Goal: Task Accomplishment & Management: Manage account settings

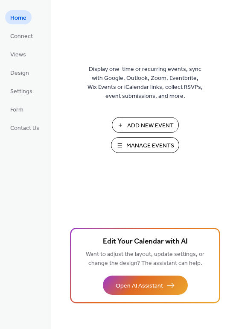
click at [162, 143] on span "Manage Events" at bounding box center [150, 145] width 48 height 9
click at [143, 143] on span "Manage Events" at bounding box center [150, 145] width 48 height 9
click at [133, 154] on div "Add New Event Manage Events 🚀 Upgrade" at bounding box center [144, 138] width 85 height 42
click at [131, 148] on span "Manage Events" at bounding box center [150, 145] width 48 height 9
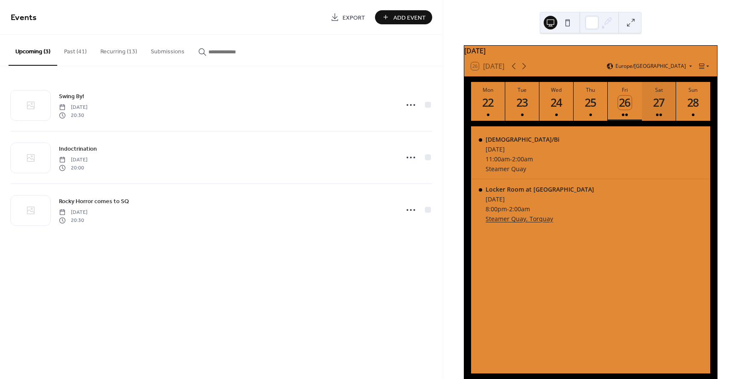
click at [663, 108] on div "27" at bounding box center [659, 103] width 14 height 14
click at [525, 70] on icon at bounding box center [524, 66] width 4 height 6
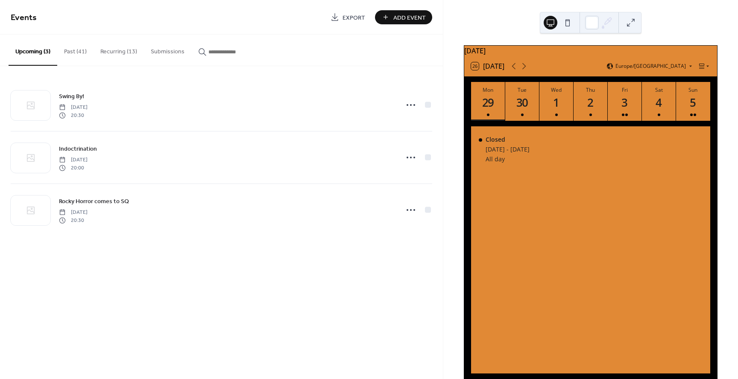
click at [73, 52] on button "Past (41)" at bounding box center [75, 50] width 36 height 30
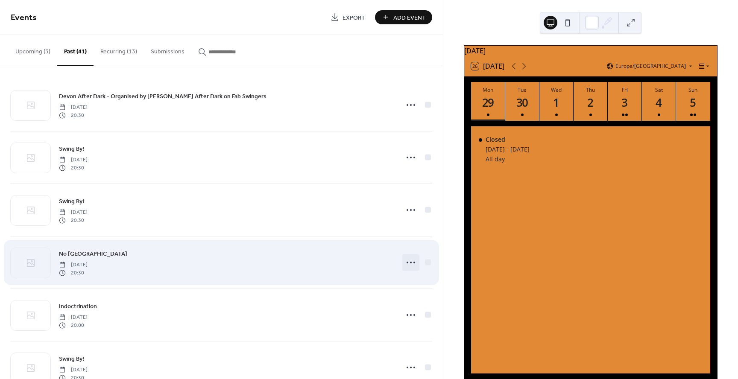
click at [413, 260] on icon at bounding box center [411, 263] width 14 height 14
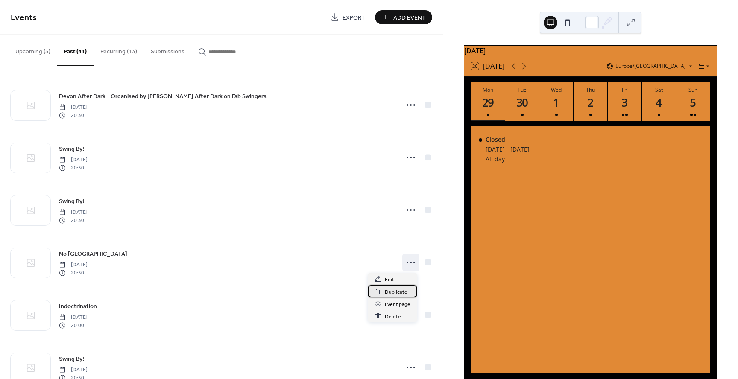
click at [401, 288] on span "Duplicate" at bounding box center [396, 292] width 23 height 9
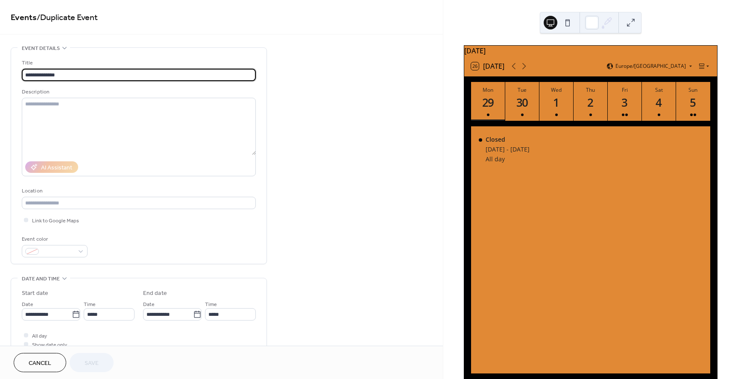
click at [48, 363] on span "Cancel" at bounding box center [40, 363] width 23 height 9
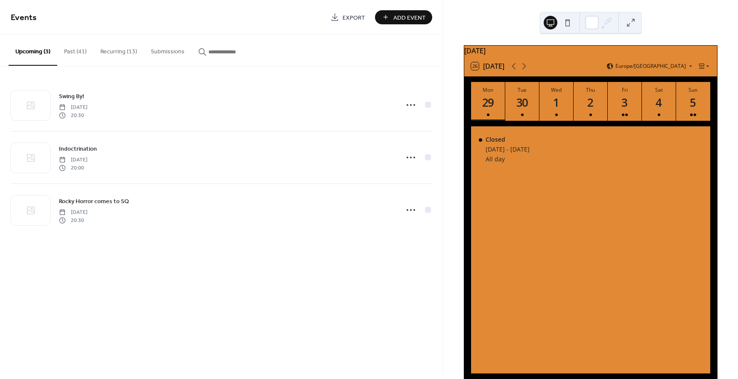
click at [71, 55] on button "Past (41)" at bounding box center [75, 50] width 36 height 30
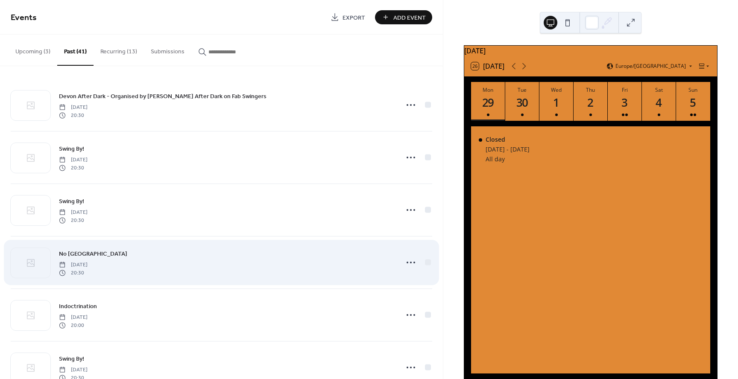
click at [89, 253] on span "No [GEOGRAPHIC_DATA]" at bounding box center [93, 254] width 68 height 9
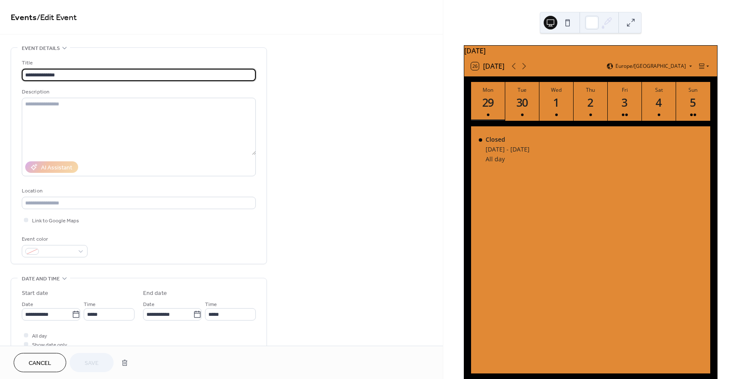
scroll to position [2, 0]
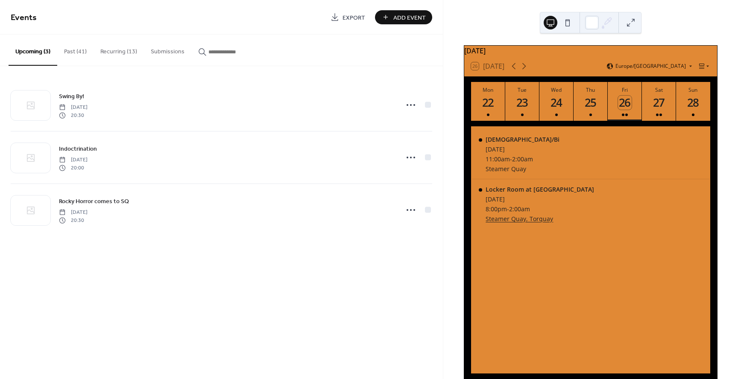
click at [126, 49] on button "Recurring (13)" at bounding box center [118, 50] width 50 height 30
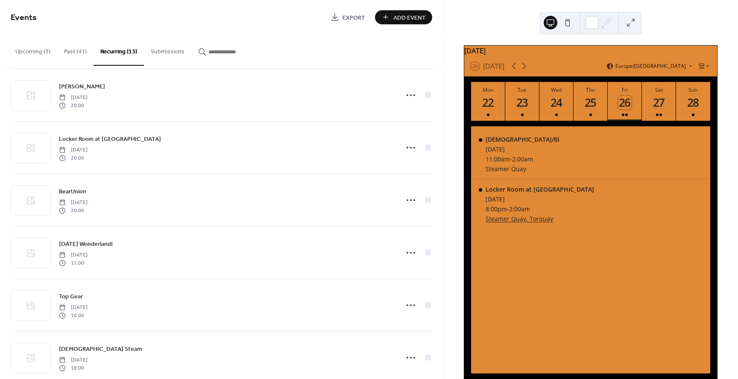
scroll to position [395, 0]
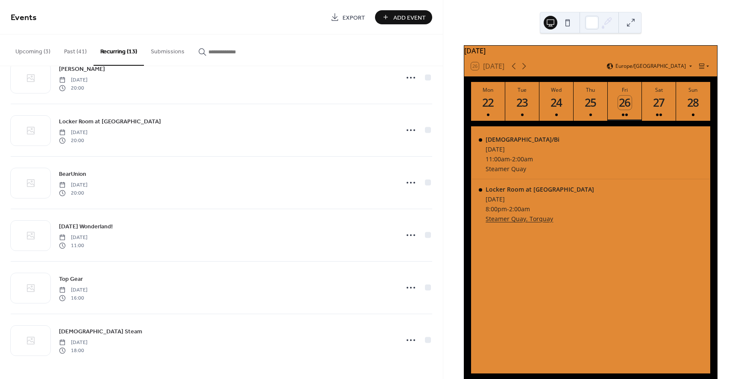
click at [166, 50] on button "Submissions" at bounding box center [167, 50] width 47 height 30
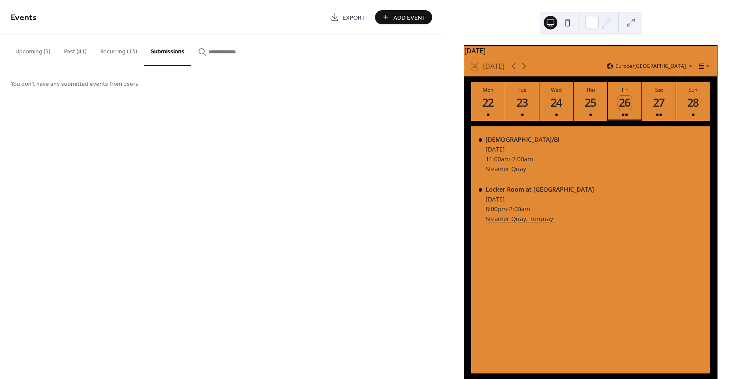
click at [134, 51] on button "Recurring (13)" at bounding box center [118, 50] width 50 height 30
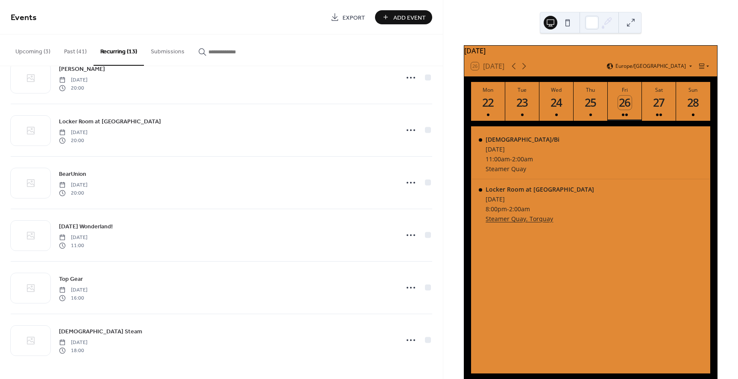
click at [79, 59] on button "Past (41)" at bounding box center [75, 50] width 36 height 30
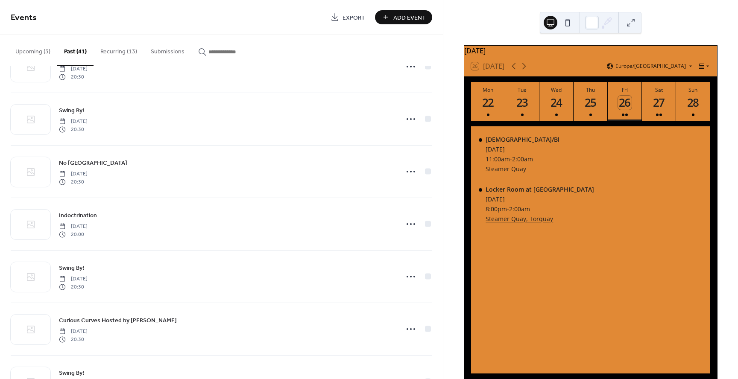
scroll to position [93, 0]
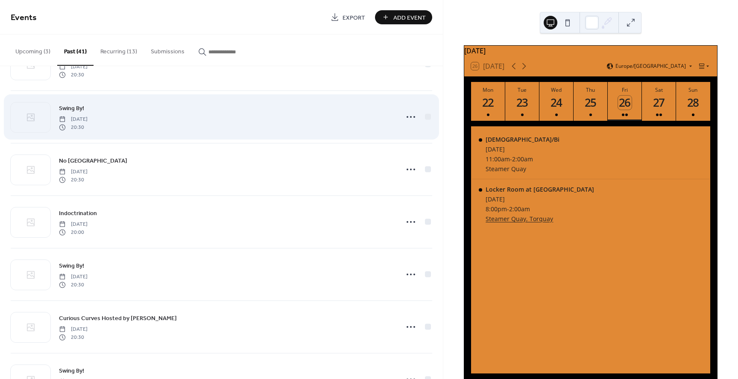
click at [80, 108] on span "Swing By!" at bounding box center [71, 108] width 25 height 9
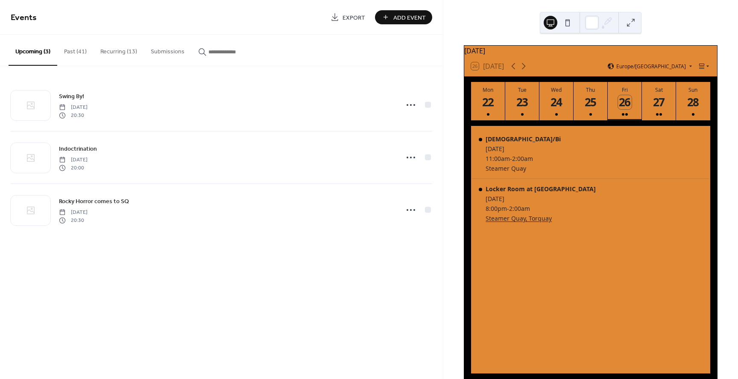
click at [75, 53] on button "Past (41)" at bounding box center [75, 50] width 36 height 30
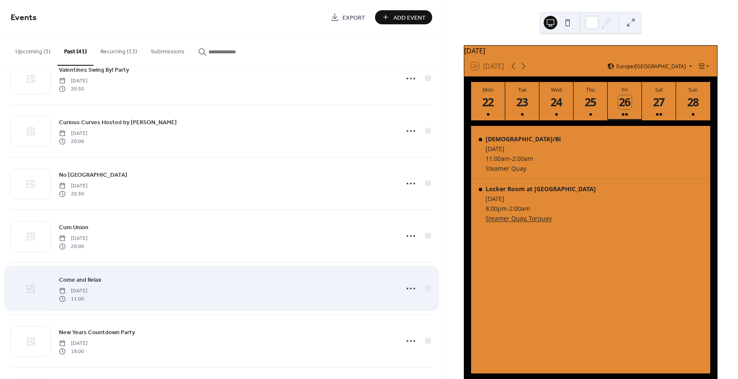
scroll to position [1808, 0]
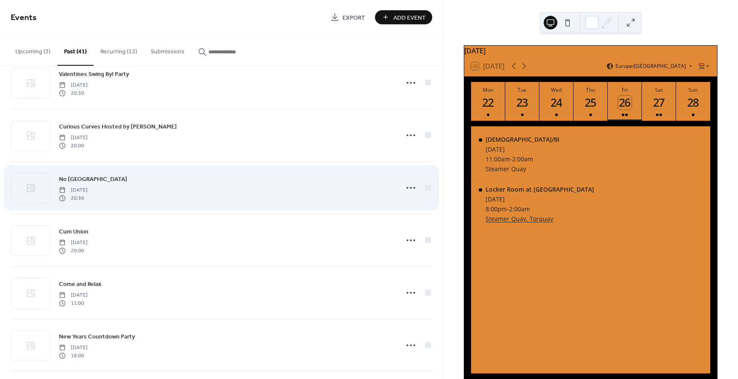
click at [88, 180] on span "No [GEOGRAPHIC_DATA]" at bounding box center [93, 179] width 68 height 9
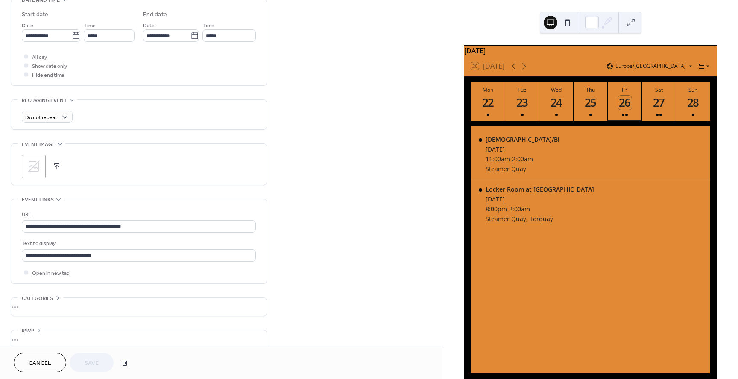
scroll to position [279, 0]
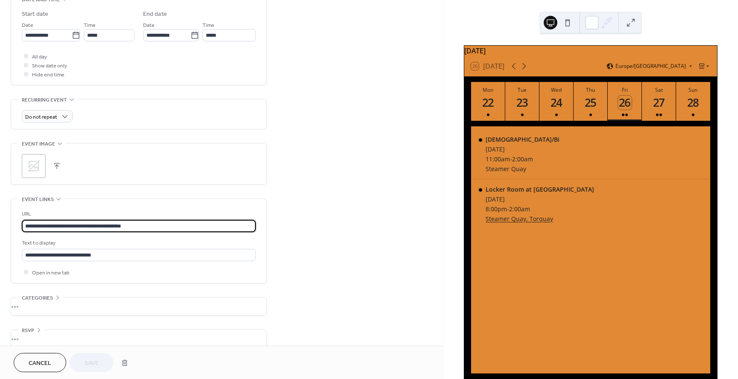
drag, startPoint x: 154, startPoint y: 227, endPoint x: 17, endPoint y: 223, distance: 137.5
click at [17, 223] on div "**********" at bounding box center [138, 241] width 255 height 84
click at [183, 206] on div "**********" at bounding box center [139, 241] width 234 height 84
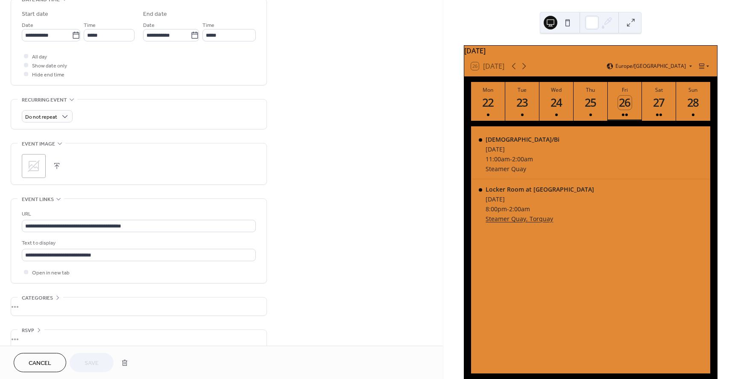
scroll to position [290, 0]
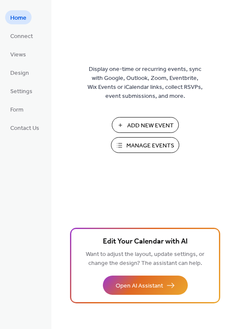
click at [149, 144] on span "Manage Events" at bounding box center [150, 145] width 48 height 9
click at [148, 147] on span "Manage Events" at bounding box center [150, 145] width 48 height 9
click at [159, 148] on span "Manage Events" at bounding box center [150, 145] width 48 height 9
click at [133, 148] on span "Manage Events" at bounding box center [150, 145] width 48 height 9
click at [153, 143] on span "Manage Events" at bounding box center [150, 145] width 48 height 9
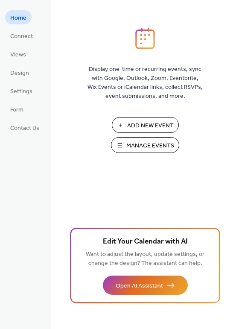
click at [161, 148] on span "Manage Events" at bounding box center [150, 145] width 48 height 9
click at [129, 144] on span "Manage Events" at bounding box center [150, 145] width 48 height 9
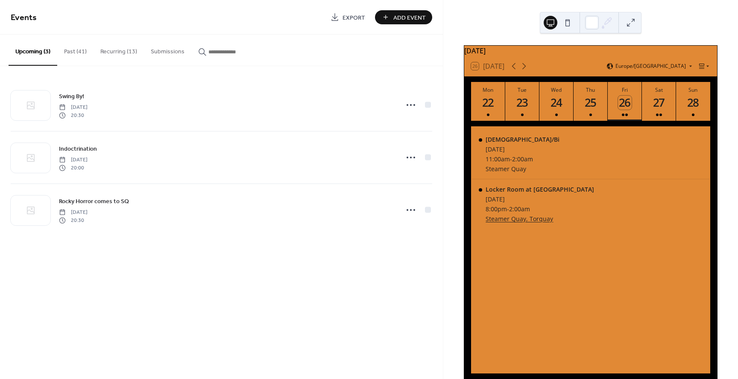
click at [82, 52] on button "Past (41)" at bounding box center [75, 50] width 36 height 30
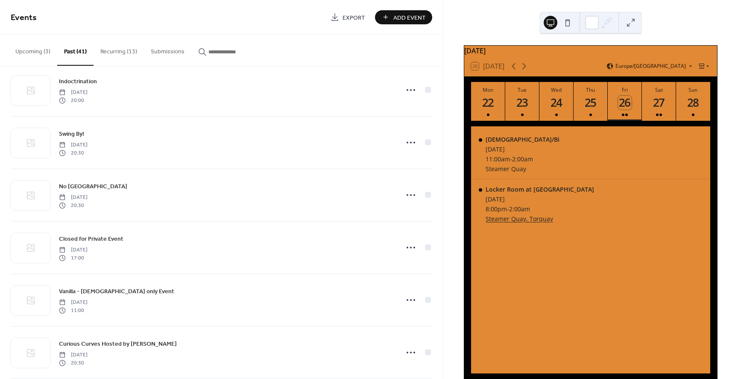
scroll to position [1017, 0]
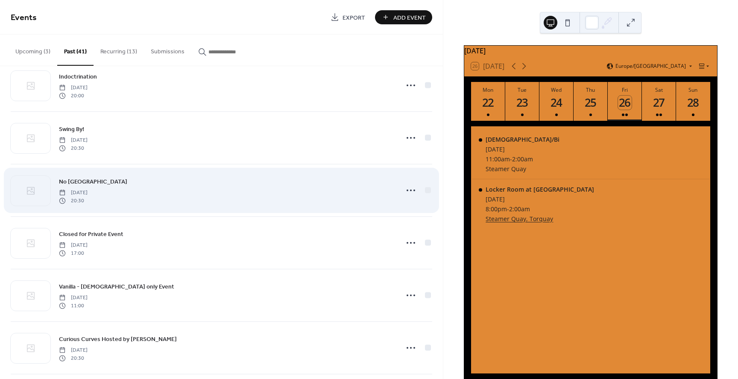
click at [147, 202] on div "No Mercy Manor Saturday, May 10, 2025 20:30" at bounding box center [226, 190] width 334 height 27
click at [90, 181] on span "No [GEOGRAPHIC_DATA]" at bounding box center [93, 182] width 68 height 9
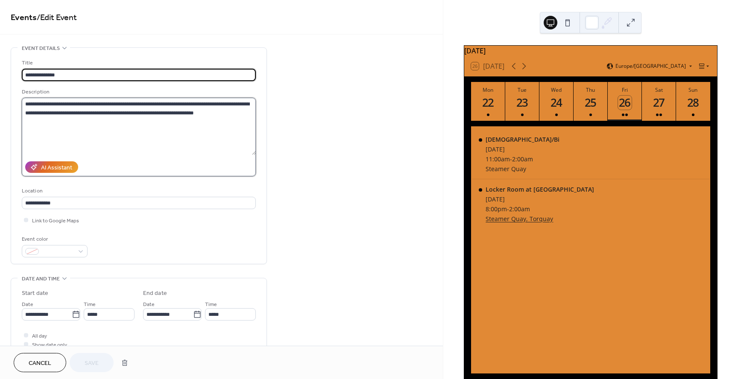
click at [97, 134] on textarea "**********" at bounding box center [139, 126] width 234 height 57
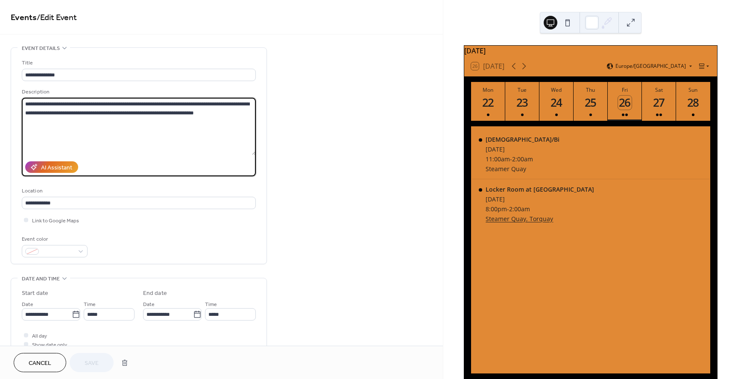
paste textarea "**********"
drag, startPoint x: 139, startPoint y: 128, endPoint x: 55, endPoint y: 107, distance: 86.3
click at [13, 101] on div "**********" at bounding box center [138, 156] width 255 height 216
type textarea "**********"
click at [329, 143] on div "**********" at bounding box center [221, 341] width 443 height 589
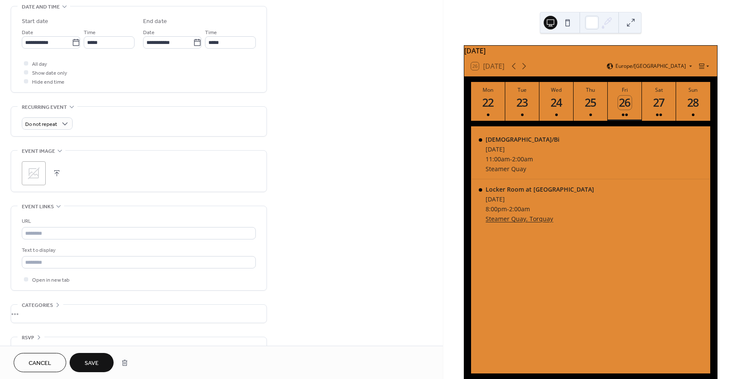
scroll to position [290, 0]
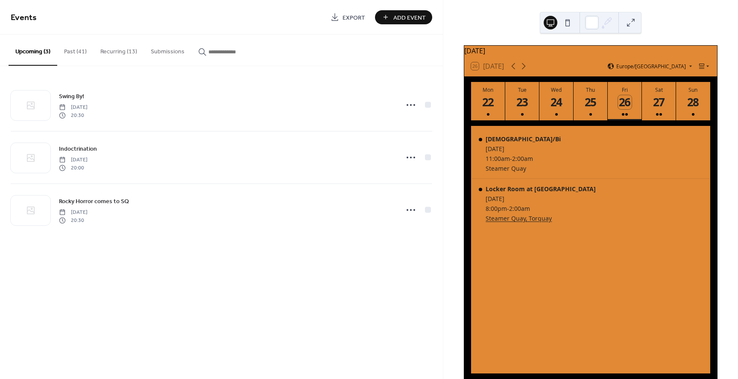
click at [85, 59] on button "Past (41)" at bounding box center [75, 50] width 36 height 30
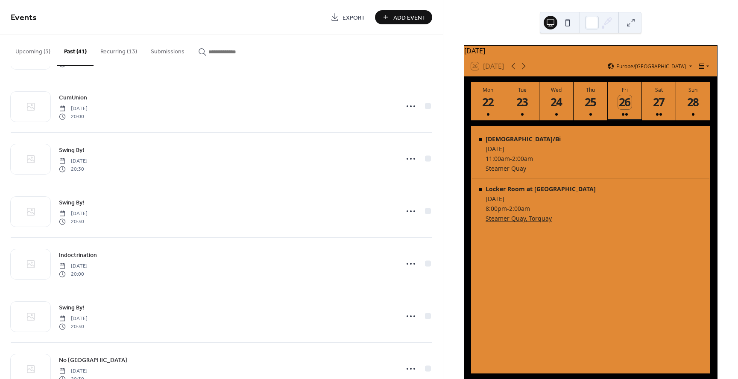
scroll to position [1041, 0]
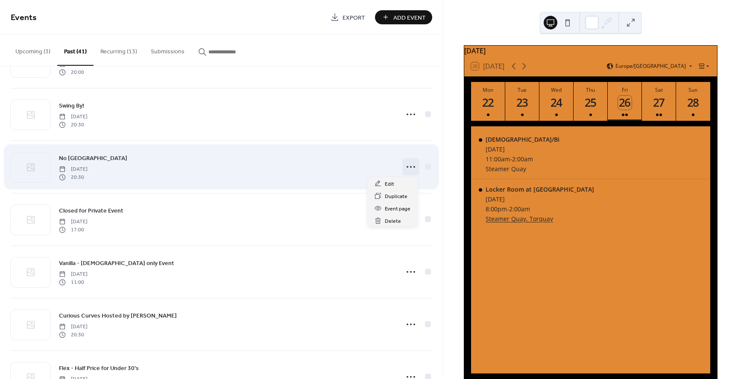
click at [410, 167] on circle at bounding box center [411, 167] width 2 height 2
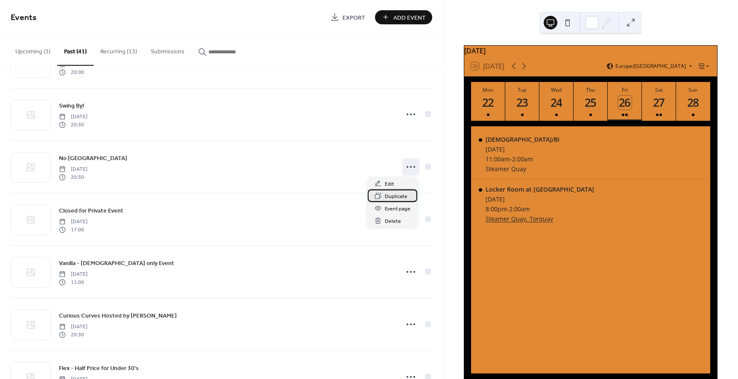
click at [393, 196] on span "Duplicate" at bounding box center [396, 196] width 23 height 9
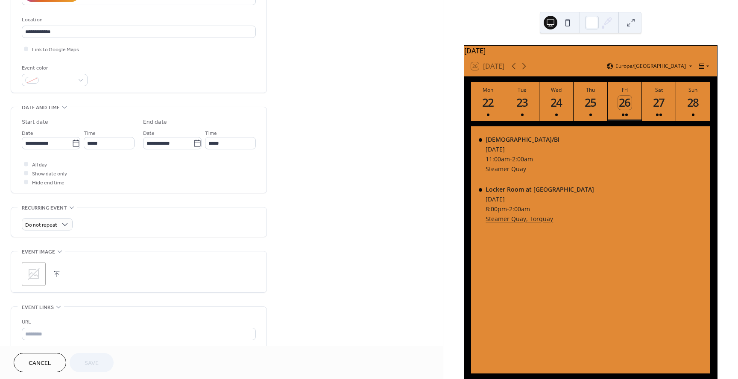
scroll to position [172, 0]
click at [78, 145] on label "**********" at bounding box center [51, 143] width 58 height 12
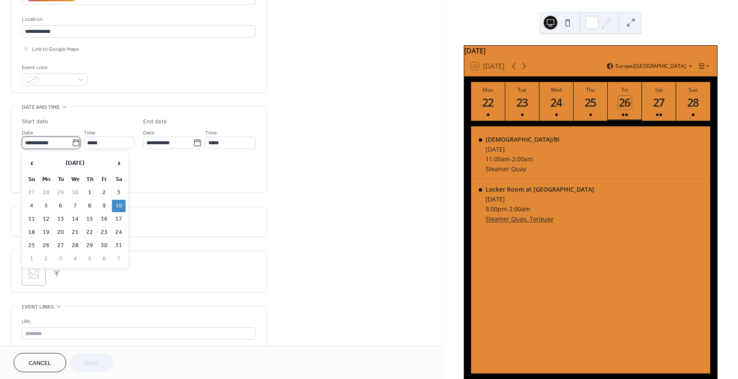
click at [72, 145] on input "**********" at bounding box center [47, 143] width 50 height 12
click at [119, 166] on span "›" at bounding box center [118, 163] width 13 height 17
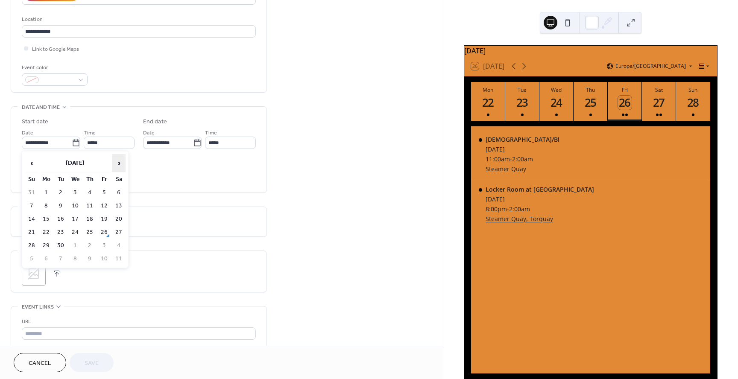
click at [119, 166] on span "›" at bounding box center [118, 163] width 13 height 17
click at [120, 191] on td "4" at bounding box center [119, 193] width 14 height 12
type input "**********"
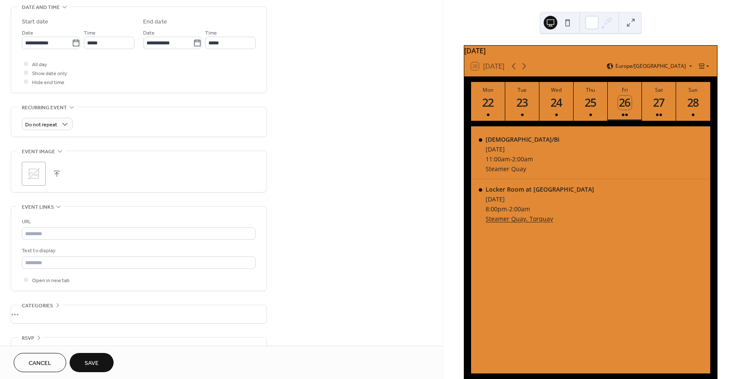
scroll to position [290, 0]
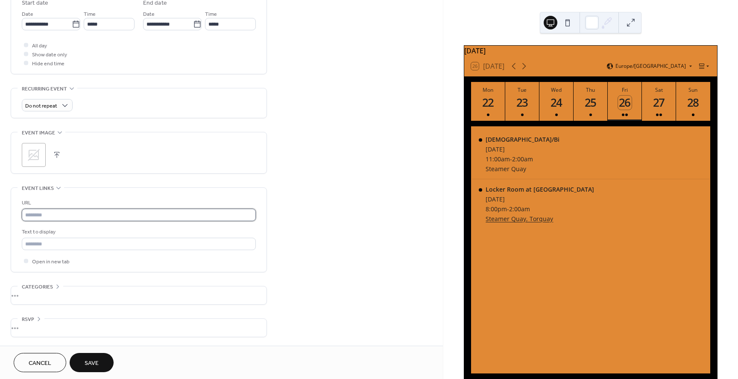
click at [67, 214] on input "text" at bounding box center [139, 215] width 234 height 12
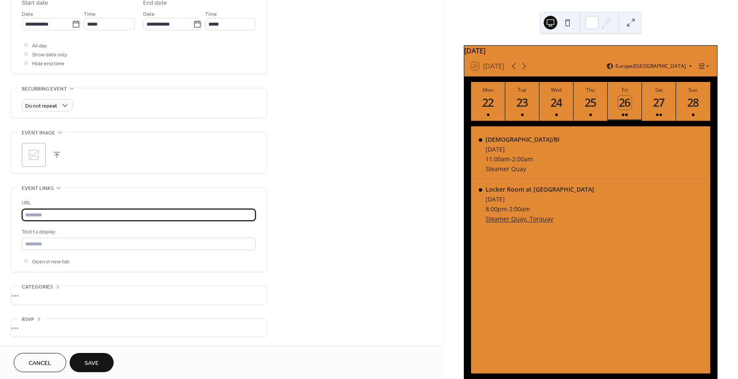
paste input "**********"
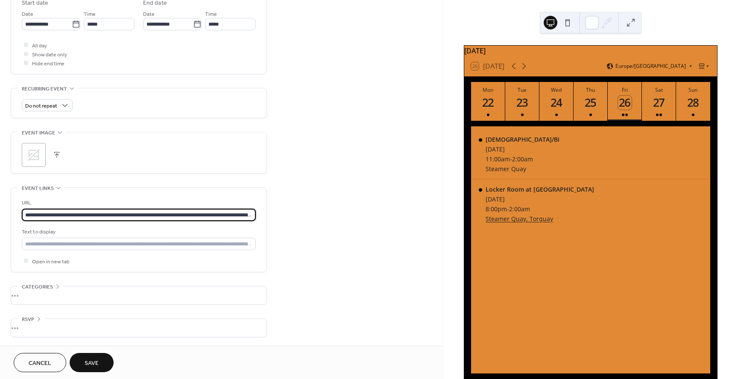
scroll to position [0, 0]
drag, startPoint x: 146, startPoint y: 215, endPoint x: 24, endPoint y: 213, distance: 121.3
click at [24, 213] on input "**********" at bounding box center [139, 215] width 234 height 12
type input "**********"
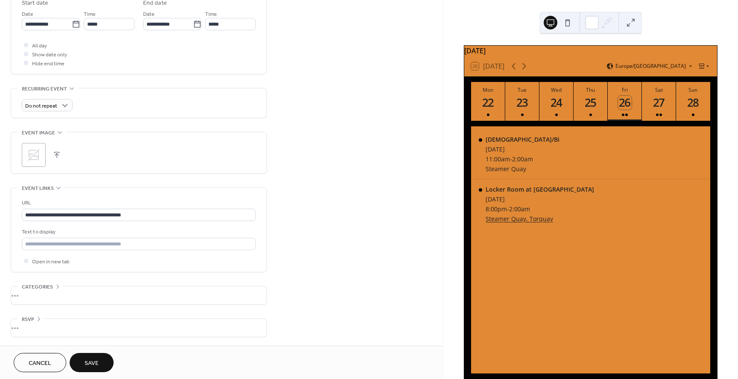
click at [283, 195] on div "**********" at bounding box center [221, 51] width 443 height 589
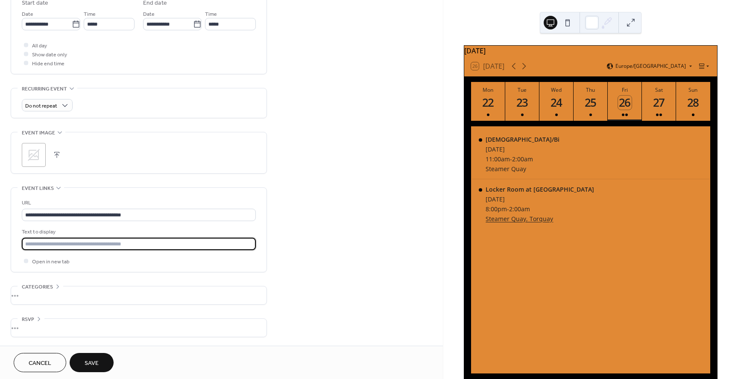
click at [142, 246] on input "text" at bounding box center [139, 244] width 234 height 12
type input "**********"
click at [93, 366] on span "Save" at bounding box center [92, 363] width 14 height 9
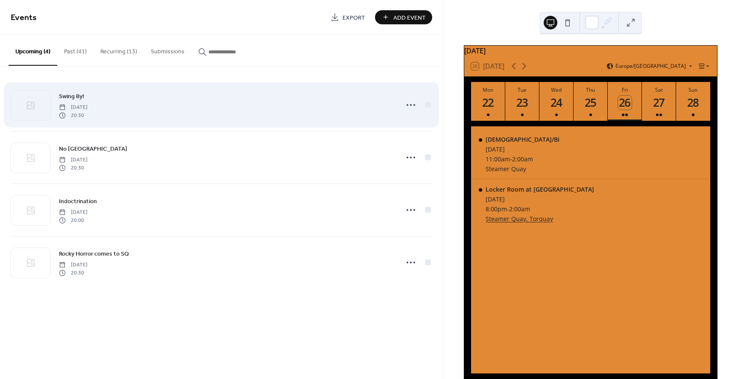
click at [71, 95] on span "Swing By!" at bounding box center [71, 96] width 25 height 9
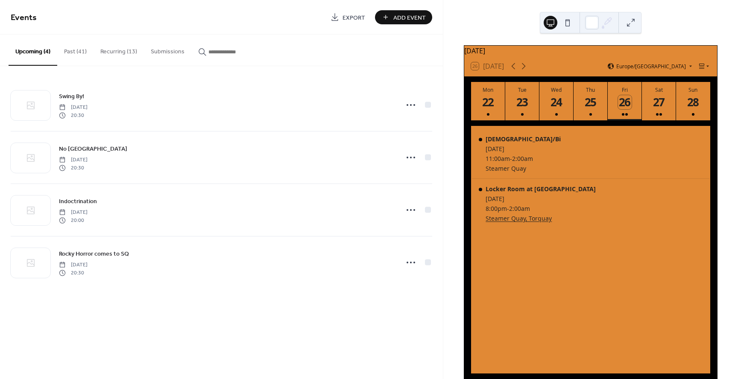
click at [83, 54] on button "Past (41)" at bounding box center [75, 50] width 36 height 30
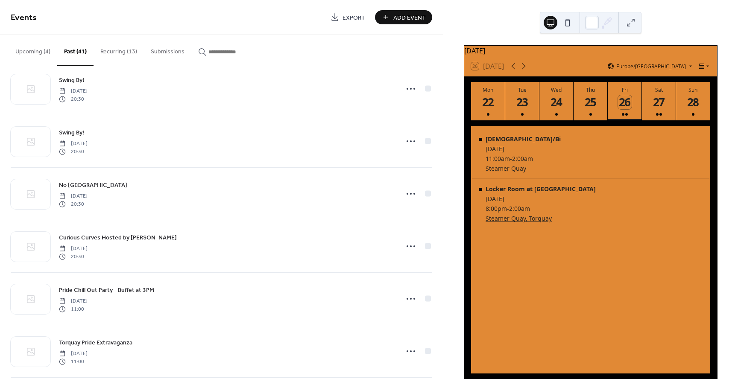
scroll to position [552, 0]
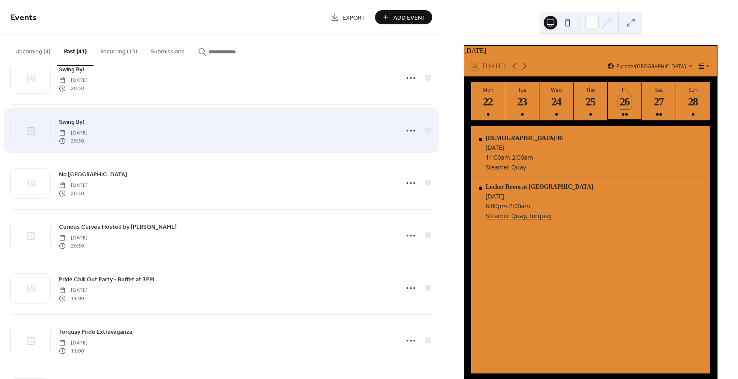
click at [80, 123] on span "Swing By!" at bounding box center [71, 122] width 25 height 9
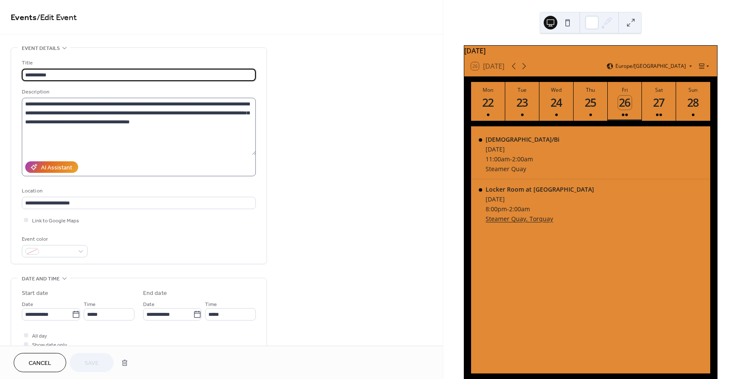
scroll to position [0, 0]
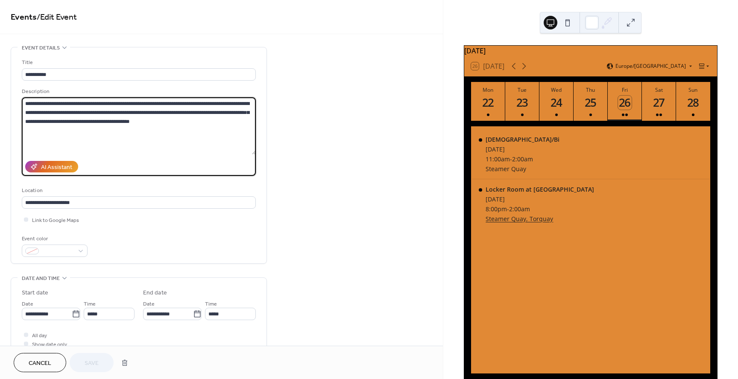
click at [186, 127] on textarea "**********" at bounding box center [139, 125] width 234 height 57
paste textarea "**********"
click at [210, 141] on textarea "**********" at bounding box center [139, 125] width 234 height 57
drag, startPoint x: 192, startPoint y: 141, endPoint x: 33, endPoint y: 103, distance: 162.9
click at [6, 102] on div "**********" at bounding box center [221, 341] width 443 height 589
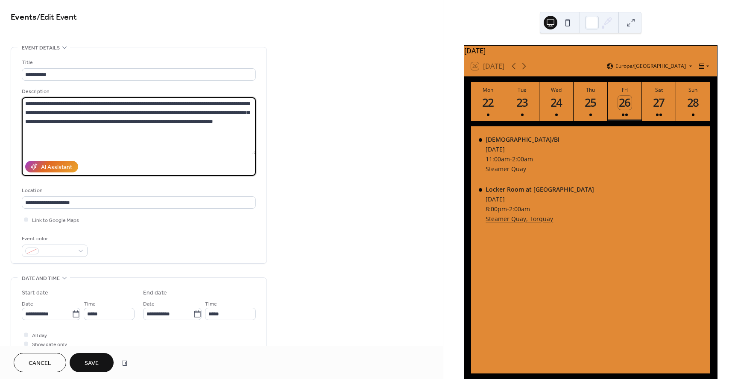
type textarea "**********"
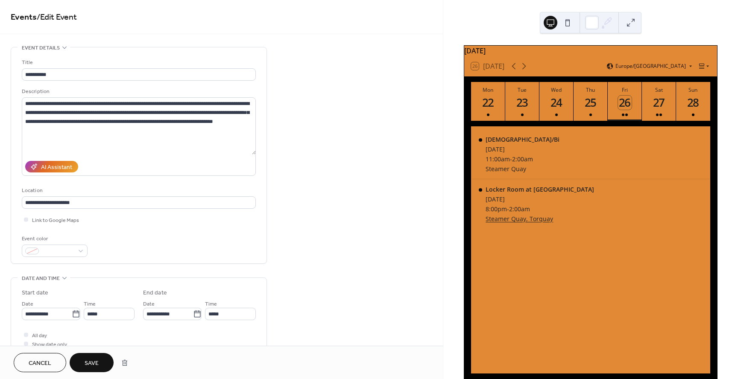
click at [321, 150] on div "**********" at bounding box center [221, 341] width 443 height 589
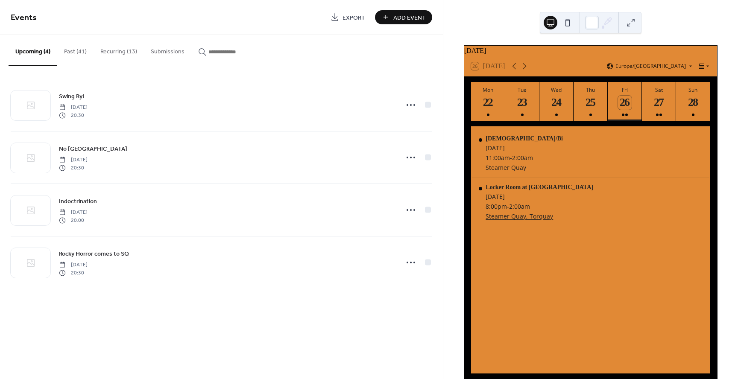
click at [111, 54] on button "Recurring (13)" at bounding box center [118, 50] width 50 height 30
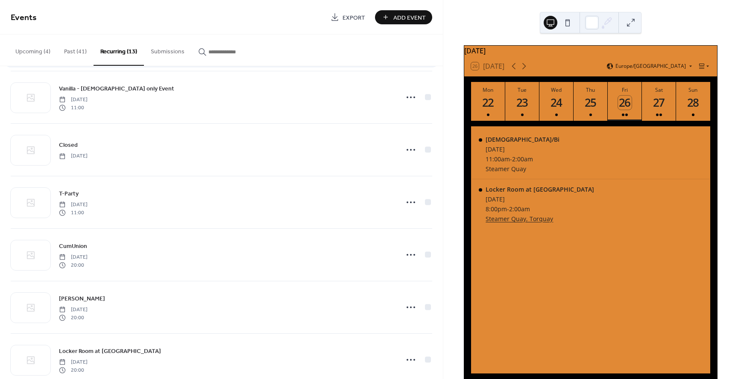
scroll to position [170, 0]
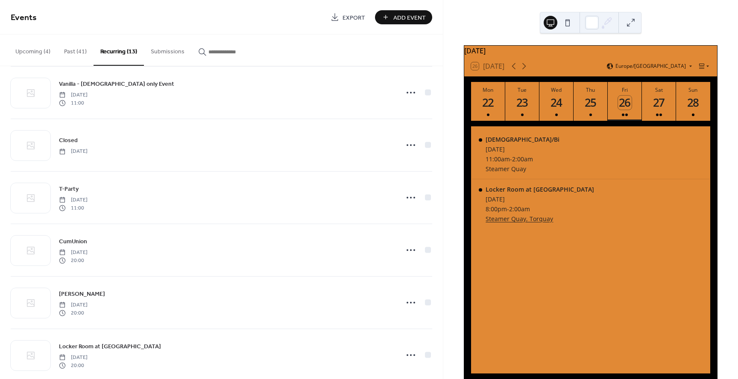
click at [81, 56] on button "Past (41)" at bounding box center [75, 50] width 36 height 30
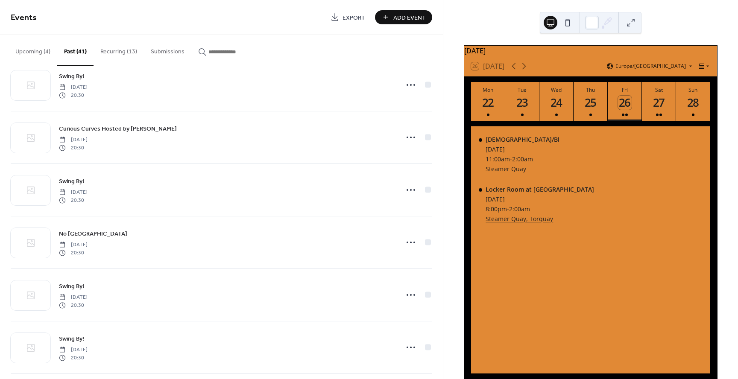
scroll to position [441, 0]
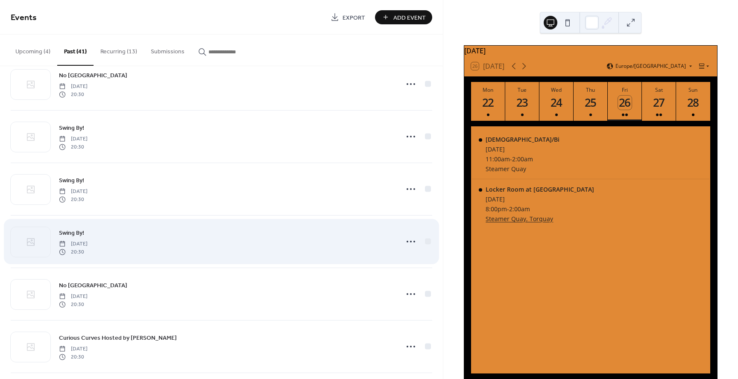
click at [110, 232] on div "Swing By! Saturday, July 5, 2025 20:30" at bounding box center [226, 241] width 334 height 27
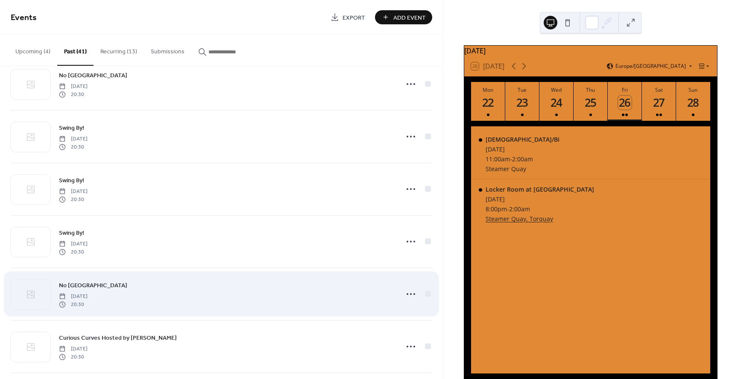
scroll to position [458, 0]
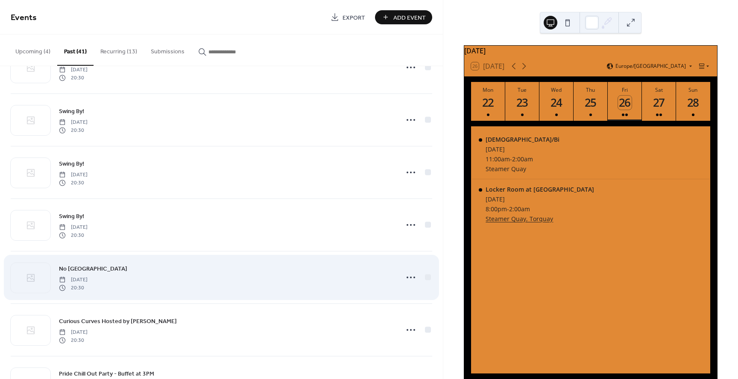
click at [196, 277] on div "No Mercy Manor Saturday, June 28, 2025 20:30" at bounding box center [226, 277] width 334 height 27
click at [74, 270] on span "No [GEOGRAPHIC_DATA]" at bounding box center [93, 269] width 68 height 9
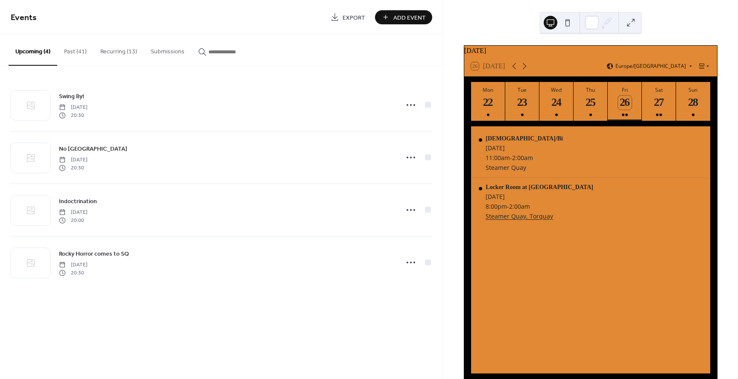
click at [76, 53] on button "Past (41)" at bounding box center [75, 50] width 36 height 30
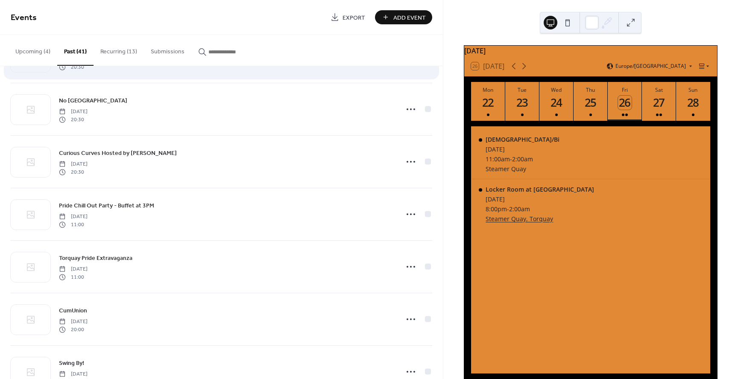
scroll to position [920, 0]
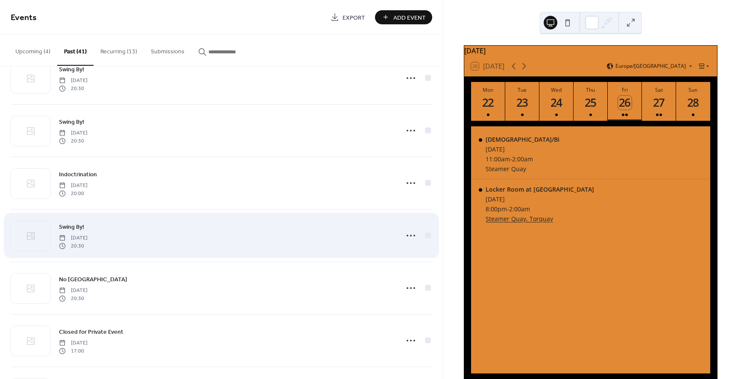
click at [127, 231] on div "Swing By! [DATE] 20:30" at bounding box center [226, 235] width 334 height 27
click at [77, 226] on span "Swing By!" at bounding box center [71, 227] width 25 height 9
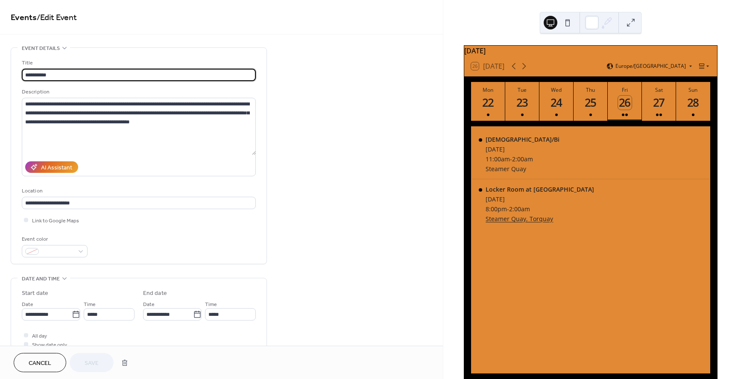
scroll to position [0, 0]
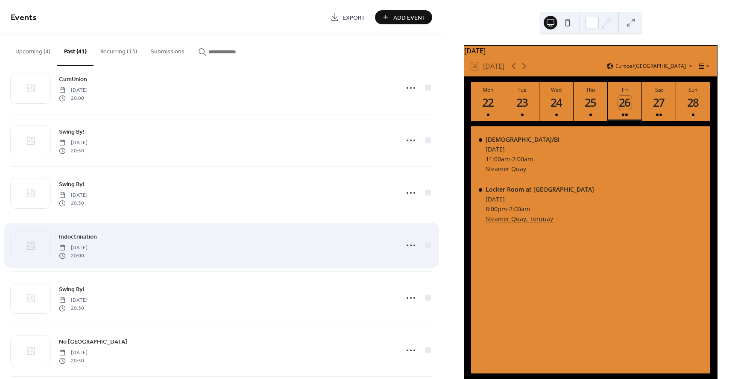
scroll to position [859, 0]
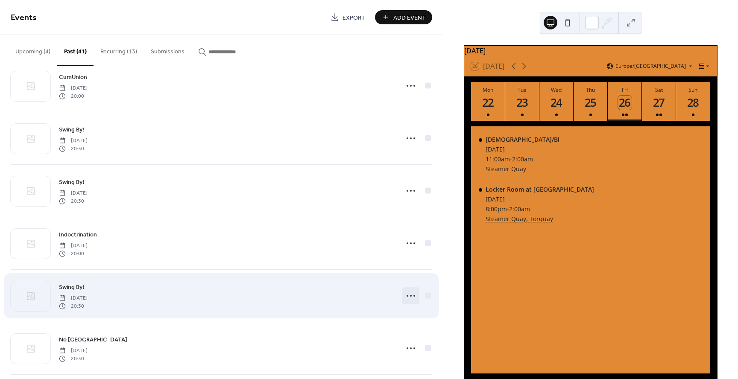
click at [404, 295] on icon at bounding box center [411, 296] width 14 height 14
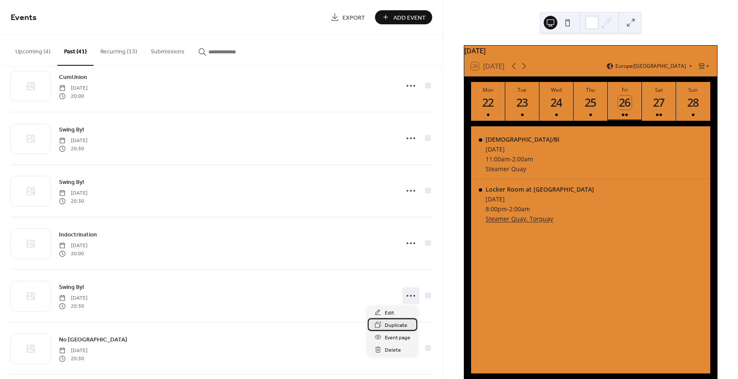
click at [391, 325] on span "Duplicate" at bounding box center [396, 325] width 23 height 9
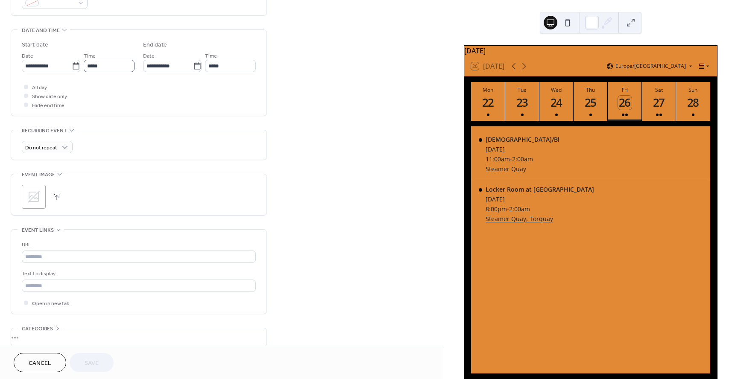
scroll to position [253, 0]
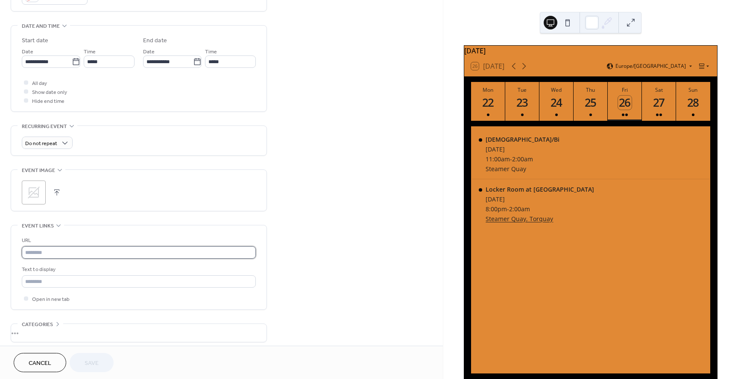
click at [100, 253] on input "text" at bounding box center [139, 252] width 234 height 12
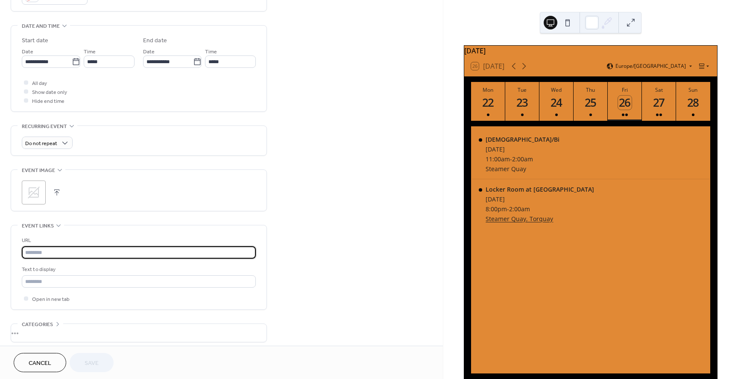
paste input "**********"
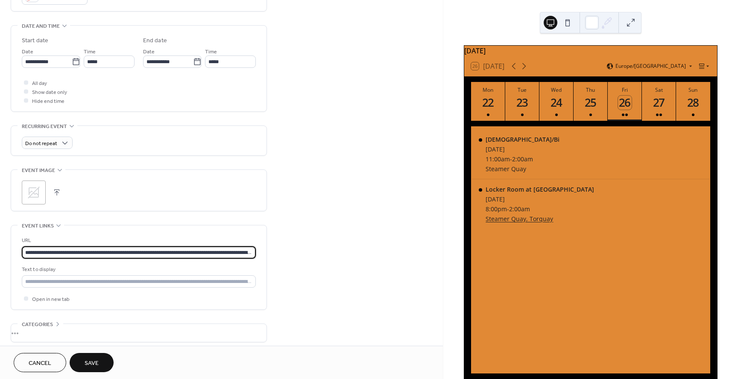
drag, startPoint x: 154, startPoint y: 253, endPoint x: 12, endPoint y: 246, distance: 142.3
click at [13, 245] on div "**********" at bounding box center [138, 267] width 255 height 84
type input "**********"
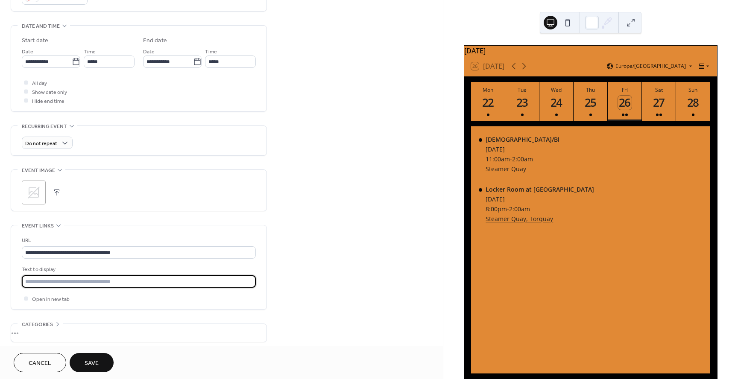
drag, startPoint x: 114, startPoint y: 279, endPoint x: -14, endPoint y: 274, distance: 128.2
click at [0, 274] on html "**********" at bounding box center [369, 189] width 738 height 379
type input "**********"
click at [284, 261] on div "**********" at bounding box center [221, 89] width 443 height 589
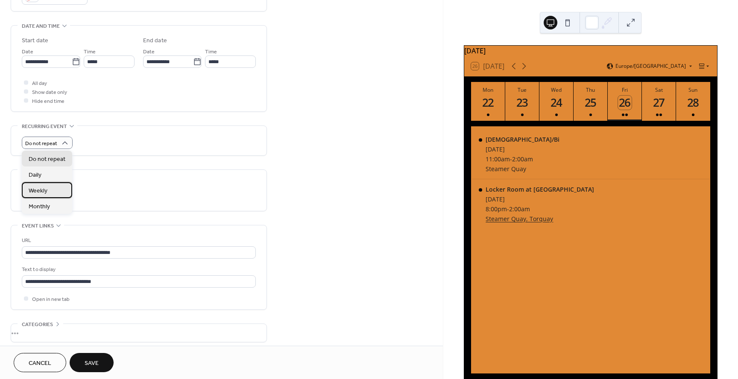
click at [63, 189] on div "Weekly" at bounding box center [47, 190] width 50 height 16
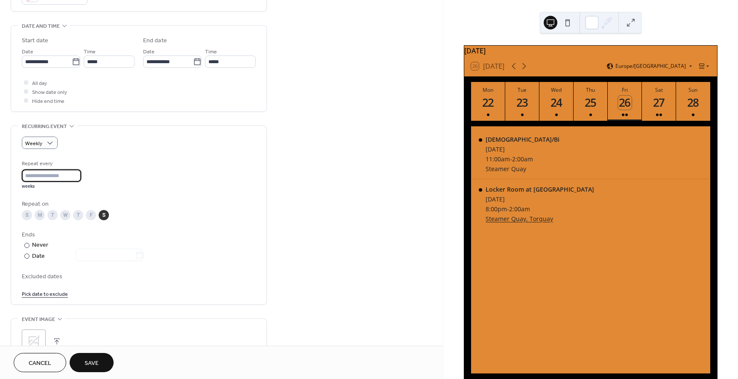
click at [78, 177] on input "*" at bounding box center [51, 175] width 59 height 12
click at [77, 172] on input "*" at bounding box center [51, 175] width 59 height 12
type input "*"
click at [77, 177] on input "*" at bounding box center [51, 175] width 59 height 12
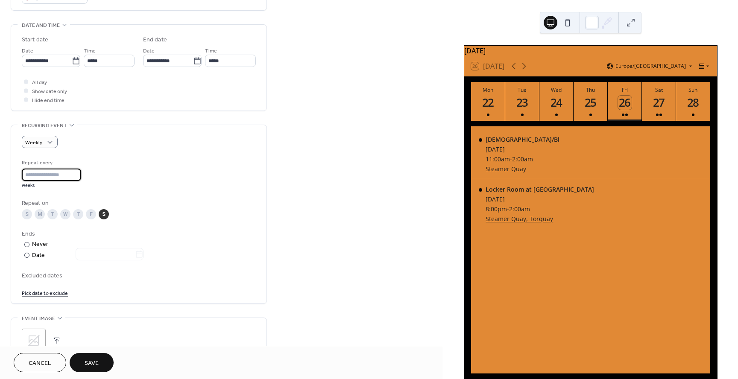
click at [55, 292] on link "Pick date to exclude" at bounding box center [45, 292] width 46 height 9
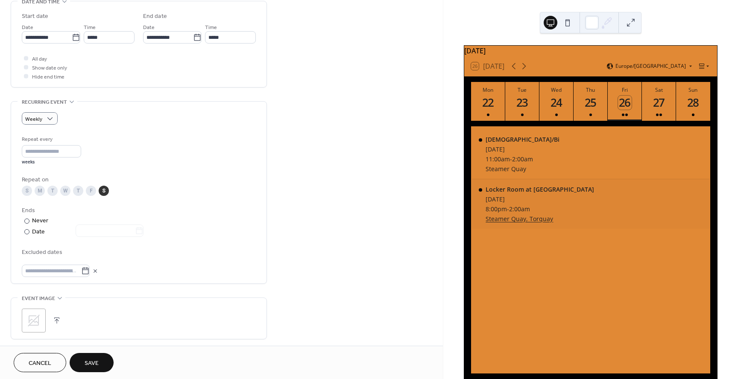
scroll to position [281, 0]
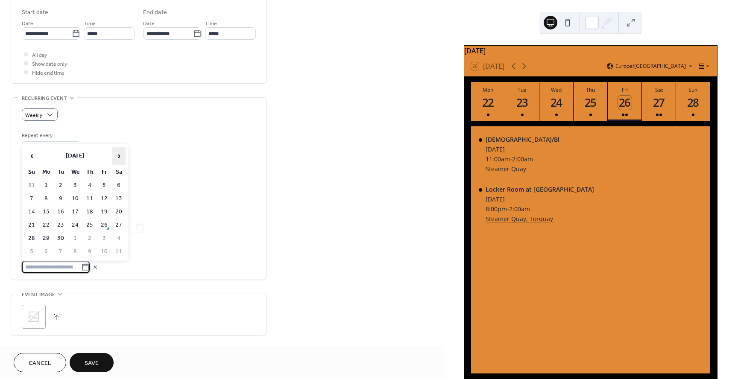
click at [115, 158] on span "›" at bounding box center [118, 155] width 13 height 17
click at [116, 222] on td "25" at bounding box center [119, 225] width 14 height 12
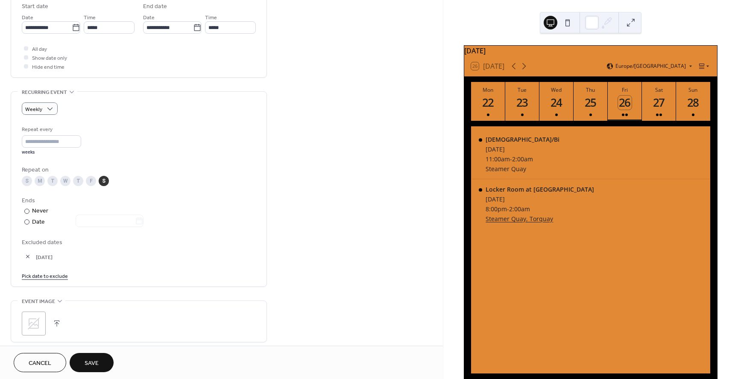
click at [57, 275] on link "Pick date to exclude" at bounding box center [45, 275] width 46 height 9
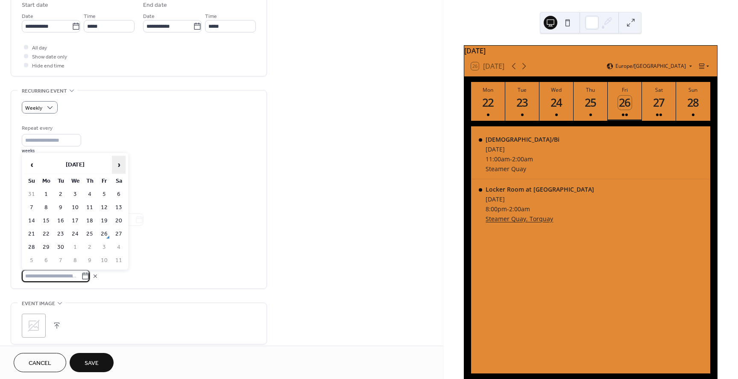
click at [119, 167] on span "›" at bounding box center [118, 164] width 13 height 17
click at [121, 191] on td "1" at bounding box center [119, 194] width 14 height 12
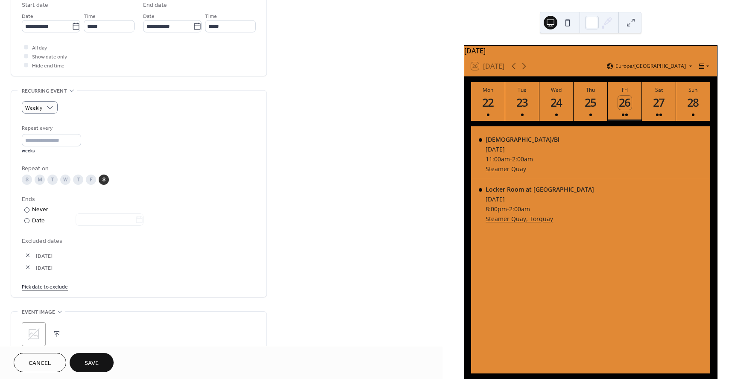
click at [44, 287] on link "Pick date to exclude" at bounding box center [45, 286] width 46 height 9
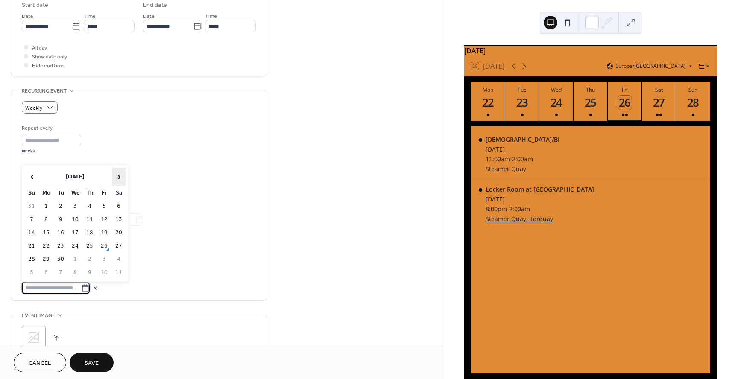
click at [116, 178] on span "›" at bounding box center [118, 176] width 13 height 17
click at [119, 234] on td "15" at bounding box center [119, 233] width 14 height 12
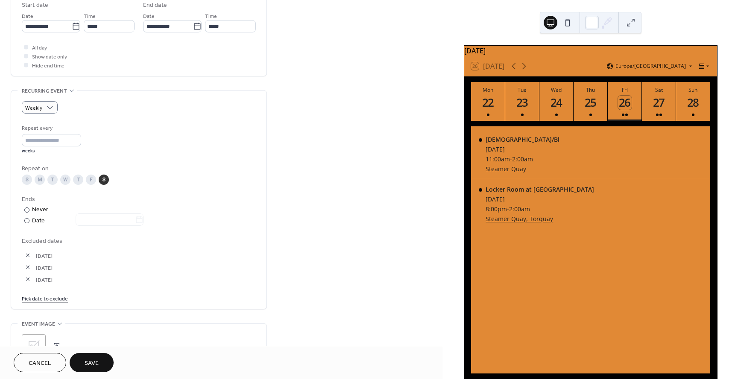
click at [39, 298] on link "Pick date to exclude" at bounding box center [45, 298] width 46 height 9
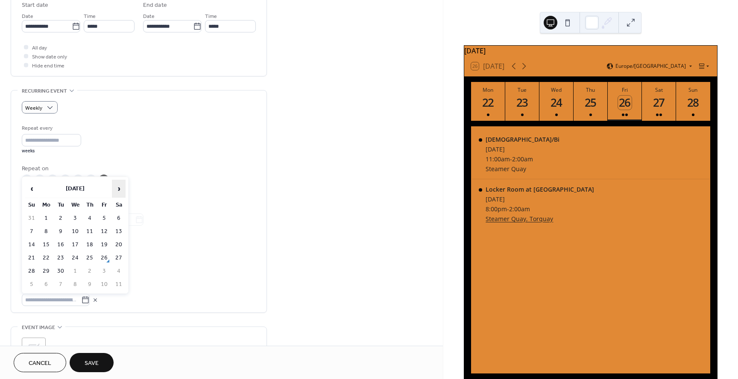
click at [120, 187] on span "›" at bounding box center [118, 188] width 13 height 17
click at [30, 187] on span "‹" at bounding box center [31, 188] width 13 height 17
click at [119, 257] on td "22" at bounding box center [119, 258] width 14 height 12
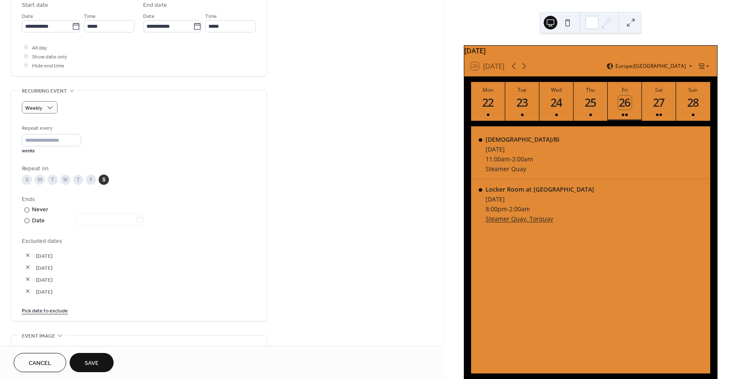
click at [131, 255] on span "25-Oct-2025" at bounding box center [146, 255] width 220 height 9
click at [41, 311] on link "Pick date to exclude" at bounding box center [45, 310] width 46 height 9
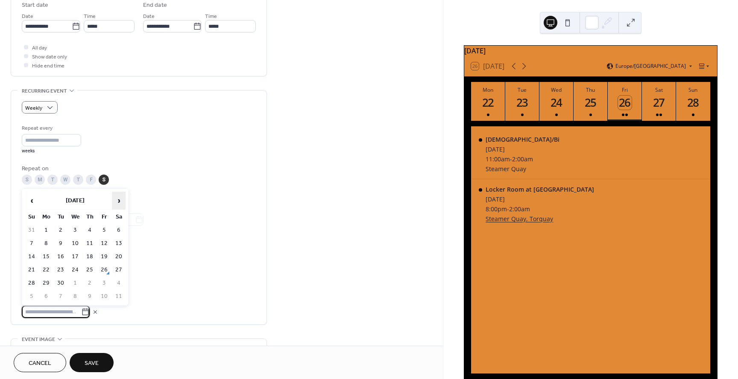
click at [118, 202] on span "›" at bounding box center [118, 200] width 13 height 17
click at [116, 244] on td "13" at bounding box center [119, 243] width 14 height 12
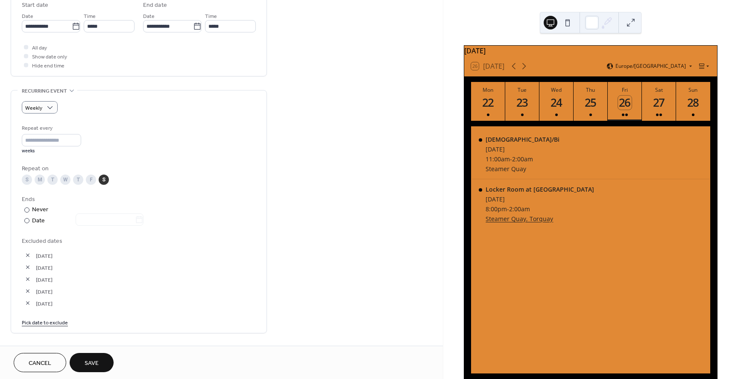
click at [43, 326] on link "Pick date to exclude" at bounding box center [45, 322] width 46 height 9
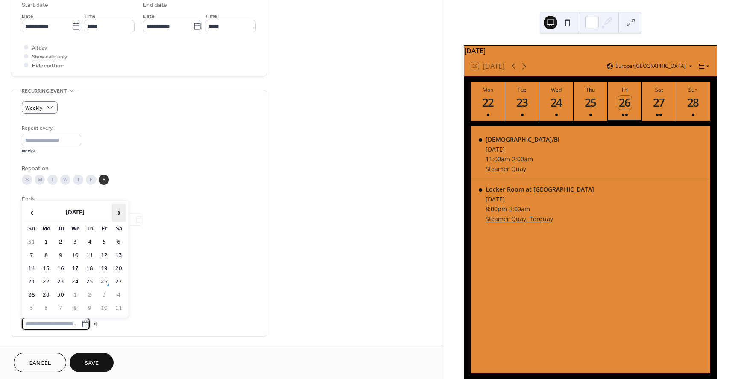
click at [119, 211] on span "›" at bounding box center [118, 212] width 13 height 17
click at [117, 265] on td "20" at bounding box center [119, 269] width 14 height 12
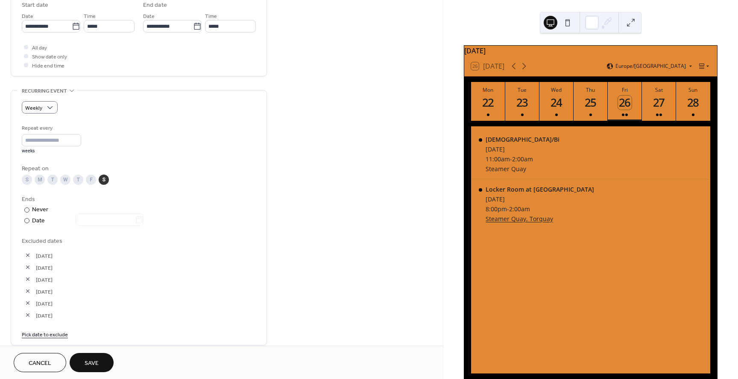
click at [47, 335] on link "Pick date to exclude" at bounding box center [45, 334] width 46 height 9
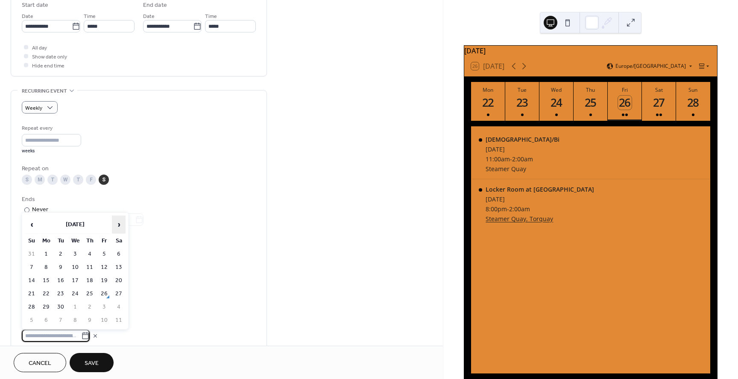
click at [121, 225] on span "›" at bounding box center [118, 224] width 13 height 17
click at [118, 293] on td "27" at bounding box center [119, 294] width 14 height 12
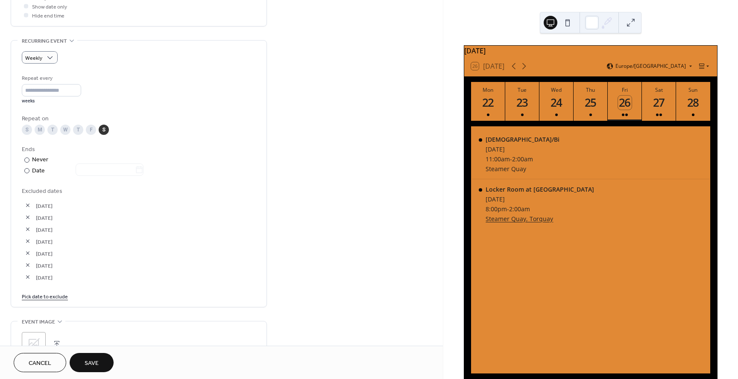
scroll to position [338, 0]
click at [51, 298] on link "Pick date to exclude" at bounding box center [45, 296] width 46 height 9
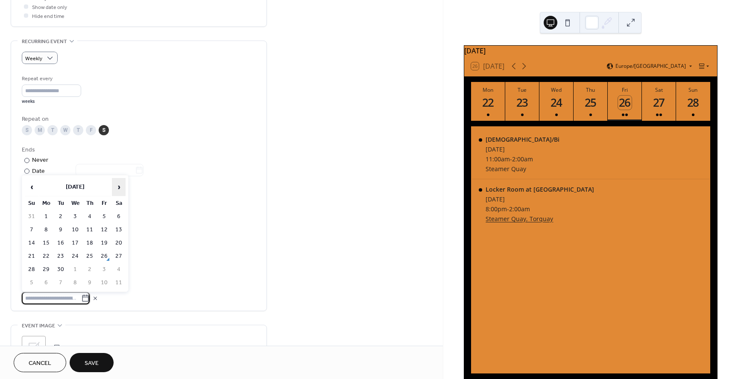
click at [124, 190] on span "›" at bounding box center [118, 186] width 13 height 17
click at [122, 189] on span "›" at bounding box center [118, 186] width 13 height 17
click at [120, 187] on span "›" at bounding box center [118, 186] width 13 height 17
click at [117, 212] on td "3" at bounding box center [119, 216] width 14 height 12
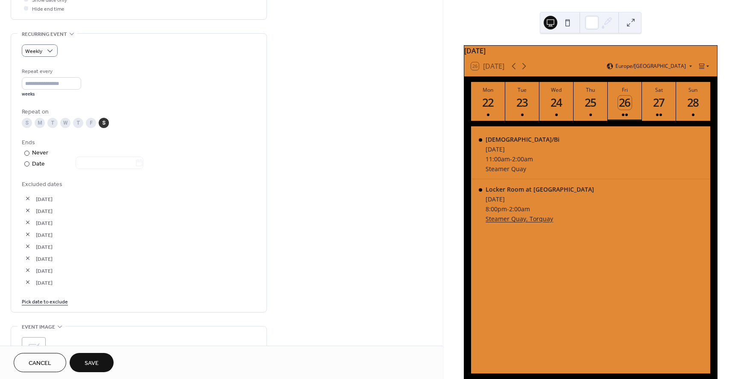
scroll to position [368, 0]
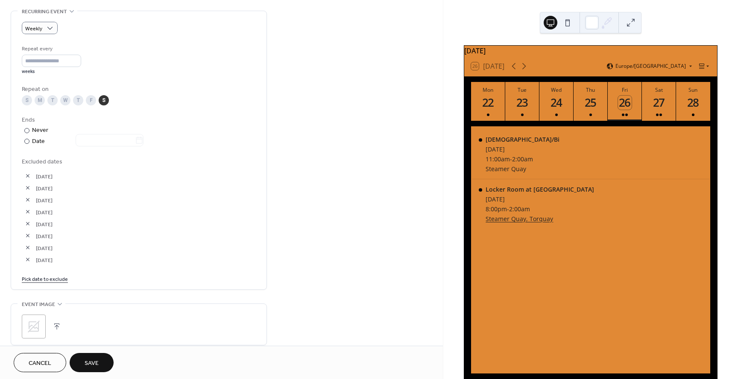
click at [51, 280] on link "Pick date to exclude" at bounding box center [45, 278] width 46 height 9
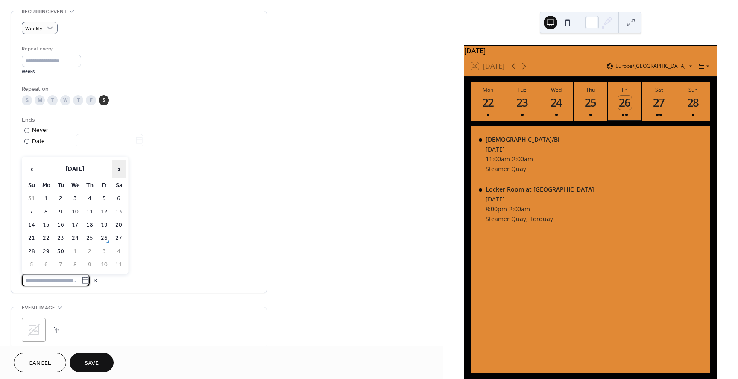
click at [118, 166] on span "›" at bounding box center [118, 169] width 13 height 17
click at [117, 166] on span "›" at bounding box center [118, 169] width 13 height 17
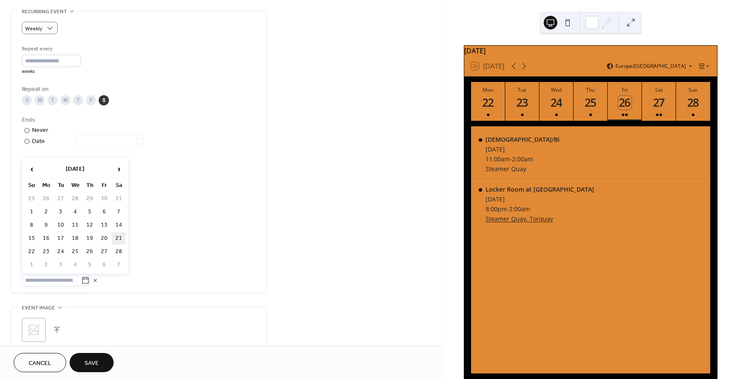
click at [117, 237] on td "21" at bounding box center [119, 238] width 14 height 12
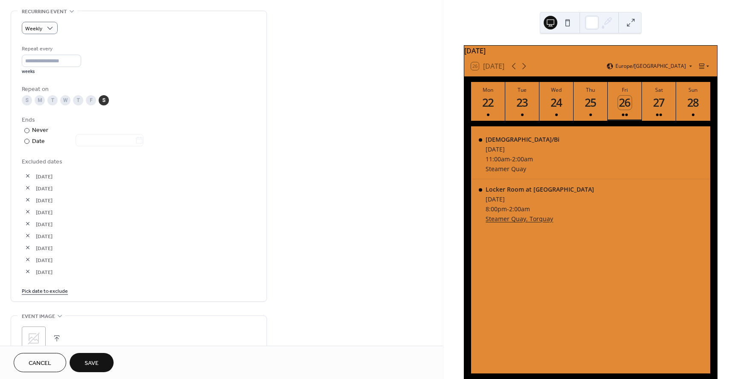
click at [54, 292] on link "Pick date to exclude" at bounding box center [45, 290] width 46 height 9
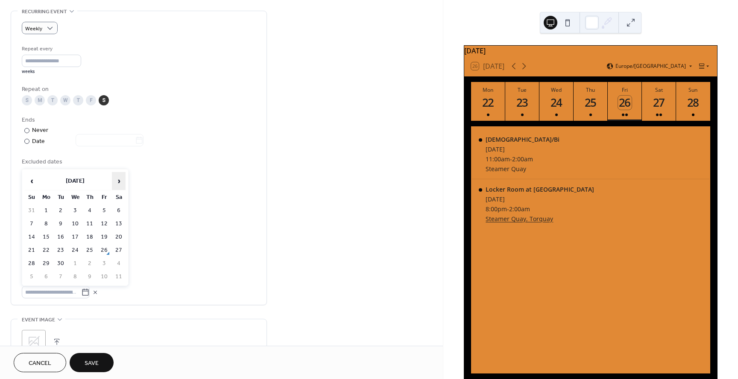
click at [119, 185] on span "›" at bounding box center [118, 180] width 13 height 17
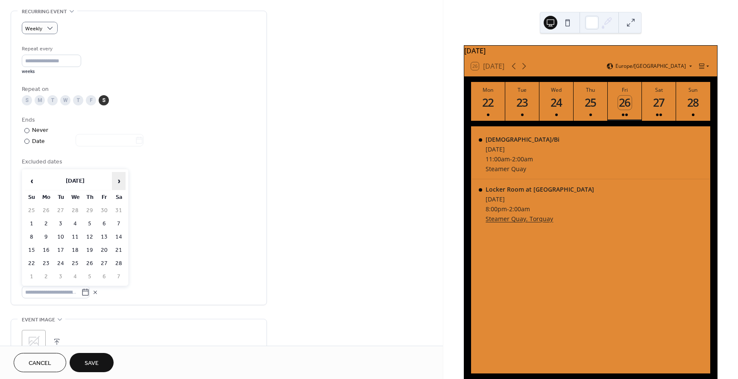
click at [119, 185] on span "›" at bounding box center [118, 180] width 13 height 17
click at [120, 237] on td "18" at bounding box center [119, 237] width 14 height 12
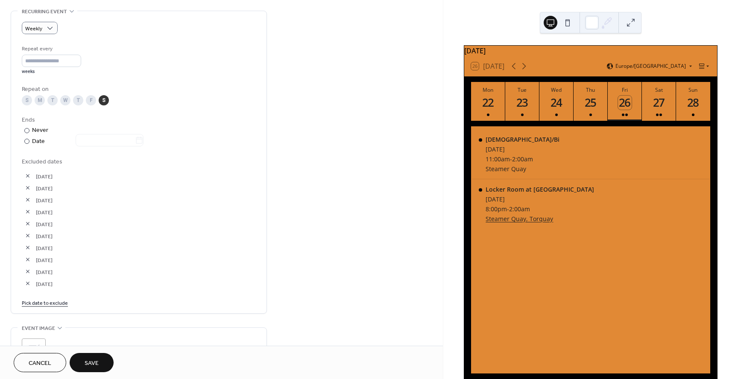
click at [31, 301] on link "Pick date to exclude" at bounding box center [45, 302] width 46 height 9
click at [119, 194] on span "›" at bounding box center [118, 192] width 13 height 17
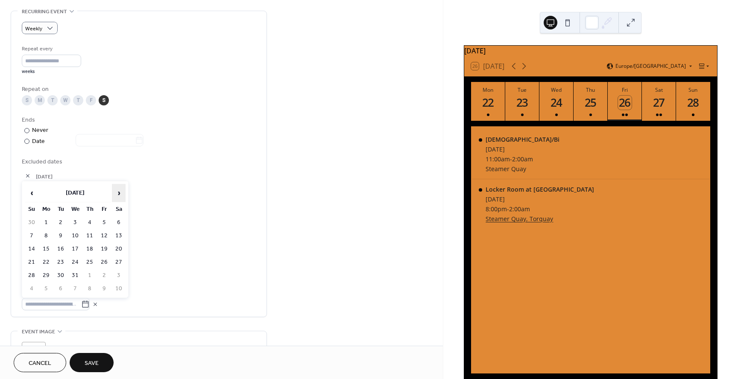
click at [119, 194] on span "›" at bounding box center [118, 192] width 13 height 17
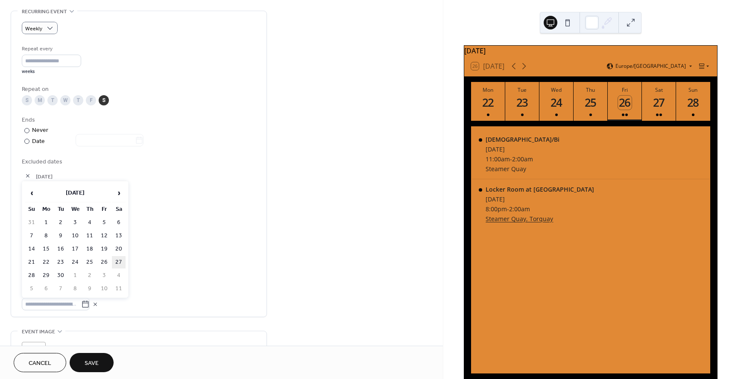
click at [119, 258] on td "27" at bounding box center [119, 262] width 14 height 12
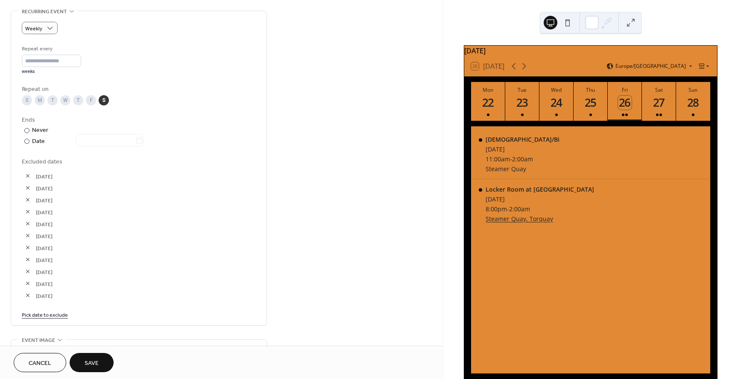
click at [31, 315] on link "Pick date to exclude" at bounding box center [45, 314] width 46 height 9
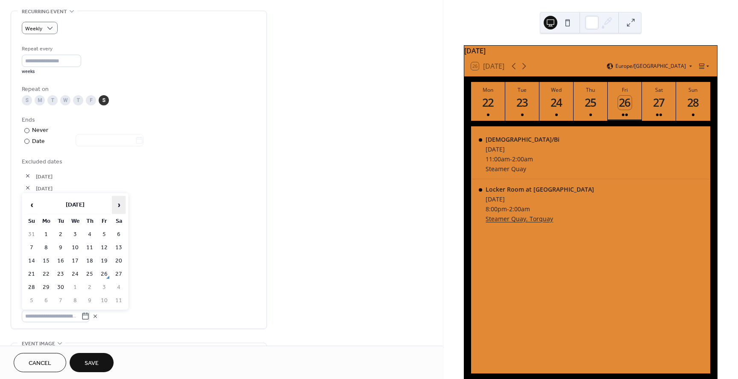
click at [119, 205] on span "›" at bounding box center [118, 204] width 13 height 17
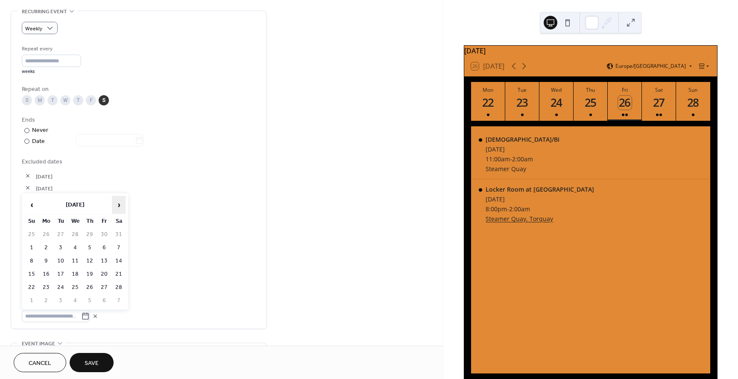
click at [119, 205] on span "›" at bounding box center [118, 204] width 13 height 17
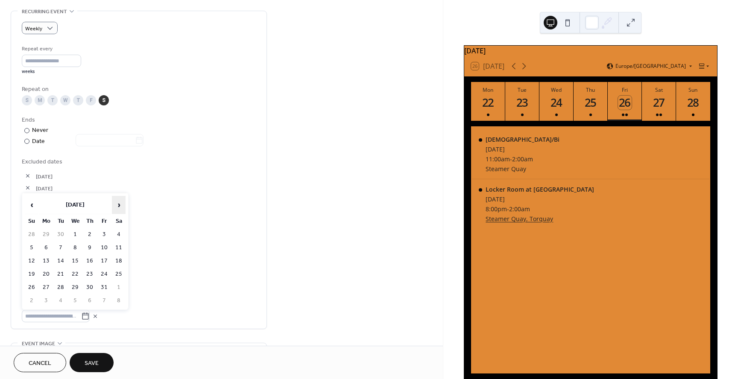
click at [119, 205] on span "›" at bounding box center [118, 204] width 13 height 17
click at [32, 205] on span "‹" at bounding box center [31, 204] width 13 height 17
click at [118, 271] on td "22" at bounding box center [119, 274] width 14 height 12
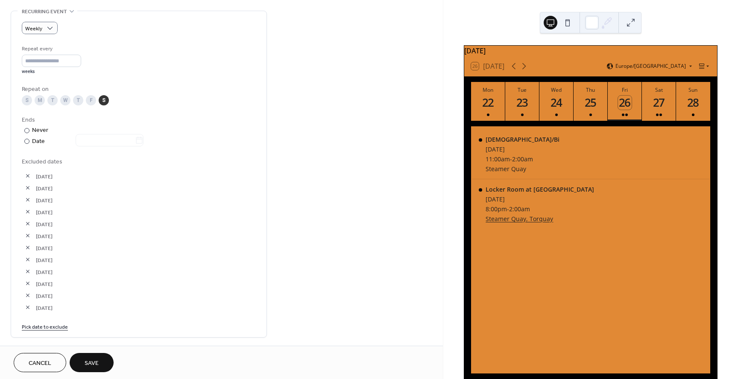
click at [199, 265] on div "03-Jan-2026" at bounding box center [139, 260] width 234 height 12
click at [32, 326] on link "Pick date to exclude" at bounding box center [45, 326] width 46 height 9
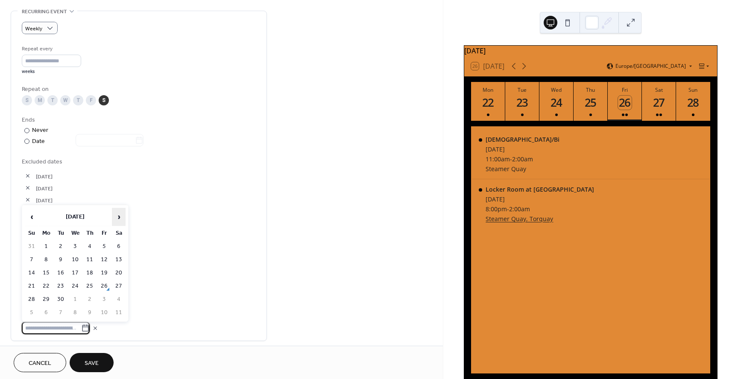
click at [123, 216] on span "›" at bounding box center [118, 216] width 13 height 17
click at [104, 273] on td "17" at bounding box center [104, 273] width 14 height 12
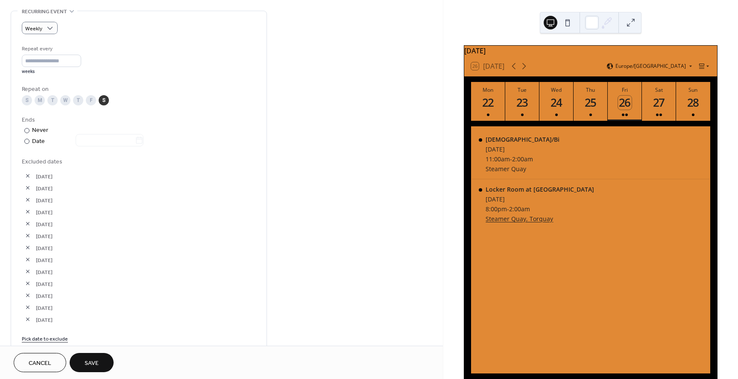
click at [52, 337] on link "Pick date to exclude" at bounding box center [45, 338] width 46 height 9
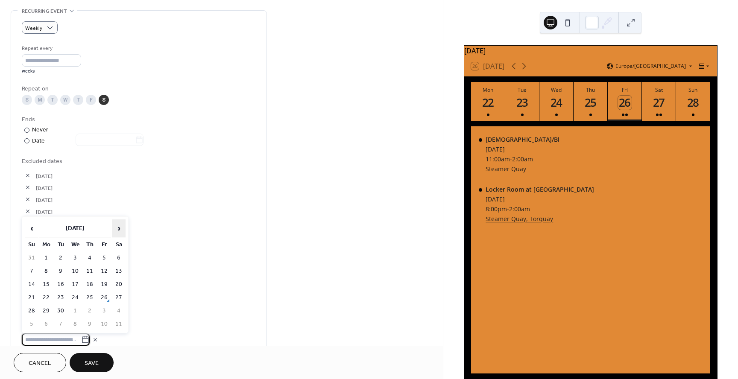
click at [117, 229] on span "›" at bounding box center [118, 228] width 13 height 17
click at [118, 229] on span "›" at bounding box center [118, 228] width 13 height 17
click at [119, 229] on span "›" at bounding box center [118, 228] width 13 height 17
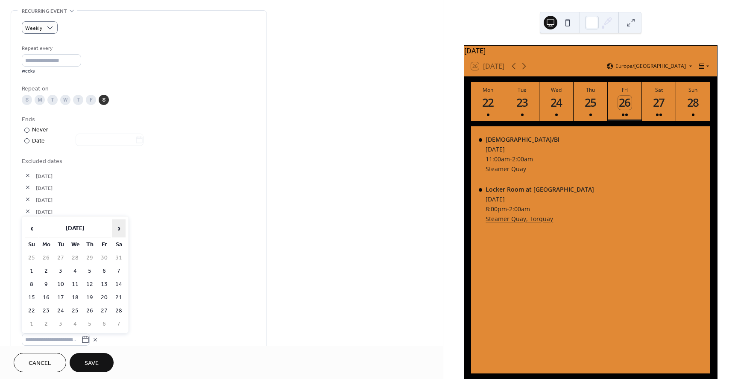
click at [119, 229] on span "›" at bounding box center [118, 228] width 13 height 17
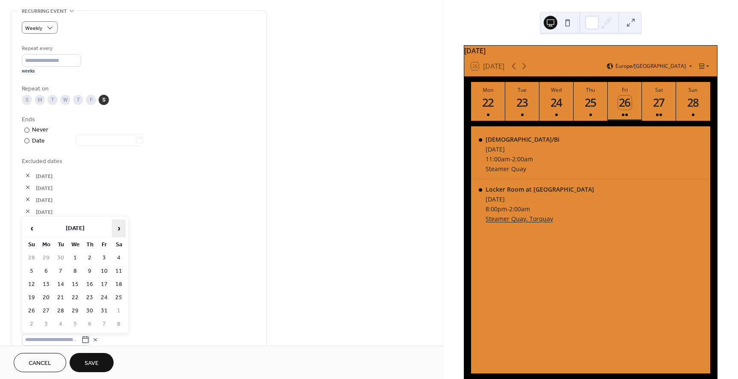
click at [119, 229] on span "›" at bounding box center [118, 228] width 13 height 17
click at [115, 227] on span "›" at bounding box center [118, 228] width 13 height 17
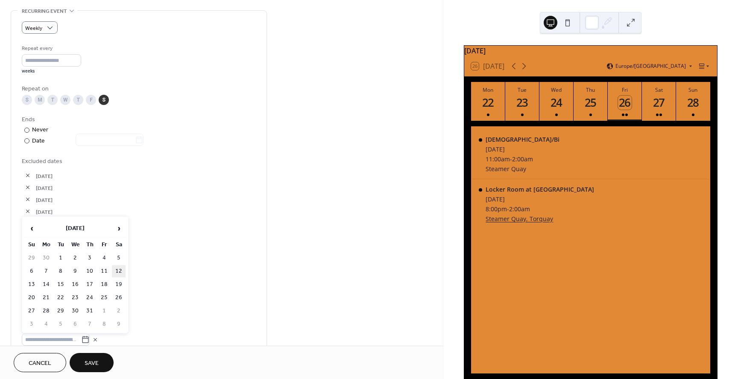
click at [118, 270] on td "12" at bounding box center [119, 271] width 14 height 12
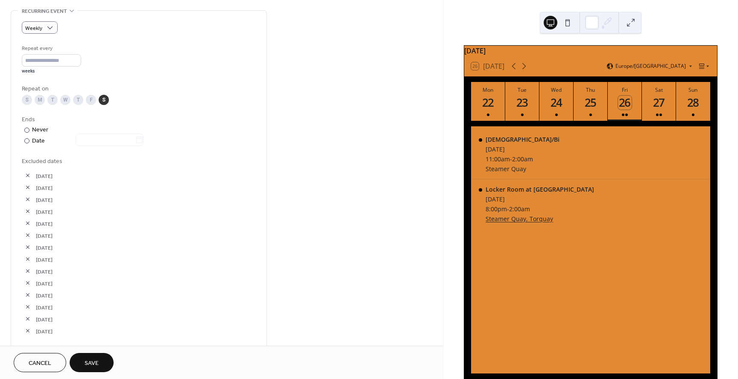
click at [175, 291] on div "27-Jun-2026" at bounding box center [139, 295] width 234 height 12
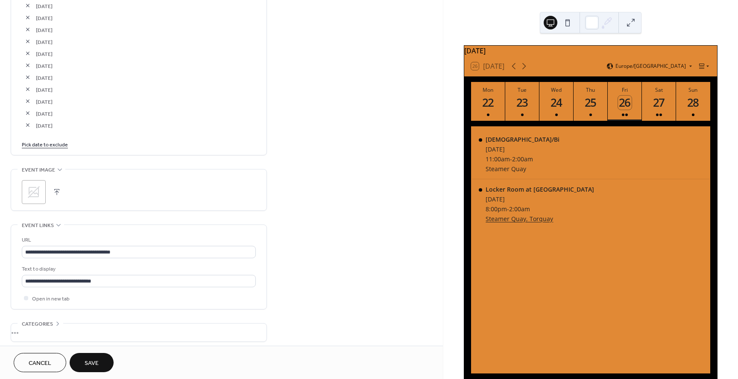
scroll to position [611, 0]
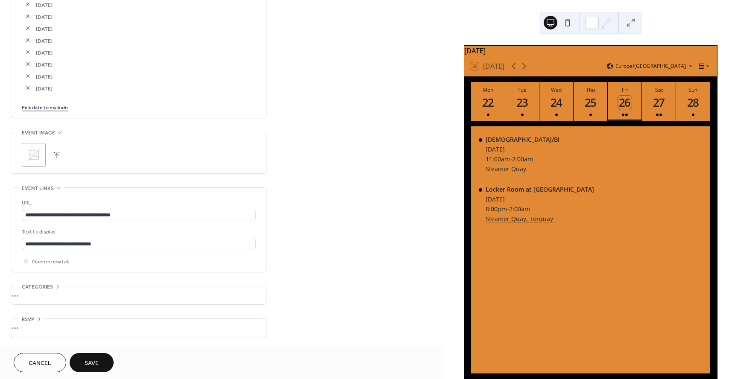
click at [88, 364] on span "Save" at bounding box center [92, 363] width 14 height 9
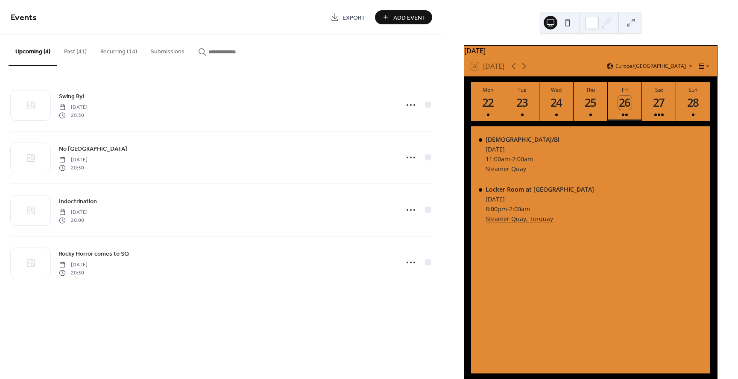
click at [106, 53] on button "Recurring (14)" at bounding box center [118, 50] width 50 height 30
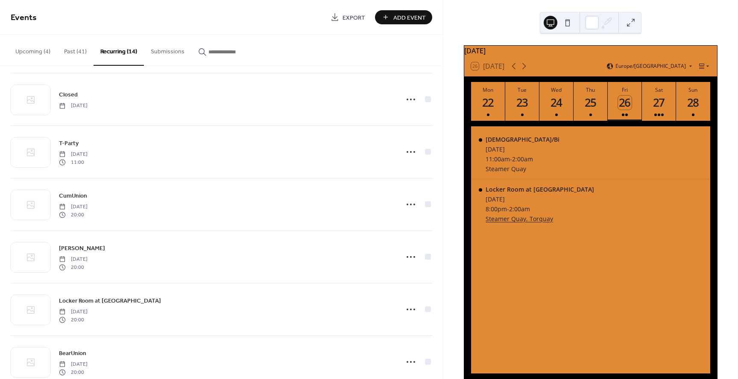
scroll to position [213, 0]
click at [29, 50] on button "Upcoming (4)" at bounding box center [33, 50] width 49 height 30
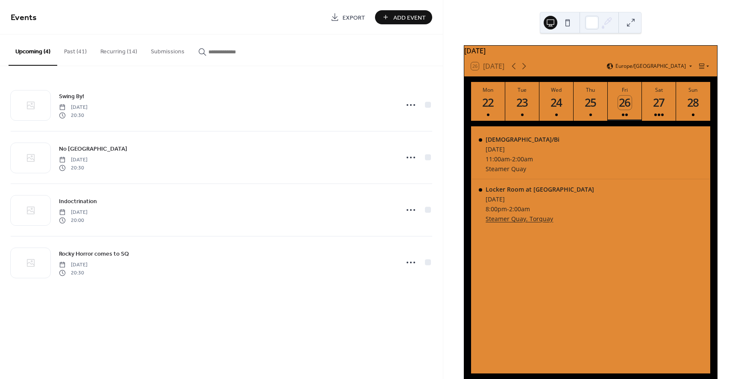
click at [117, 53] on button "Recurring (14)" at bounding box center [118, 50] width 50 height 30
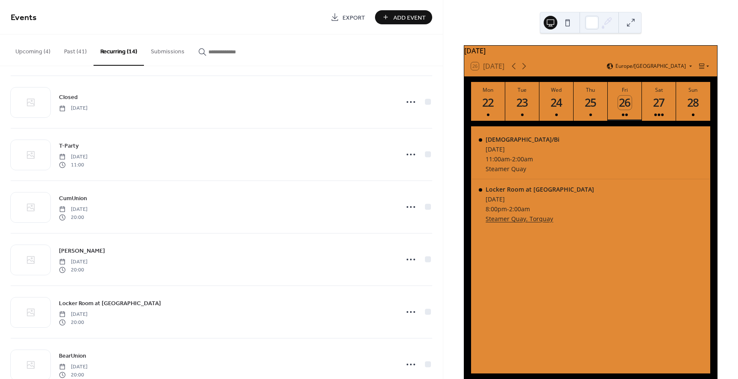
click at [71, 55] on button "Past (41)" at bounding box center [75, 50] width 36 height 30
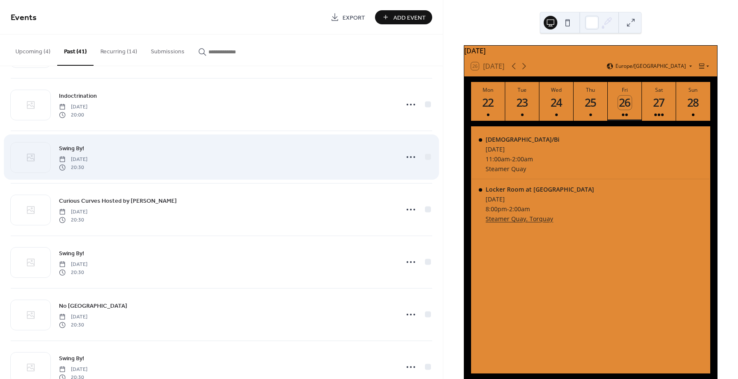
scroll to position [212, 0]
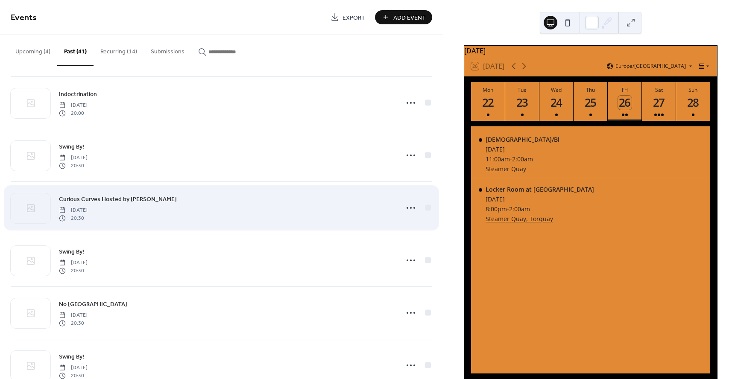
click at [150, 201] on span "Curious Curves Hosted by [PERSON_NAME]" at bounding box center [118, 199] width 118 height 9
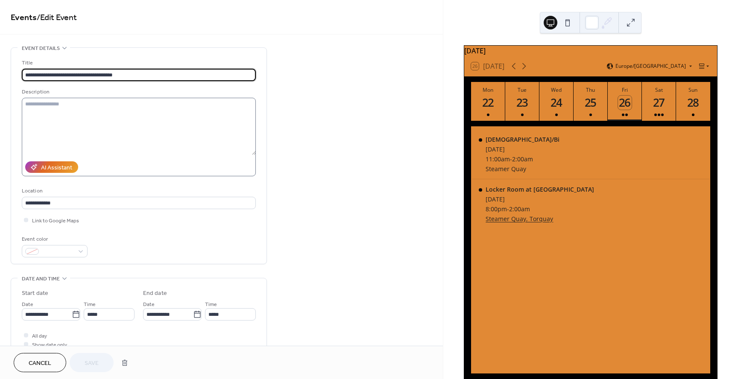
scroll to position [0, 0]
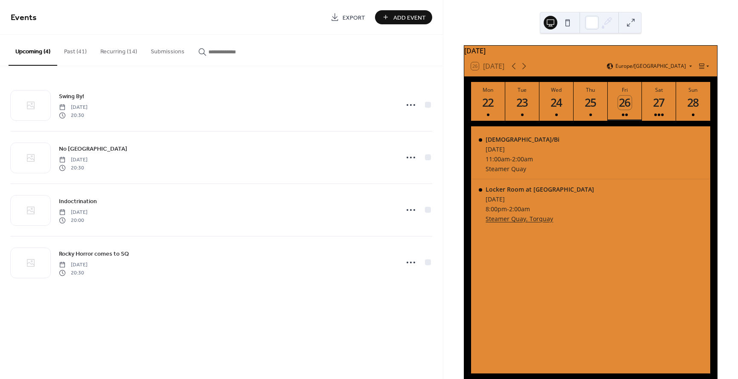
click at [82, 53] on button "Past (41)" at bounding box center [75, 50] width 36 height 30
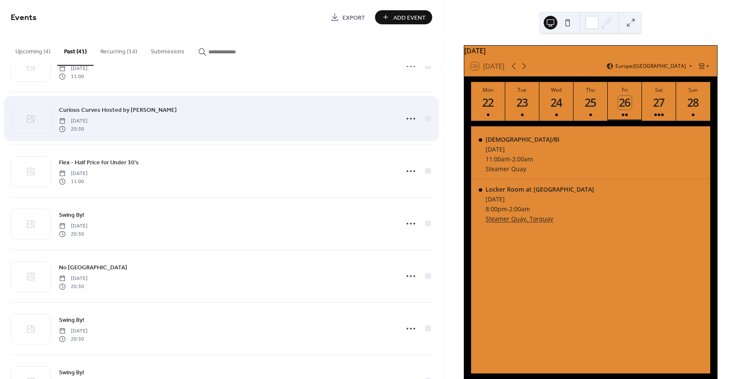
scroll to position [1247, 0]
click at [166, 114] on div "Curious Curves Hosted by [PERSON_NAME] [DATE] 20:30" at bounding box center [226, 118] width 334 height 27
click at [165, 109] on span "Curious Curves Hosted by [PERSON_NAME]" at bounding box center [118, 109] width 118 height 9
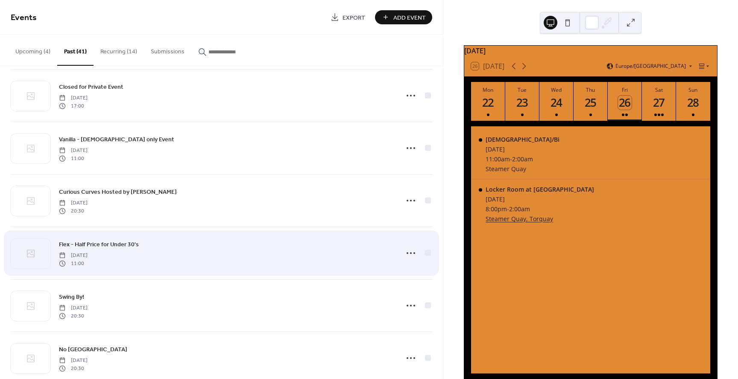
scroll to position [1165, 0]
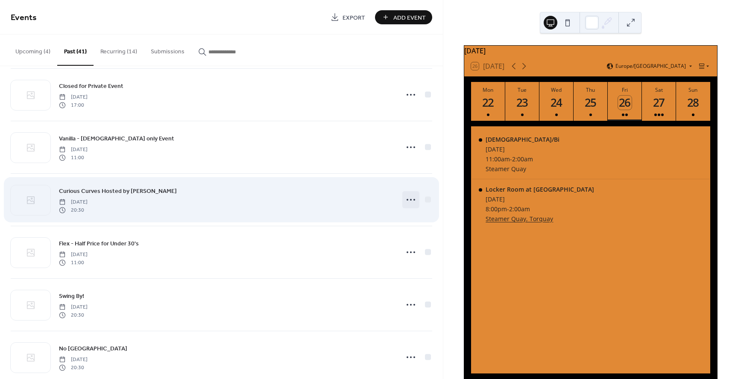
click at [411, 198] on icon at bounding box center [411, 200] width 14 height 14
click at [426, 199] on div at bounding box center [428, 199] width 6 height 6
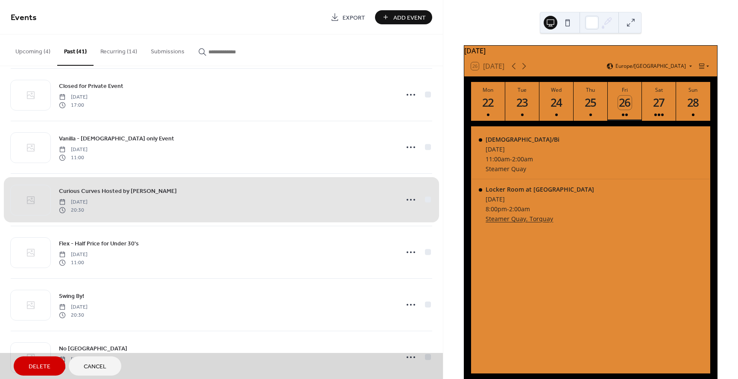
click at [426, 201] on div "Curious Curves Hosted by [PERSON_NAME] [DATE] 20:30" at bounding box center [221, 199] width 421 height 53
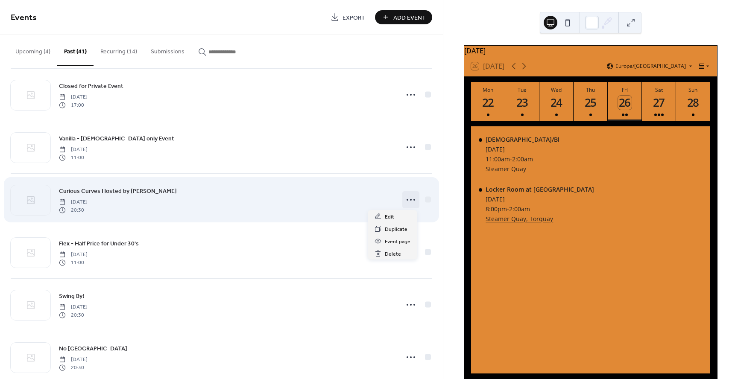
click at [410, 199] on circle at bounding box center [411, 200] width 2 height 2
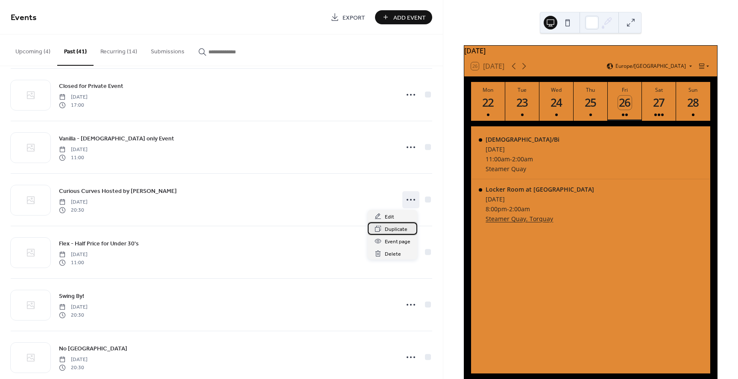
click at [400, 228] on span "Duplicate" at bounding box center [396, 229] width 23 height 9
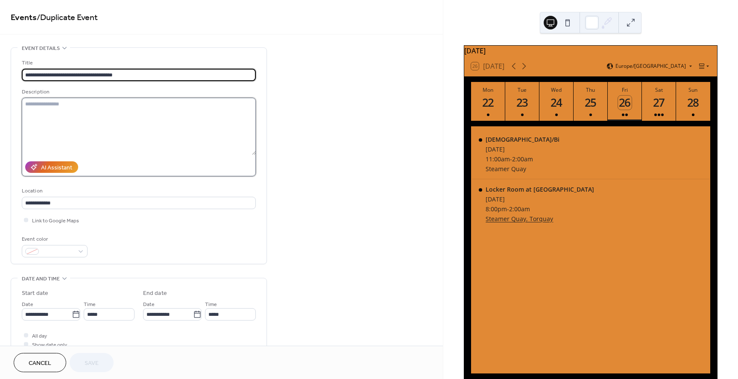
click at [73, 104] on textarea at bounding box center [139, 126] width 234 height 57
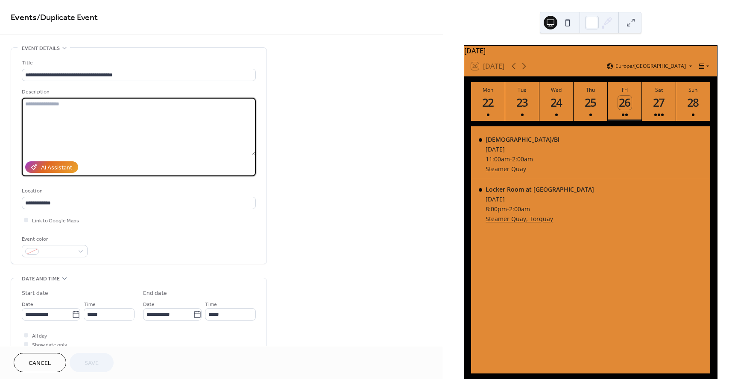
paste textarea "**********"
type textarea "**********"
drag, startPoint x: 145, startPoint y: 103, endPoint x: 35, endPoint y: 103, distance: 110.1
click at [20, 104] on div "**********" at bounding box center [138, 156] width 255 height 216
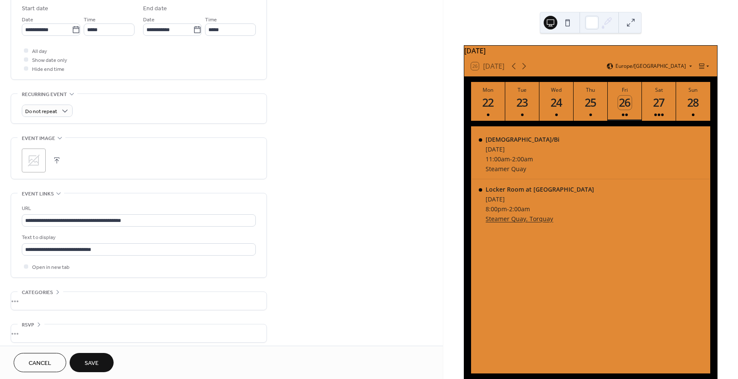
scroll to position [290, 0]
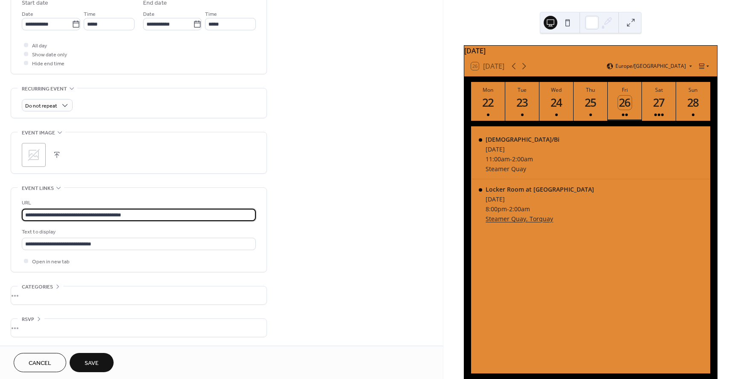
drag, startPoint x: 143, startPoint y: 216, endPoint x: 137, endPoint y: 217, distance: 5.6
click at [137, 217] on input "**********" at bounding box center [139, 215] width 234 height 12
click at [158, 219] on input "**********" at bounding box center [139, 215] width 234 height 12
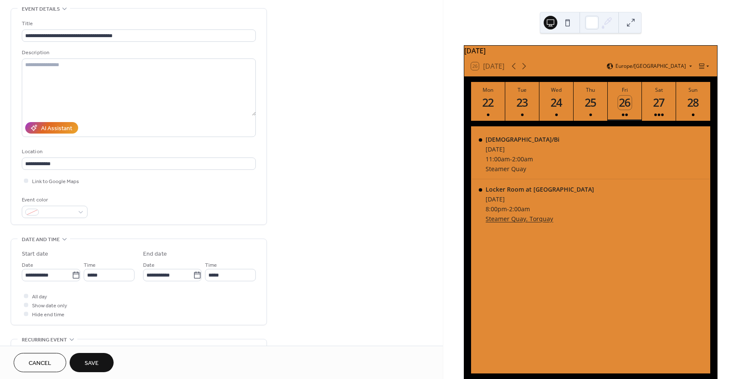
scroll to position [38, 0]
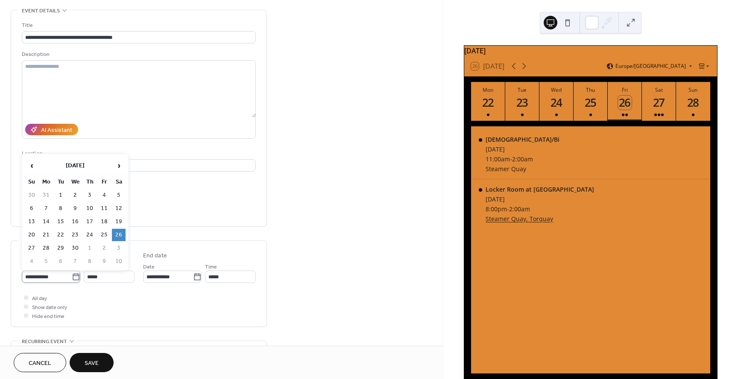
click at [72, 276] on icon at bounding box center [76, 277] width 9 height 9
click at [71, 276] on input "**********" at bounding box center [47, 277] width 50 height 12
click at [121, 167] on span "›" at bounding box center [118, 165] width 13 height 17
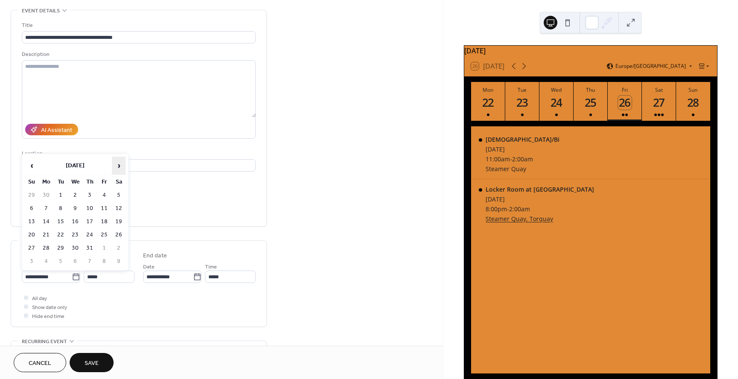
click at [121, 167] on span "›" at bounding box center [118, 165] width 13 height 17
click at [119, 234] on td "25" at bounding box center [119, 235] width 14 height 12
type input "**********"
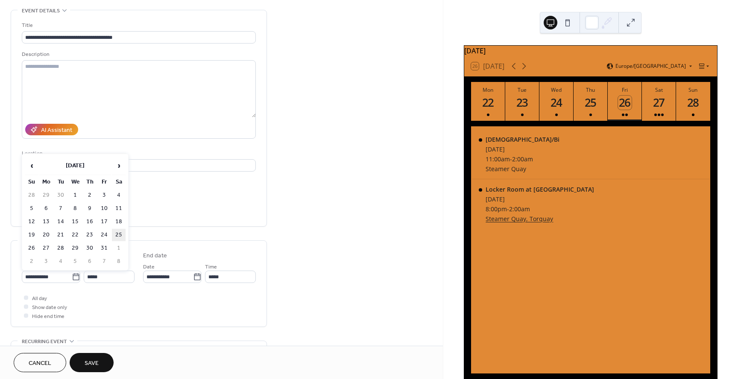
type input "**********"
click at [184, 208] on div "Event color" at bounding box center [139, 208] width 234 height 23
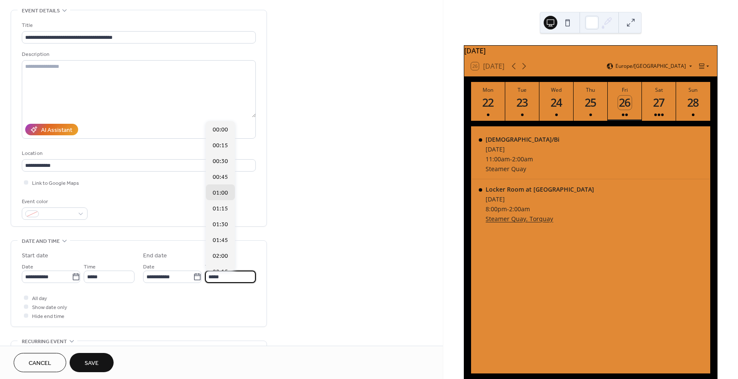
click at [214, 276] on input "*****" at bounding box center [230, 277] width 51 height 12
type input "*****"
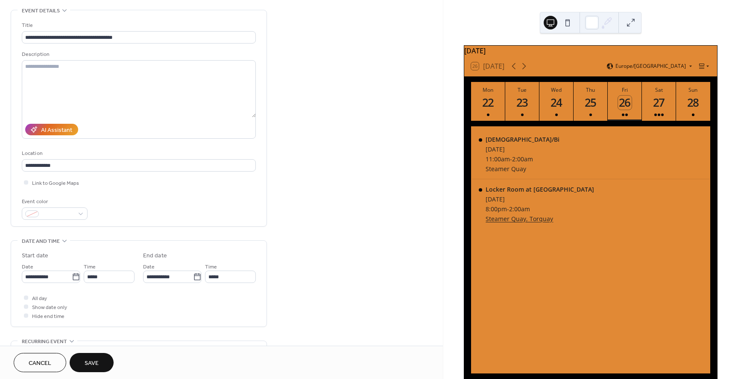
click at [286, 280] on div "**********" at bounding box center [221, 304] width 443 height 589
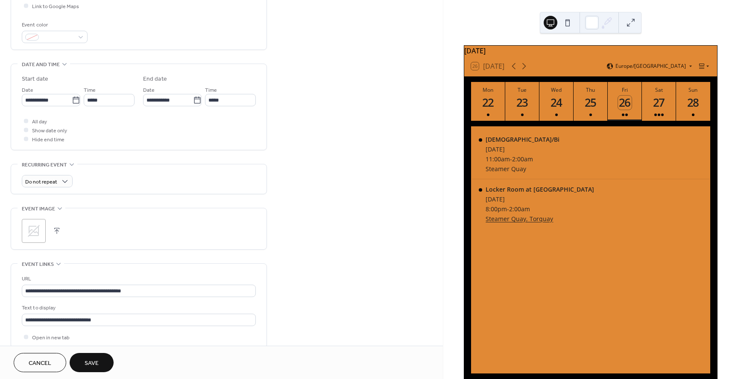
scroll to position [216, 0]
click at [102, 359] on button "Save" at bounding box center [92, 362] width 44 height 19
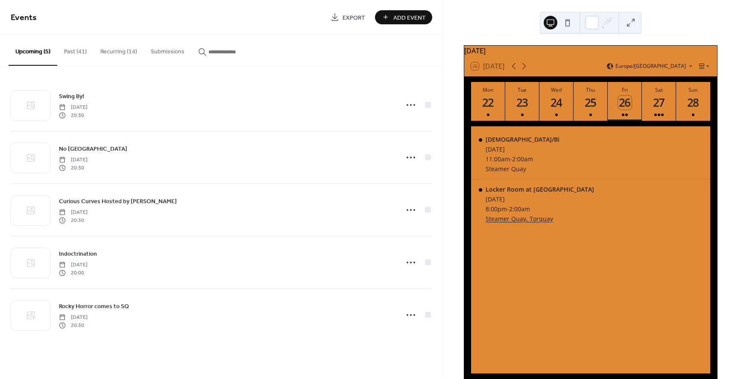
click at [73, 50] on button "Past (41)" at bounding box center [75, 50] width 36 height 30
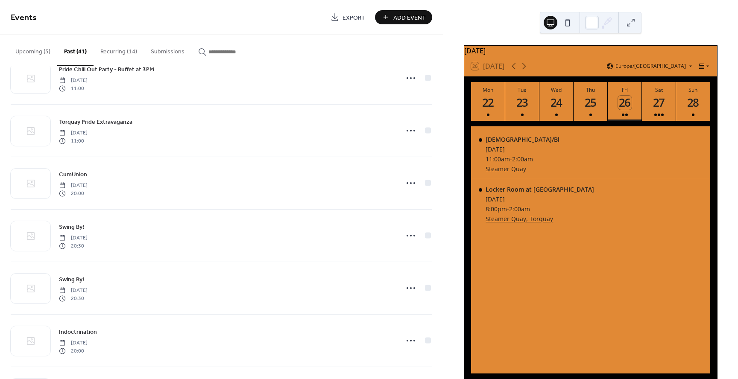
scroll to position [730, 0]
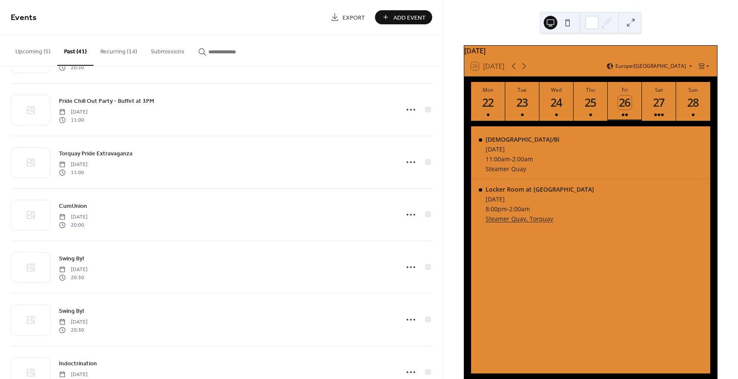
click at [123, 53] on button "Recurring (14)" at bounding box center [118, 50] width 50 height 30
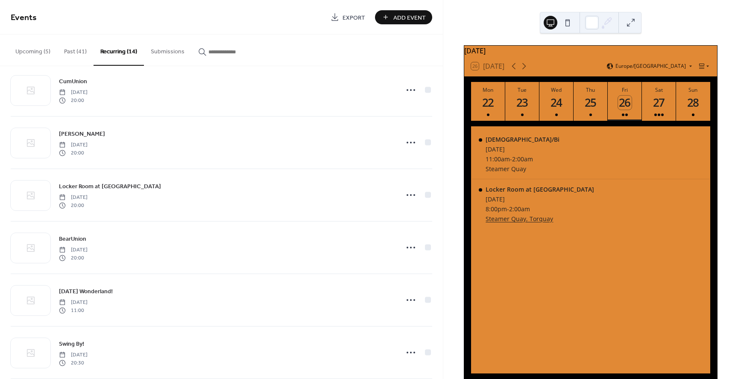
scroll to position [337, 0]
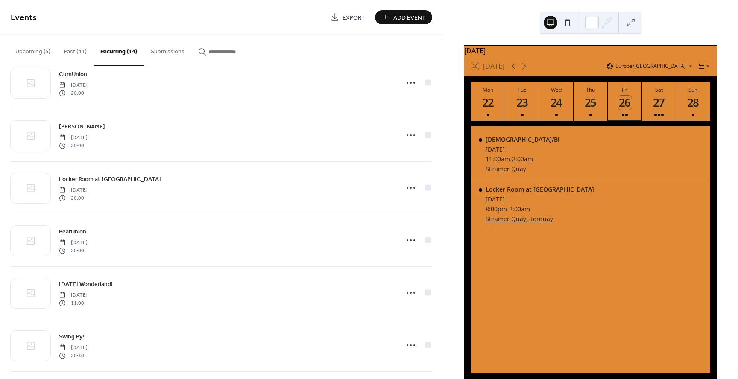
click at [396, 20] on span "Add Event" at bounding box center [409, 17] width 32 height 9
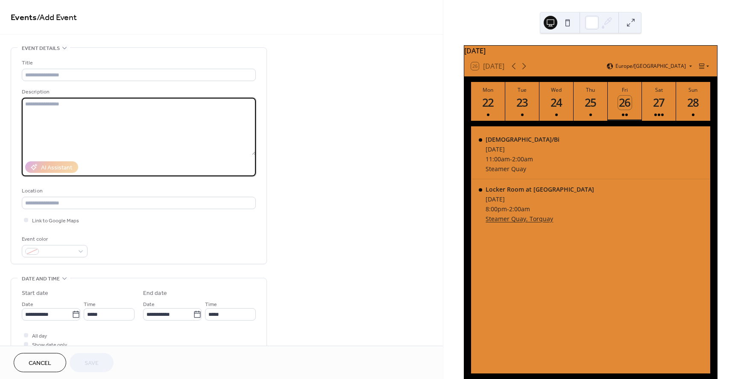
paste textarea "**********"
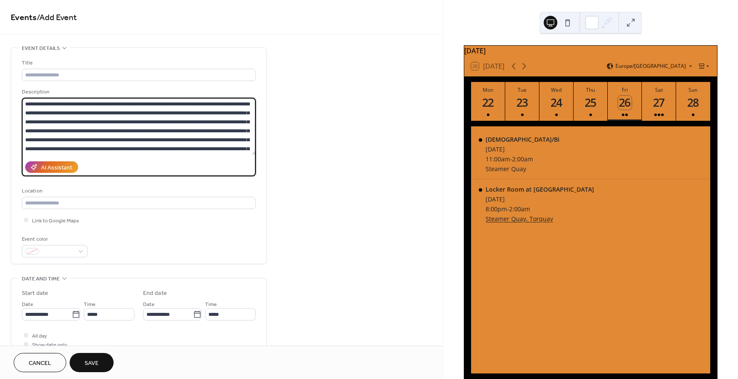
scroll to position [26, 0]
type textarea "**********"
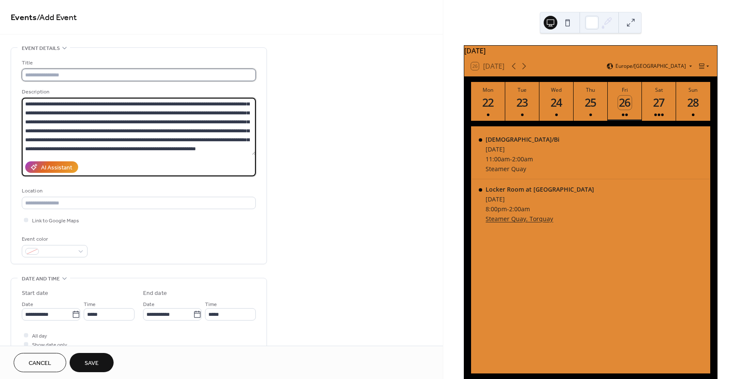
click at [85, 71] on input "text" at bounding box center [139, 75] width 234 height 12
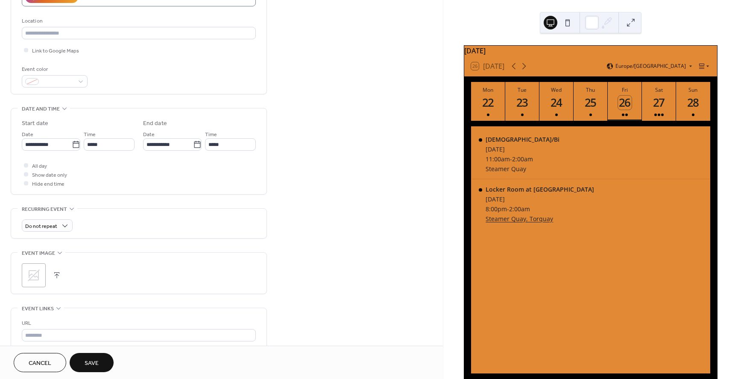
scroll to position [187, 0]
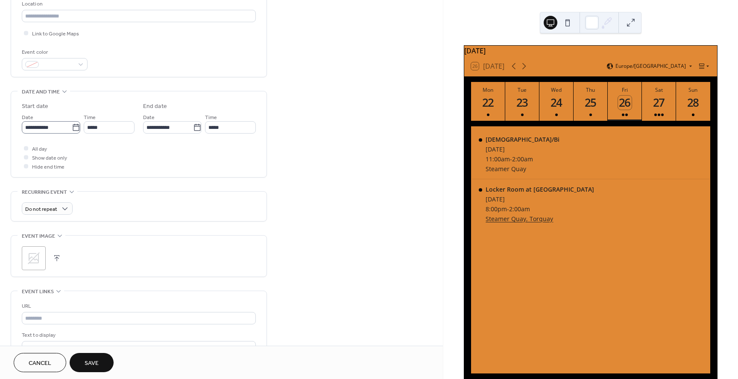
type input "**********"
click at [76, 128] on icon at bounding box center [76, 127] width 9 height 9
click at [72, 128] on input "**********" at bounding box center [47, 127] width 50 height 12
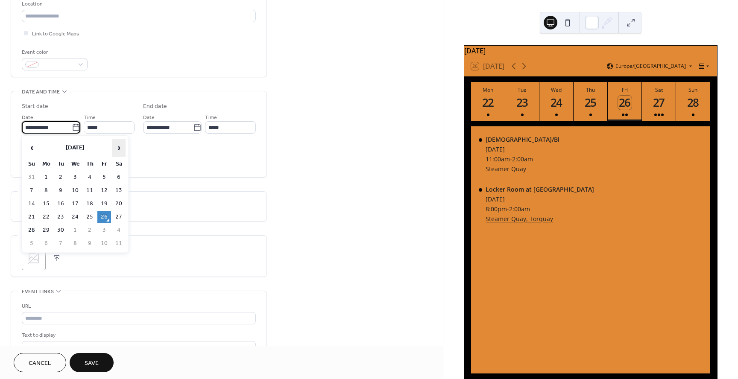
click at [121, 145] on span "›" at bounding box center [118, 147] width 13 height 17
click at [120, 176] on td "1" at bounding box center [119, 177] width 14 height 12
type input "**********"
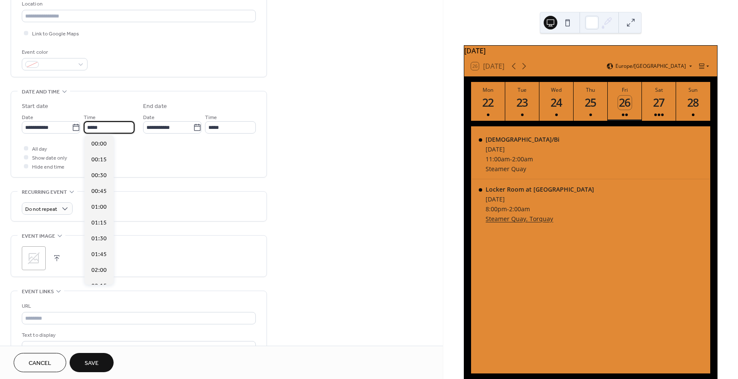
click at [112, 132] on input "*****" at bounding box center [109, 127] width 51 height 12
drag, startPoint x: 112, startPoint y: 129, endPoint x: 85, endPoint y: 126, distance: 27.9
click at [85, 126] on input "*****" at bounding box center [109, 127] width 51 height 12
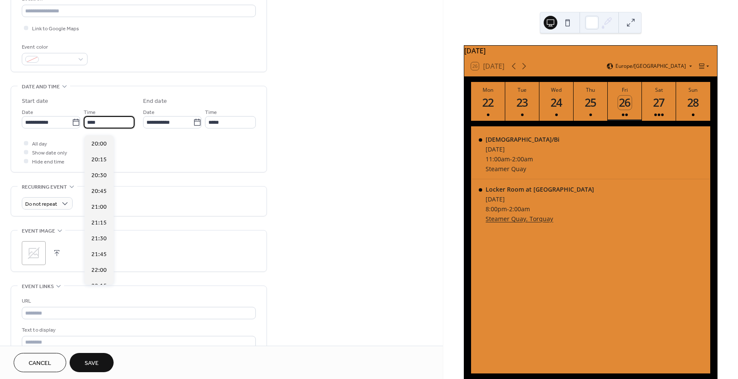
type input "*****"
click at [235, 132] on div "**********" at bounding box center [139, 131] width 234 height 69
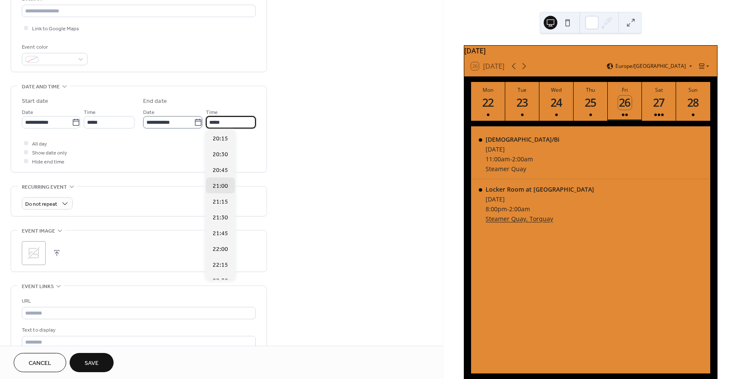
scroll to position [0, 0]
click at [198, 119] on div "**********" at bounding box center [199, 117] width 113 height 21
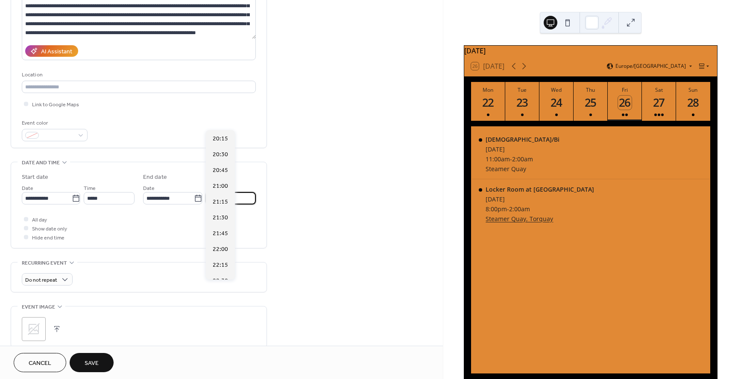
scroll to position [98, 0]
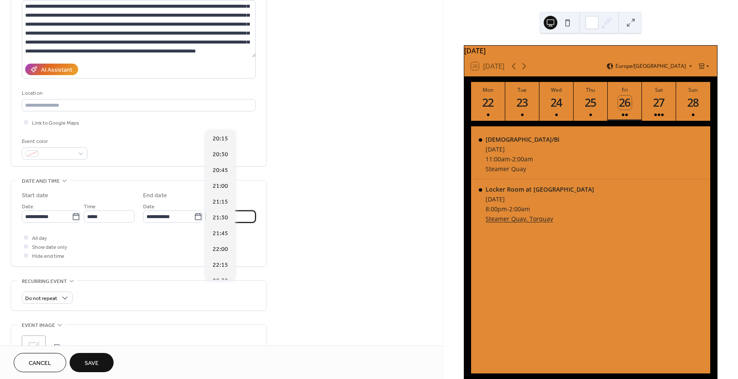
type input "*****"
click at [151, 243] on div "All day Show date only Hide end time" at bounding box center [139, 246] width 234 height 27
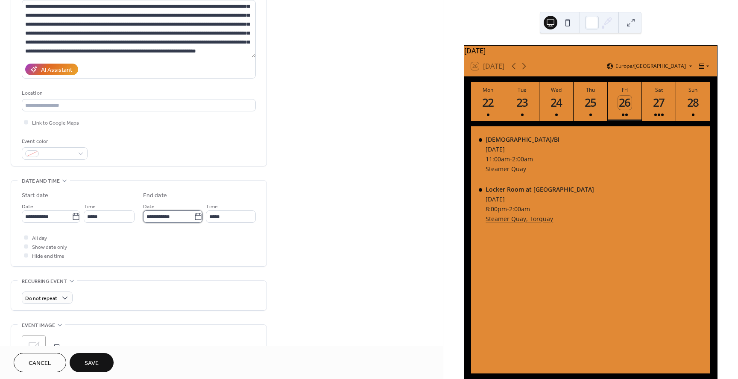
click at [150, 217] on input "**********" at bounding box center [168, 216] width 51 height 12
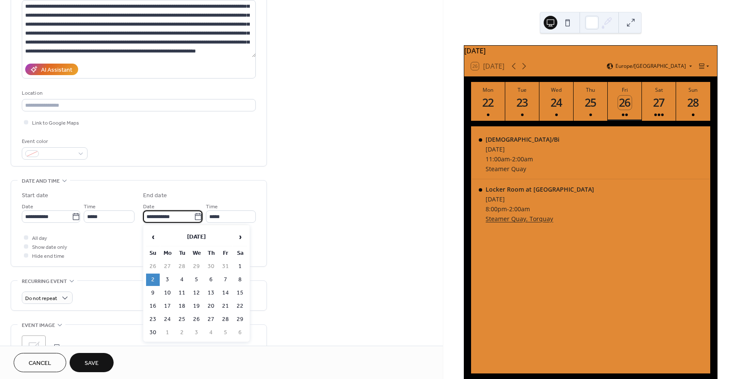
type input "**********"
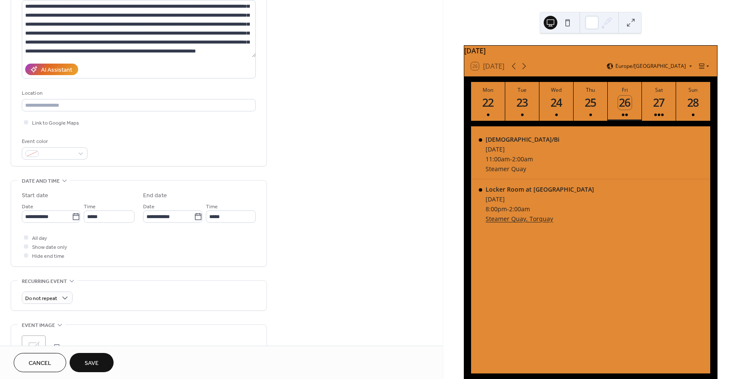
click at [280, 232] on div "**********" at bounding box center [221, 244] width 443 height 589
click at [56, 106] on input "text" at bounding box center [139, 105] width 234 height 12
click at [64, 134] on span "Steamer Quay, Rock Road, Torquay, TQ2 5SP" at bounding box center [56, 137] width 54 height 9
type input "**********"
click at [350, 203] on div "**********" at bounding box center [221, 244] width 443 height 589
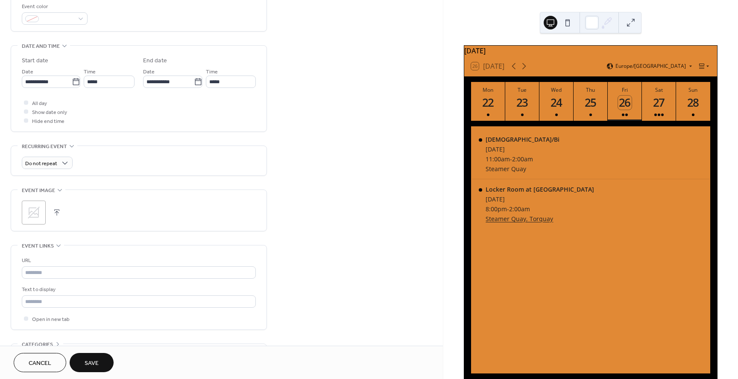
scroll to position [290, 0]
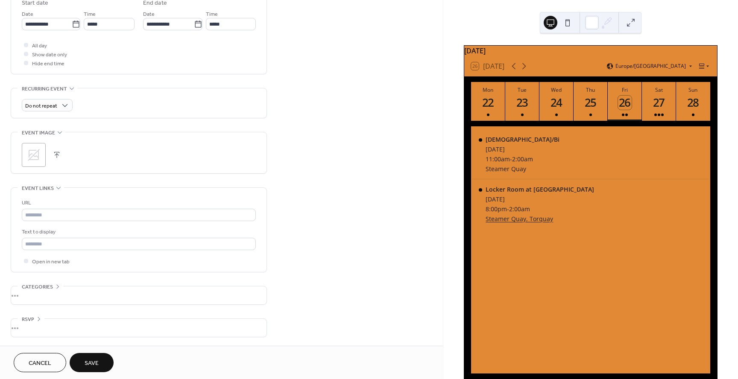
click at [97, 364] on span "Save" at bounding box center [92, 363] width 14 height 9
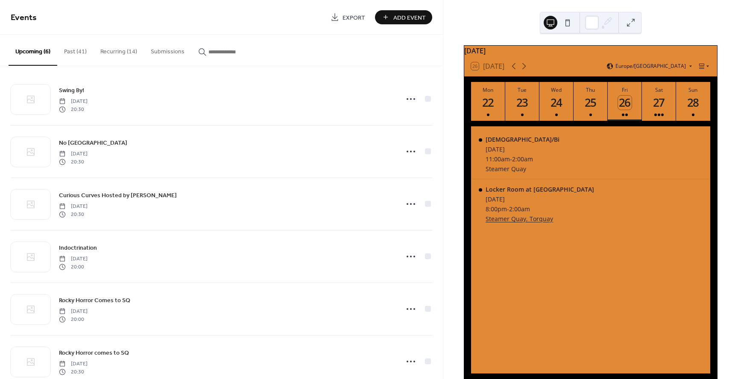
scroll to position [27, 0]
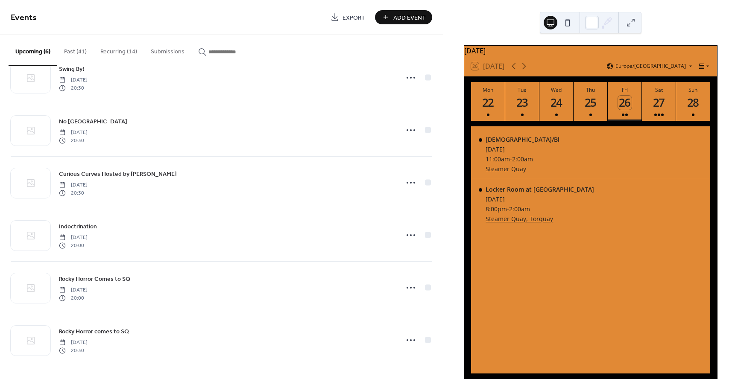
click at [79, 51] on button "Past (41)" at bounding box center [75, 50] width 36 height 30
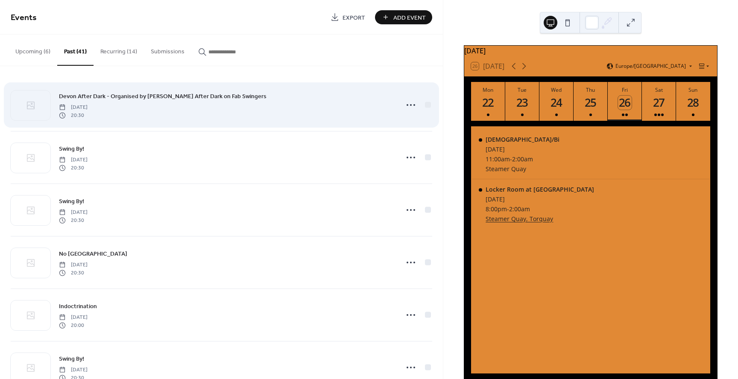
click at [149, 99] on span "Devon After Dark - Organised by Devon After Dark on Fab Swingers" at bounding box center [162, 96] width 207 height 9
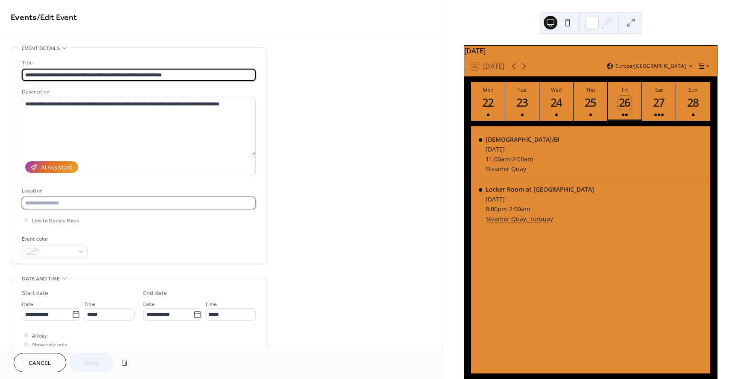
click at [89, 205] on input "text" at bounding box center [139, 203] width 234 height 12
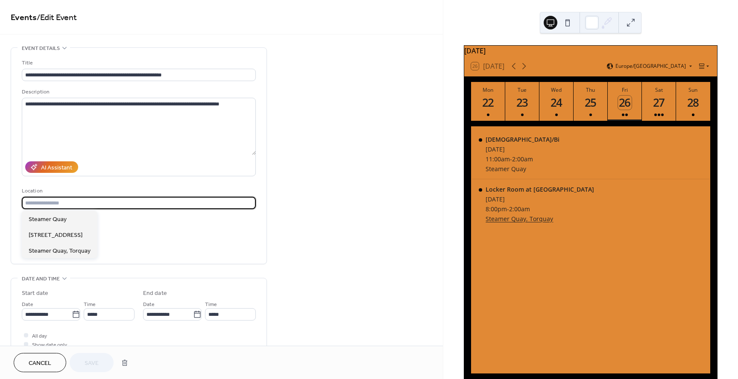
click at [298, 184] on div "**********" at bounding box center [221, 341] width 443 height 589
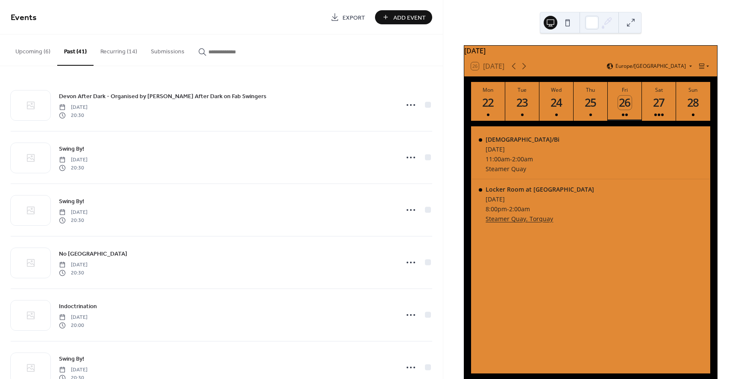
click at [415, 20] on span "Add Event" at bounding box center [409, 17] width 32 height 9
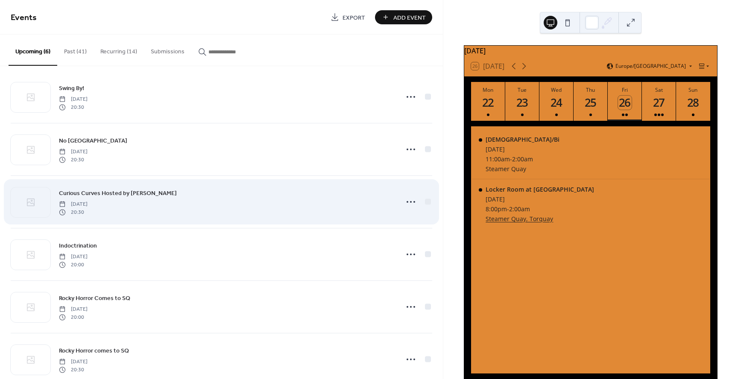
scroll to position [27, 0]
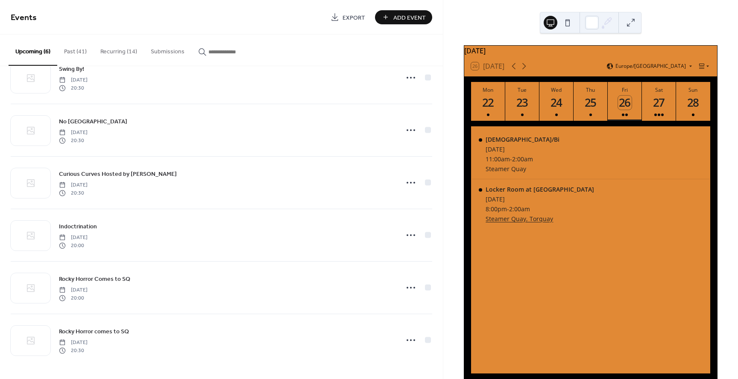
click at [67, 53] on button "Past (41)" at bounding box center [75, 50] width 36 height 30
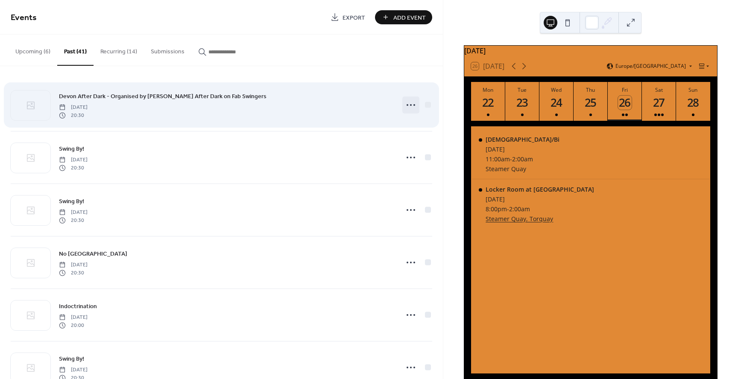
click at [409, 105] on icon at bounding box center [411, 105] width 14 height 14
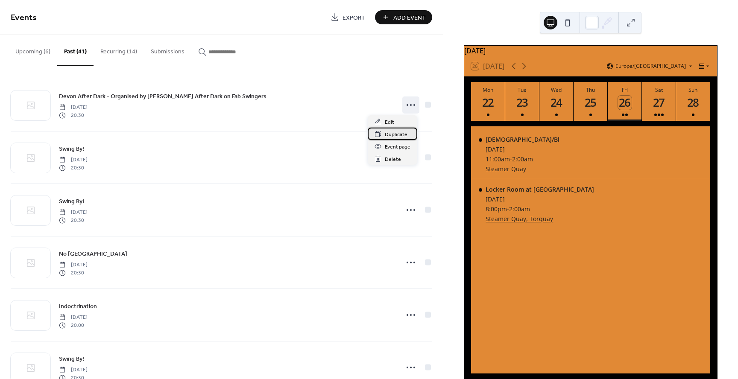
click at [397, 134] on span "Duplicate" at bounding box center [396, 134] width 23 height 9
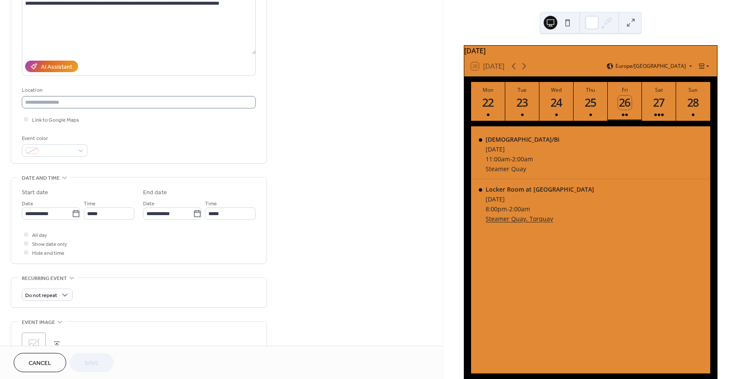
scroll to position [102, 0]
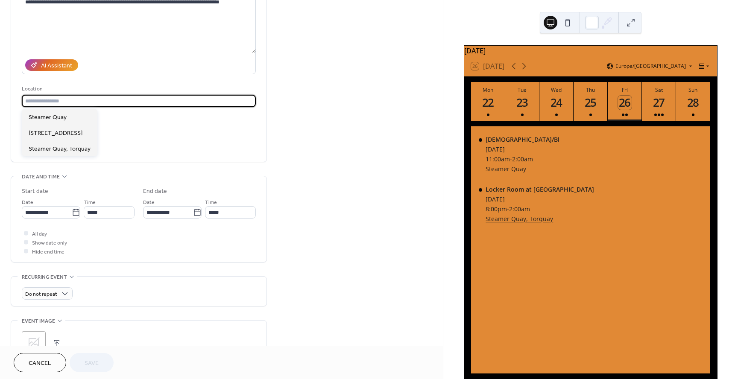
click at [54, 97] on input "text" at bounding box center [139, 101] width 234 height 12
click at [67, 133] on span "[STREET_ADDRESS]" at bounding box center [56, 133] width 54 height 9
type input "**********"
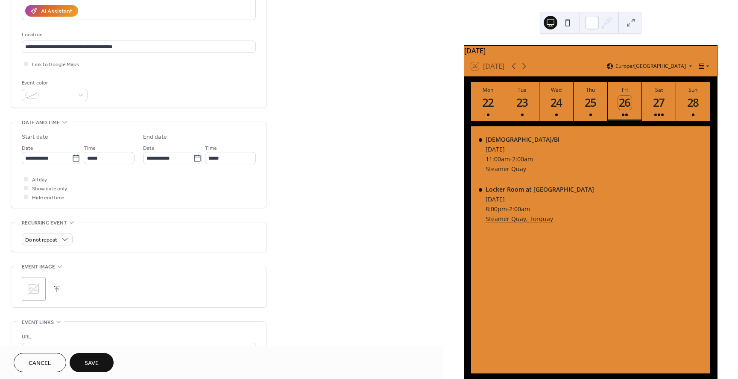
scroll to position [169, 0]
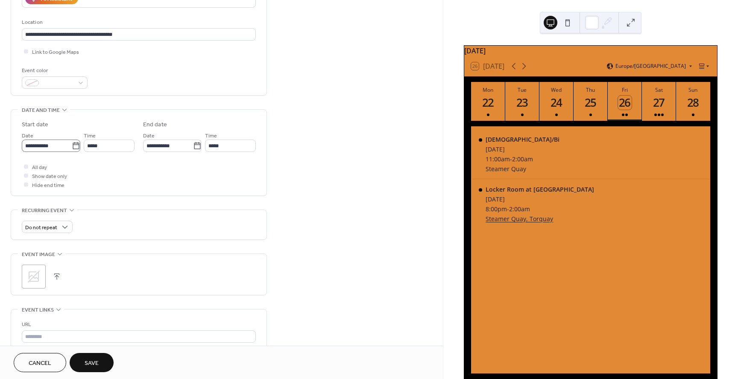
click at [75, 147] on icon at bounding box center [76, 146] width 9 height 9
click at [72, 147] on input "**********" at bounding box center [47, 146] width 50 height 12
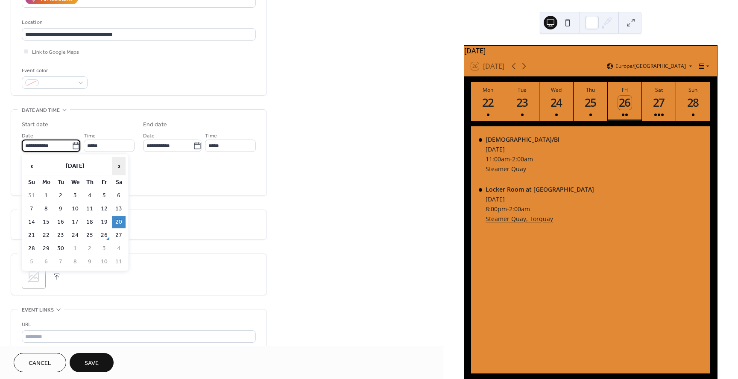
click at [118, 164] on span "›" at bounding box center [118, 166] width 13 height 17
click at [117, 220] on td "15" at bounding box center [119, 222] width 14 height 12
type input "**********"
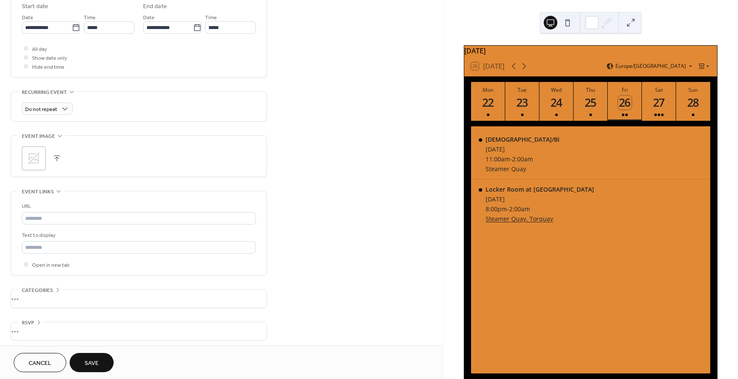
scroll to position [290, 0]
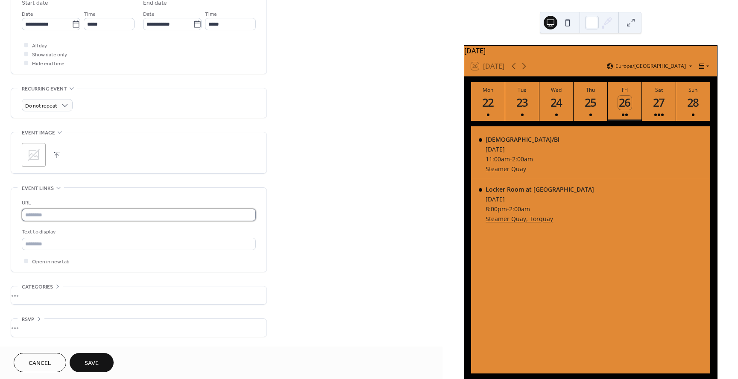
click at [63, 210] on input "text" at bounding box center [139, 215] width 234 height 12
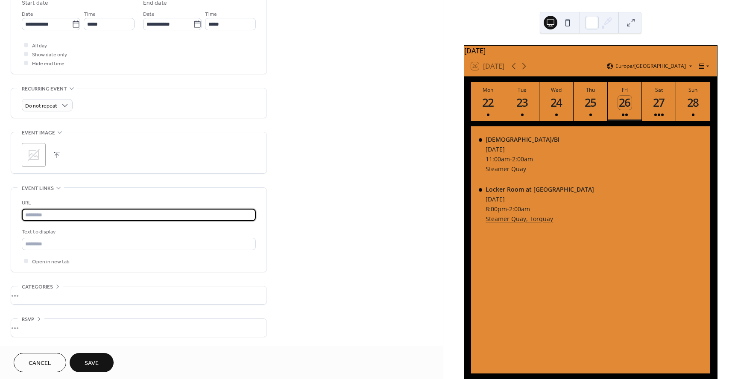
paste input "**********"
type input "**********"
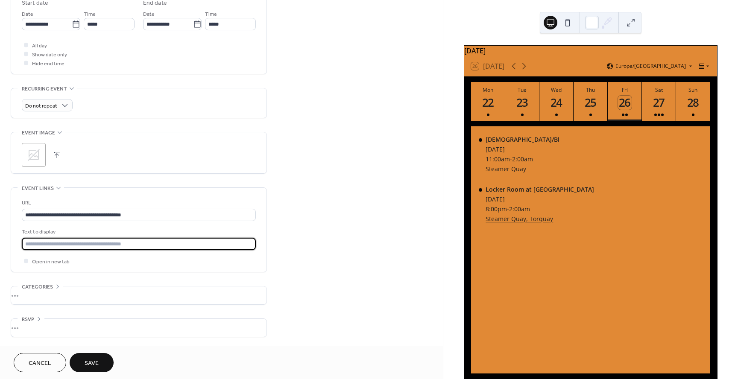
drag, startPoint x: 135, startPoint y: 246, endPoint x: 36, endPoint y: 248, distance: 99.5
click at [4, 239] on div "**********" at bounding box center [221, 51] width 443 height 589
type input "**********"
click at [259, 261] on div "**********" at bounding box center [138, 230] width 255 height 84
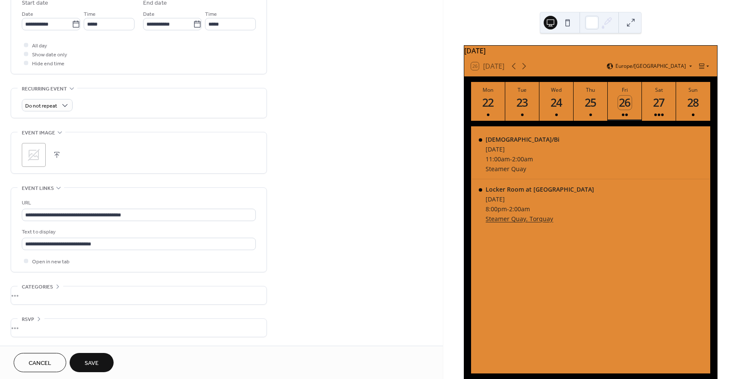
click at [103, 362] on button "Save" at bounding box center [92, 362] width 44 height 19
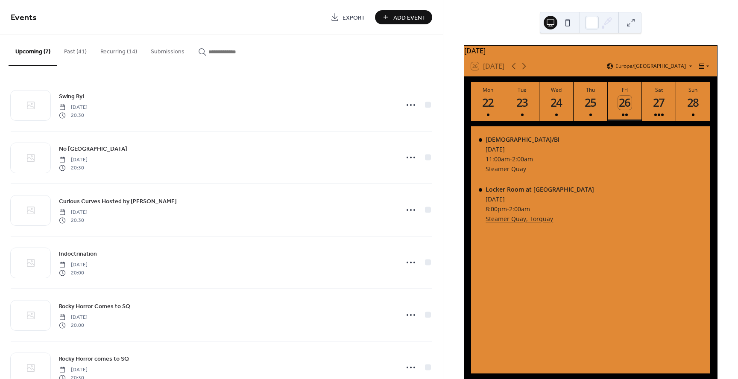
click at [39, 53] on button "Upcoming (7)" at bounding box center [33, 50] width 49 height 31
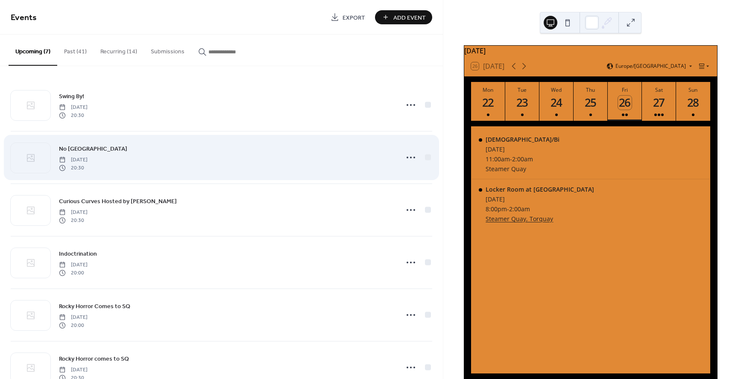
click at [91, 150] on span "No Mercy Manor" at bounding box center [93, 149] width 68 height 9
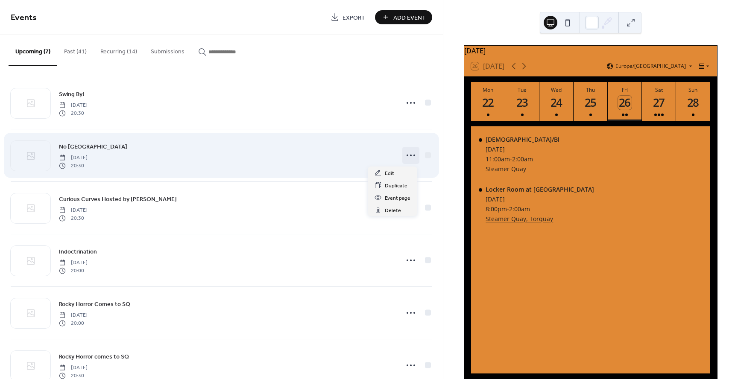
click at [409, 156] on icon at bounding box center [411, 156] width 14 height 14
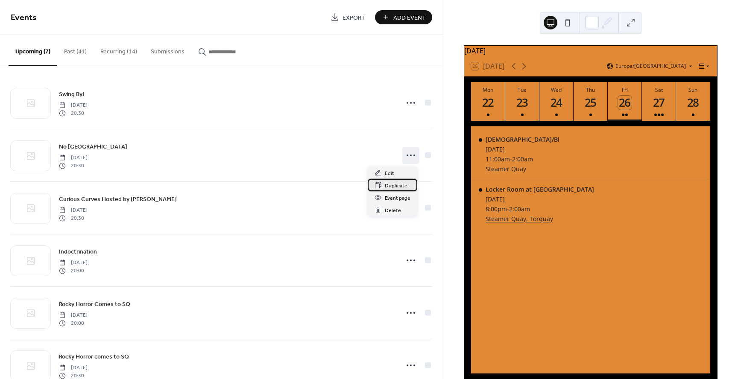
click at [394, 184] on span "Duplicate" at bounding box center [396, 185] width 23 height 9
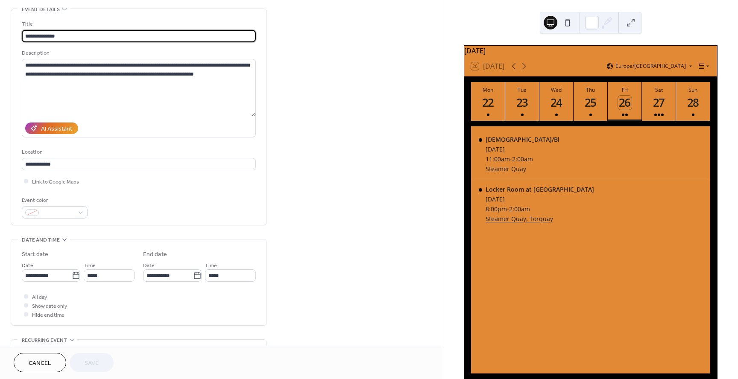
scroll to position [40, 0]
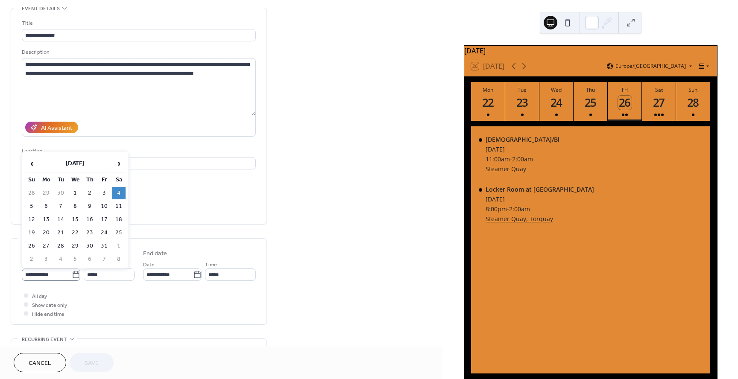
click at [72, 276] on icon at bounding box center [76, 275] width 9 height 9
click at [71, 276] on input "**********" at bounding box center [47, 275] width 50 height 12
click at [117, 162] on span "›" at bounding box center [118, 163] width 13 height 17
click at [119, 231] on td "22" at bounding box center [119, 233] width 14 height 12
type input "**********"
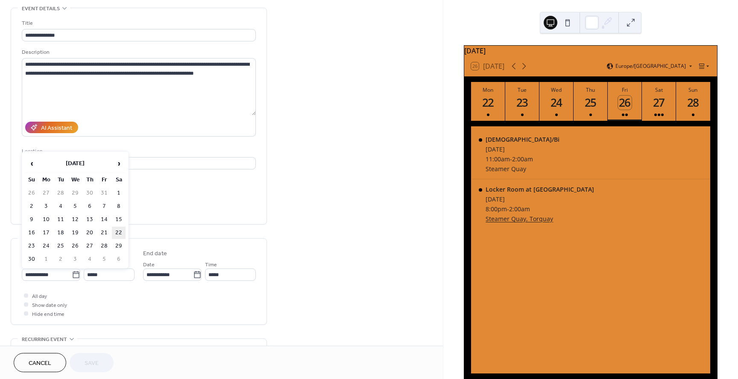
type input "**********"
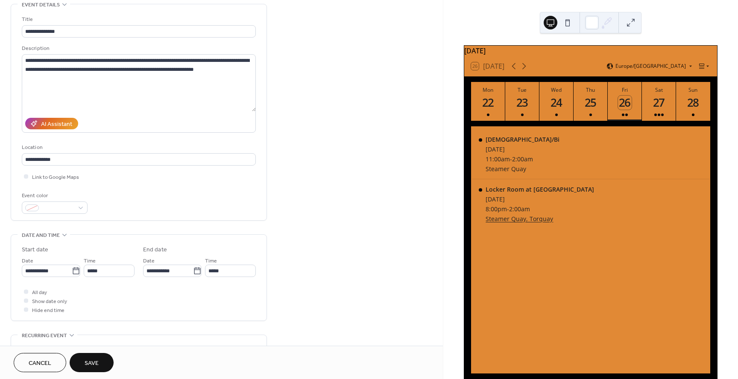
click at [179, 301] on div "All day Show date only Hide end time" at bounding box center [139, 300] width 234 height 27
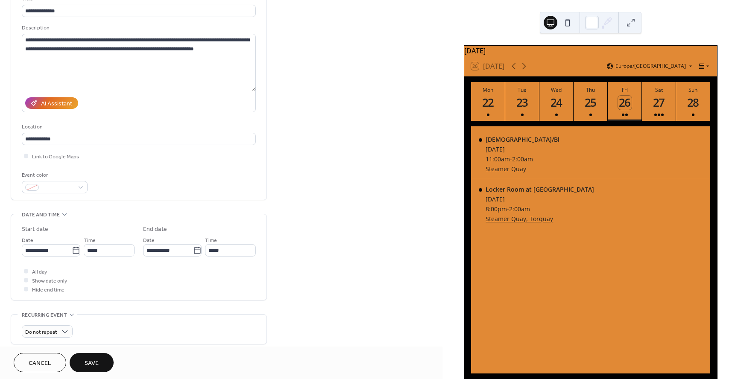
scroll to position [64, 0]
click at [93, 364] on span "Save" at bounding box center [92, 363] width 14 height 9
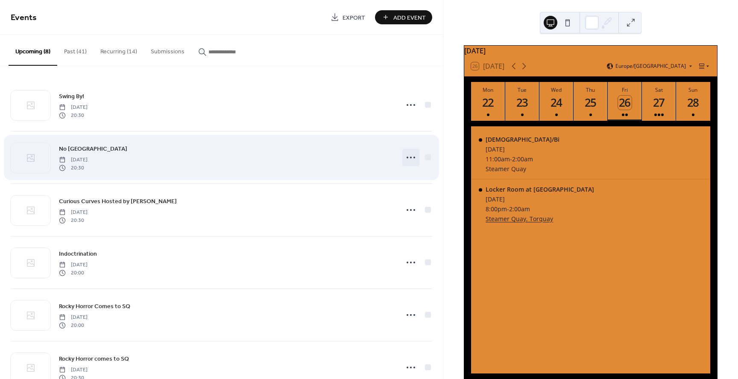
click at [404, 159] on icon at bounding box center [411, 158] width 14 height 14
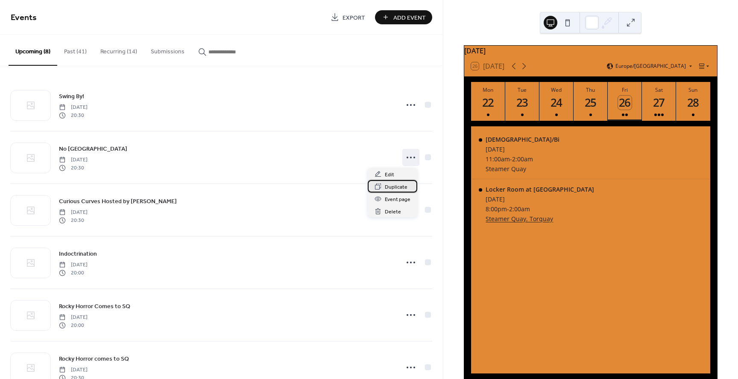
click at [390, 186] on span "Duplicate" at bounding box center [396, 187] width 23 height 9
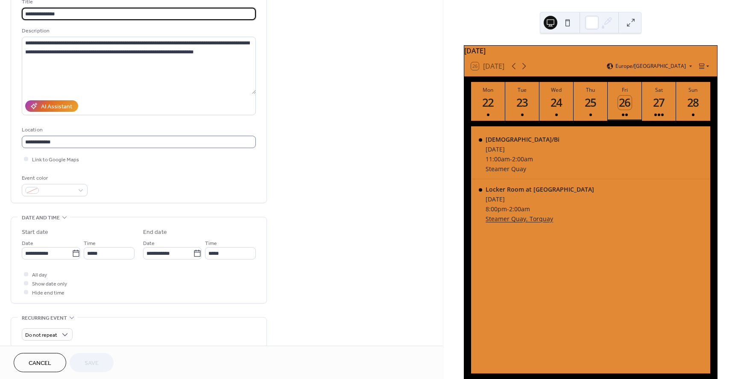
scroll to position [69, 0]
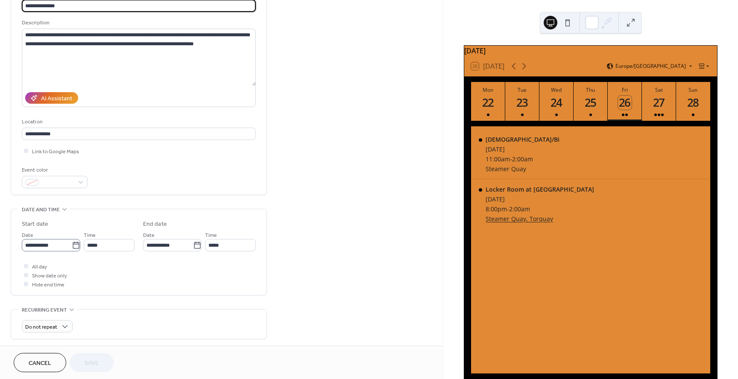
click at [72, 247] on icon at bounding box center [76, 245] width 9 height 9
click at [72, 247] on input "**********" at bounding box center [47, 245] width 50 height 12
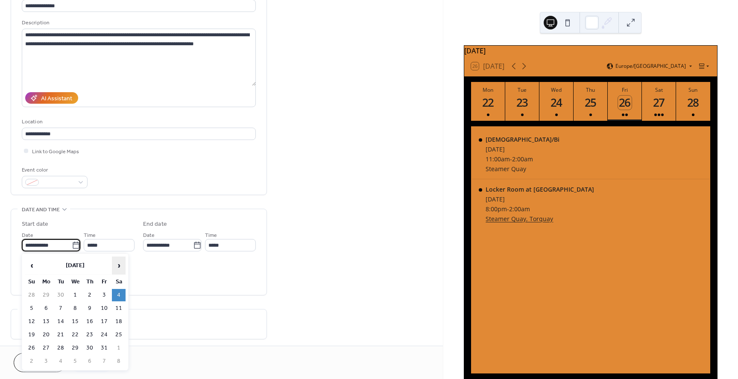
click at [120, 264] on span "›" at bounding box center [118, 265] width 13 height 17
click at [119, 308] on td "13" at bounding box center [119, 308] width 14 height 12
type input "**********"
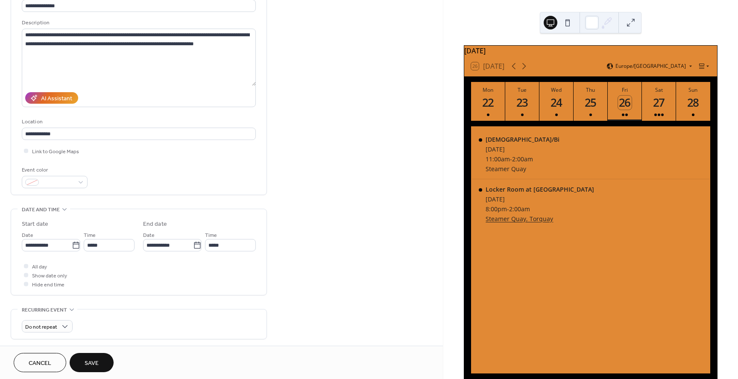
click at [185, 275] on div "All day Show date only Hide end time" at bounding box center [139, 275] width 234 height 27
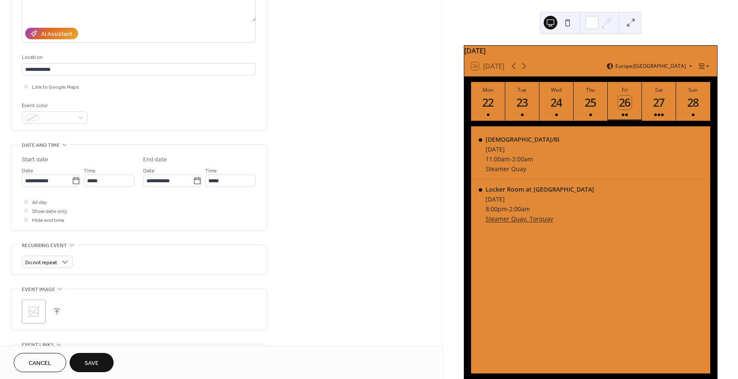
scroll to position [182, 0]
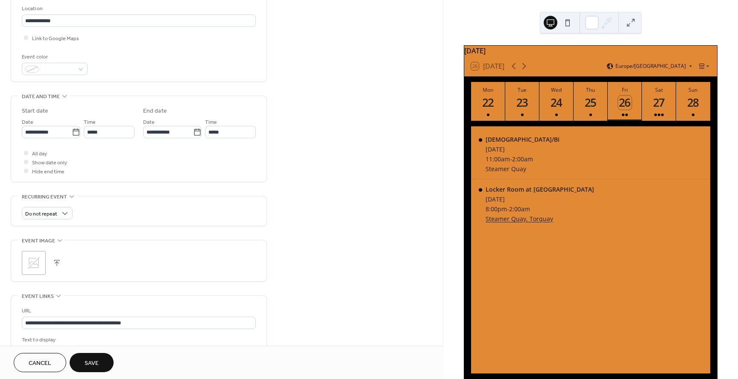
click at [100, 364] on button "Save" at bounding box center [92, 362] width 44 height 19
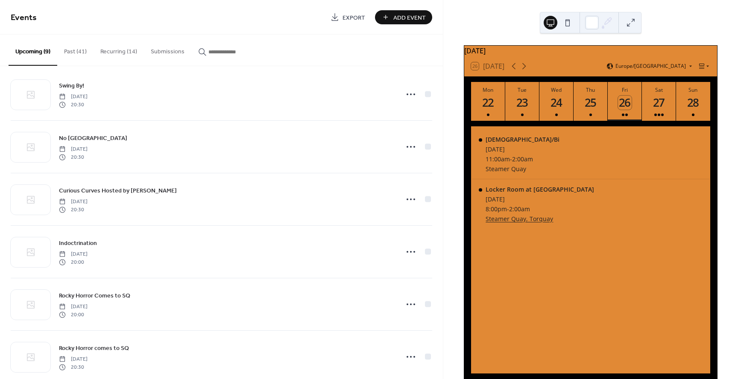
scroll to position [15, 0]
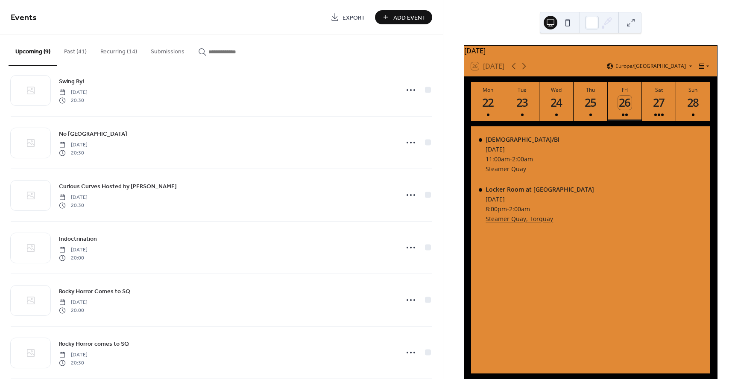
click at [40, 53] on button "Upcoming (9)" at bounding box center [33, 50] width 49 height 31
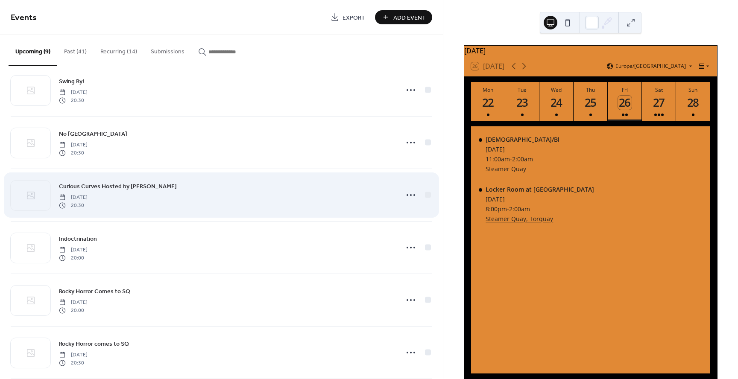
click at [167, 186] on span "Curious Curves Hosted by [PERSON_NAME]" at bounding box center [118, 186] width 118 height 9
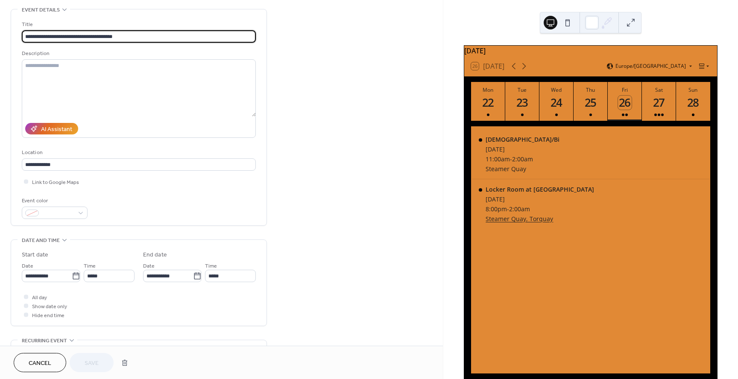
scroll to position [51, 0]
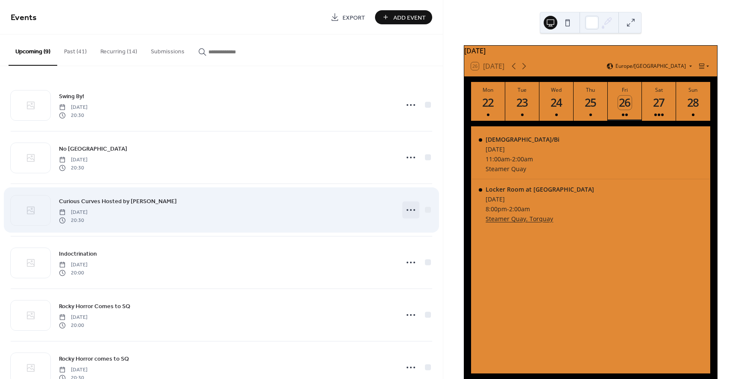
click at [406, 209] on icon at bounding box center [411, 210] width 14 height 14
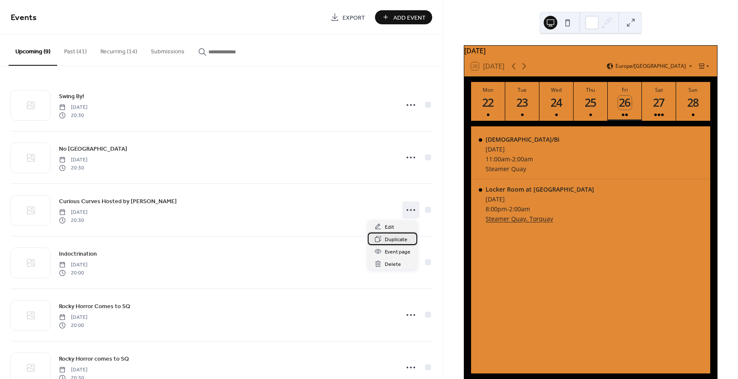
click at [390, 238] on span "Duplicate" at bounding box center [396, 239] width 23 height 9
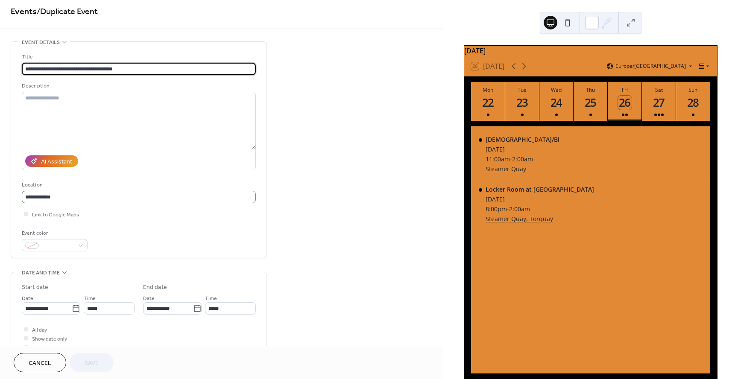
scroll to position [0, 0]
click at [72, 308] on icon at bounding box center [76, 308] width 9 height 9
click at [72, 308] on input "**********" at bounding box center [47, 308] width 50 height 12
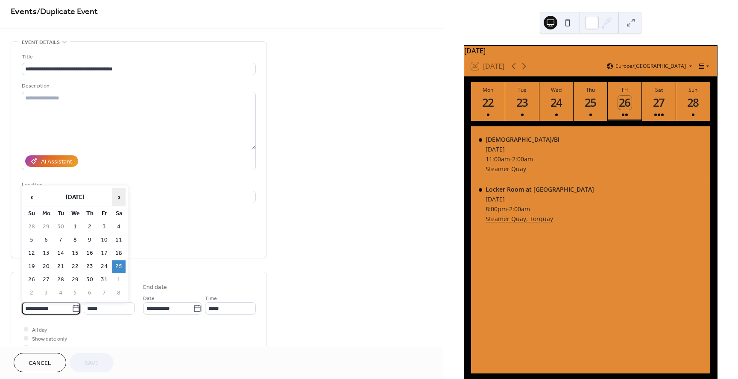
click at [118, 198] on span "›" at bounding box center [118, 197] width 13 height 17
click at [114, 253] on td "20" at bounding box center [119, 253] width 14 height 12
type input "**********"
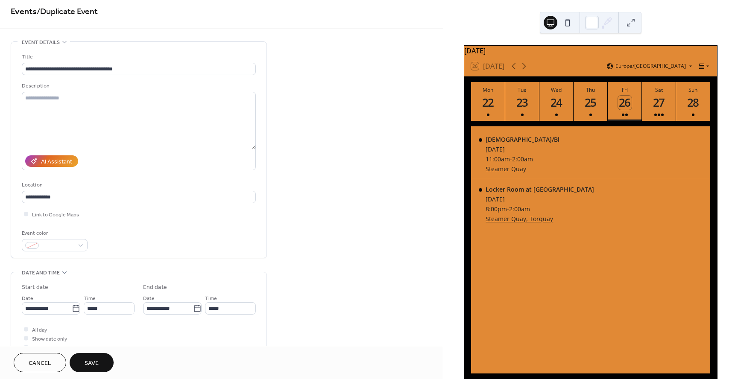
scroll to position [7, 0]
click at [139, 272] on div "**********" at bounding box center [139, 314] width 234 height 86
click at [215, 306] on input "*****" at bounding box center [230, 307] width 51 height 12
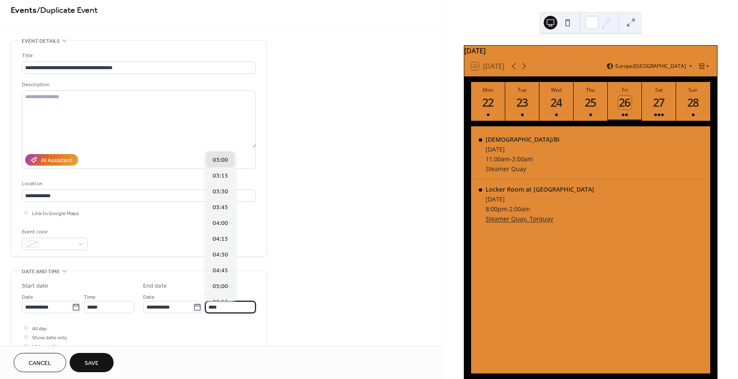
scroll to position [0, 0]
type input "*****"
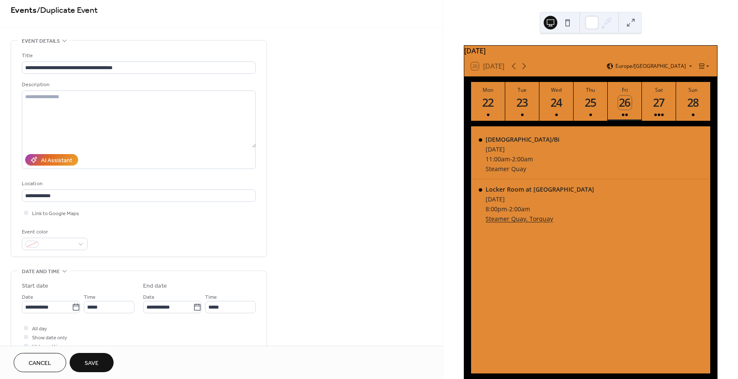
click at [319, 240] on div "**********" at bounding box center [221, 334] width 443 height 589
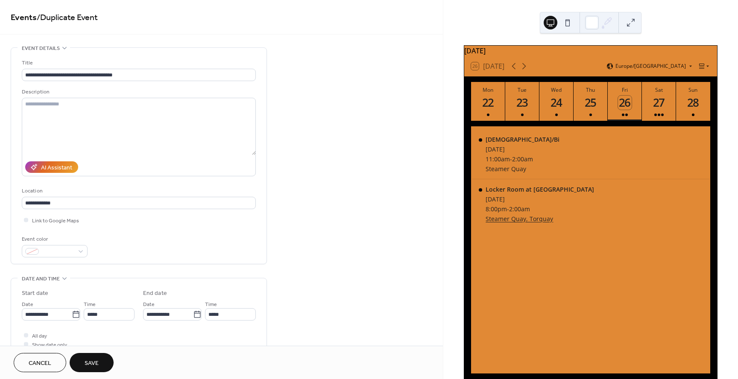
click at [81, 361] on button "Save" at bounding box center [92, 362] width 44 height 19
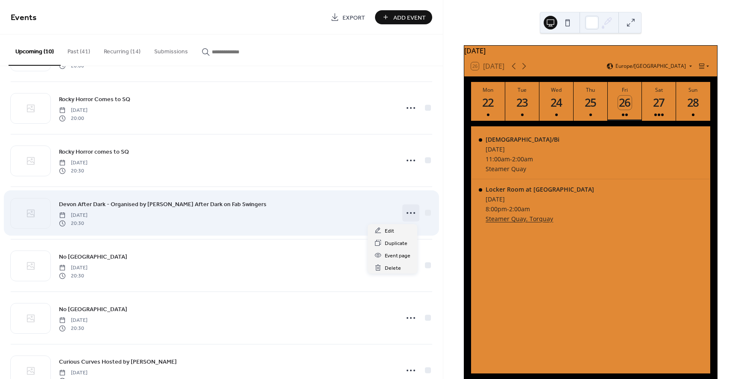
click at [407, 216] on icon at bounding box center [411, 213] width 14 height 14
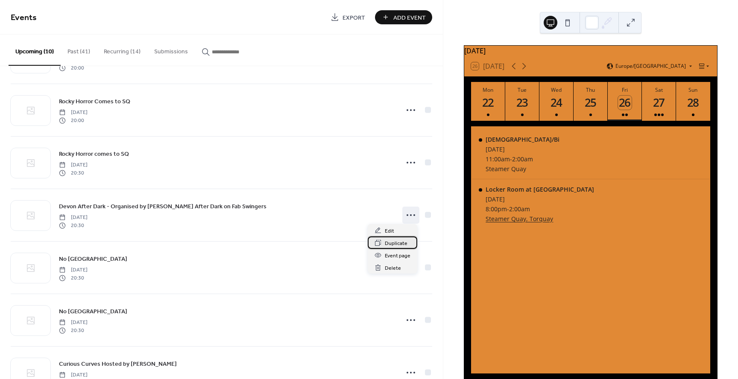
click at [388, 243] on span "Duplicate" at bounding box center [396, 243] width 23 height 9
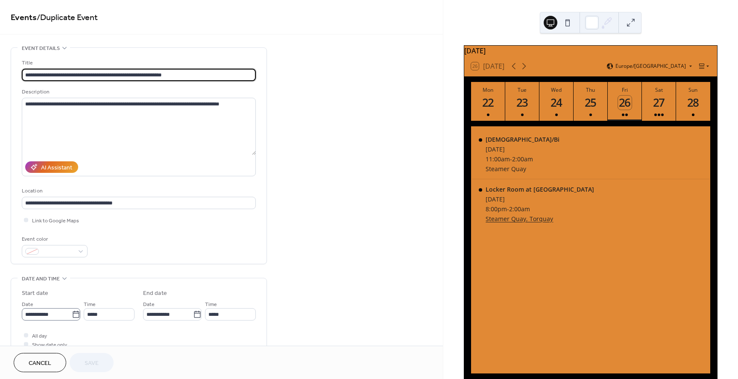
click at [75, 315] on icon at bounding box center [76, 314] width 9 height 9
click at [72, 315] on input "**********" at bounding box center [47, 314] width 50 height 12
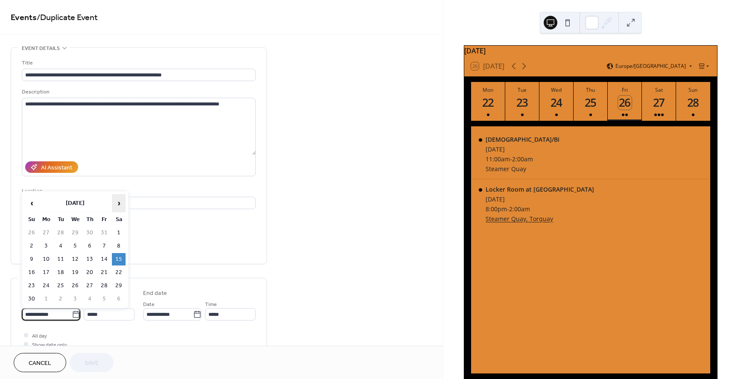
click at [120, 203] on span "›" at bounding box center [118, 203] width 13 height 17
click at [117, 271] on td "27" at bounding box center [119, 272] width 14 height 12
type input "**********"
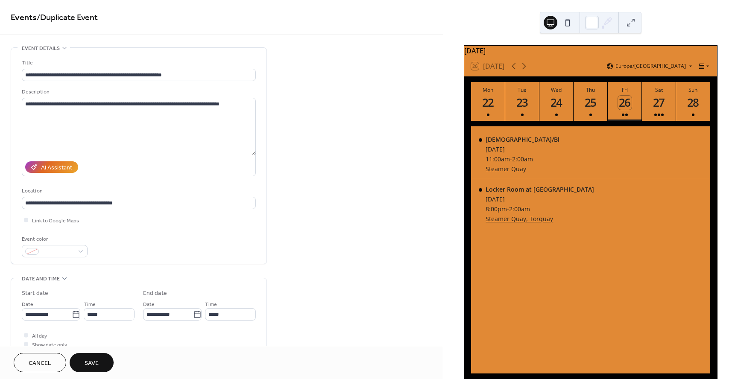
click at [284, 268] on div "**********" at bounding box center [221, 341] width 443 height 589
click at [96, 368] on span "Save" at bounding box center [92, 363] width 14 height 9
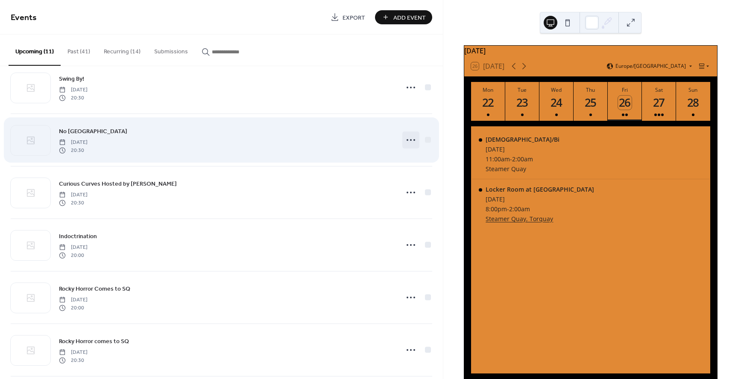
scroll to position [17, 0]
click at [406, 140] on icon at bounding box center [411, 141] width 14 height 14
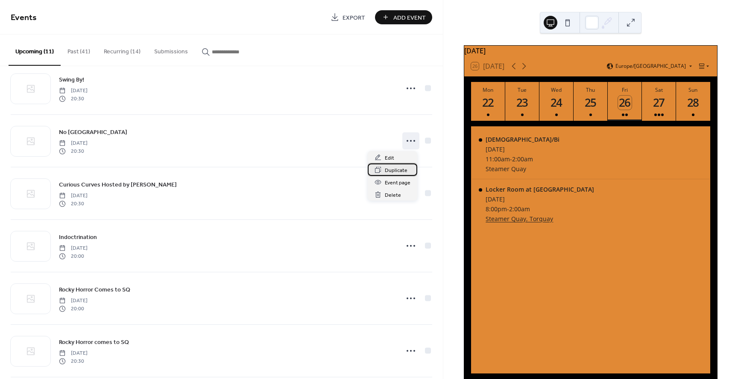
click at [391, 169] on span "Duplicate" at bounding box center [396, 170] width 23 height 9
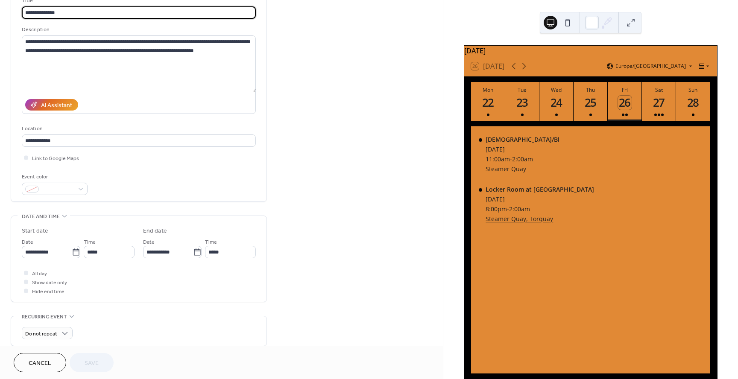
scroll to position [65, 0]
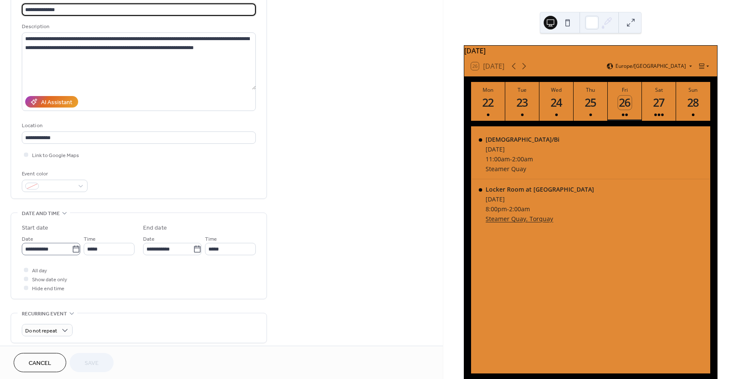
click at [72, 249] on icon at bounding box center [76, 249] width 9 height 9
click at [72, 249] on input "**********" at bounding box center [47, 249] width 50 height 12
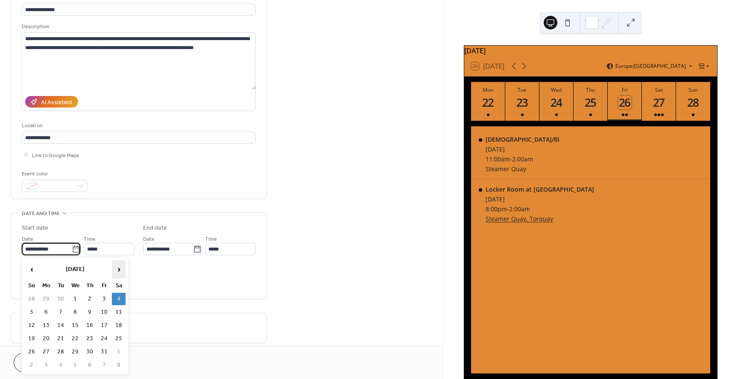
click at [117, 271] on span "›" at bounding box center [118, 269] width 13 height 17
click at [120, 297] on td "3" at bounding box center [119, 299] width 14 height 12
type input "**********"
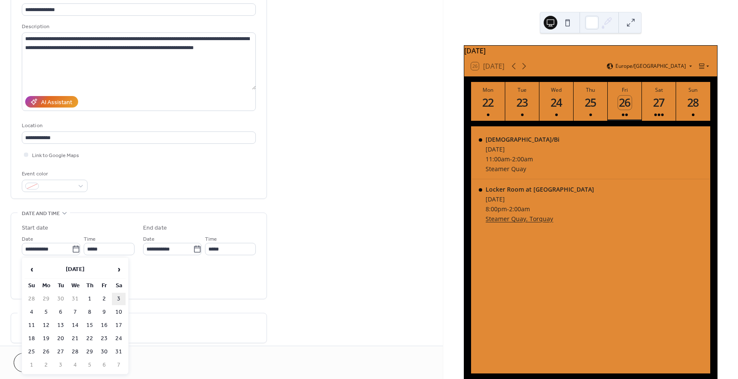
type input "**********"
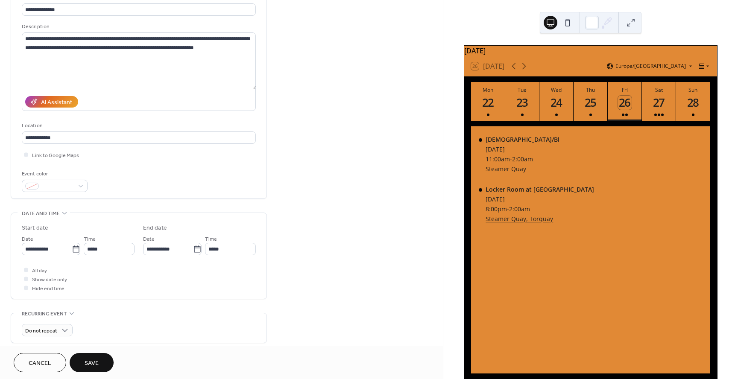
click at [177, 277] on div "All day Show date only Hide end time" at bounding box center [139, 279] width 234 height 27
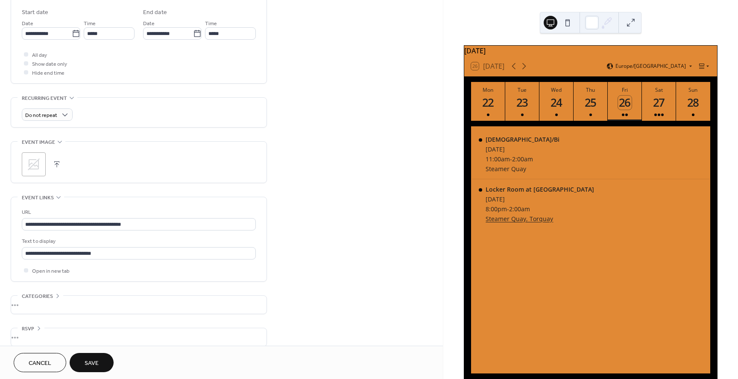
scroll to position [290, 0]
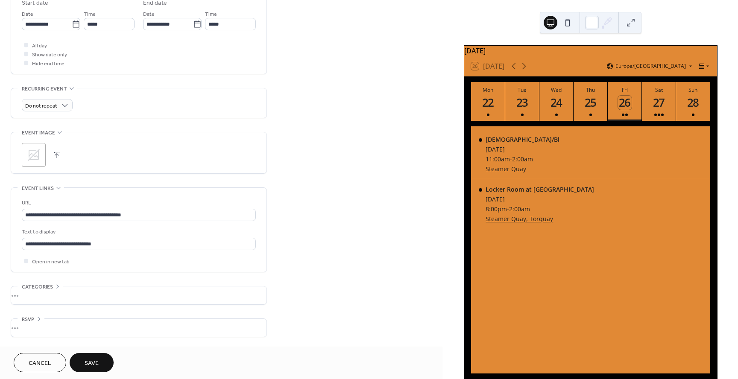
click at [98, 363] on span "Save" at bounding box center [92, 363] width 14 height 9
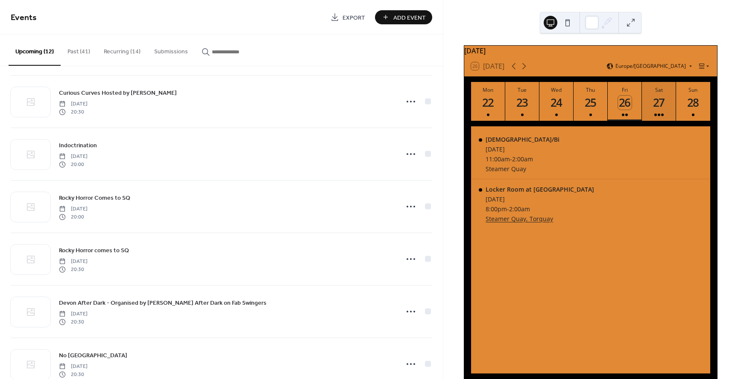
scroll to position [113, 0]
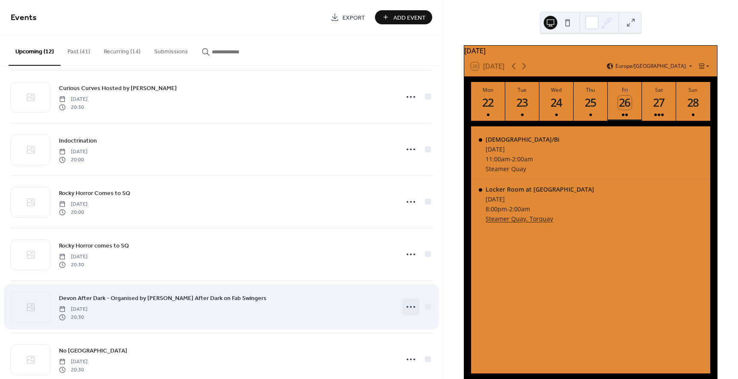
click at [410, 307] on circle at bounding box center [411, 307] width 2 height 2
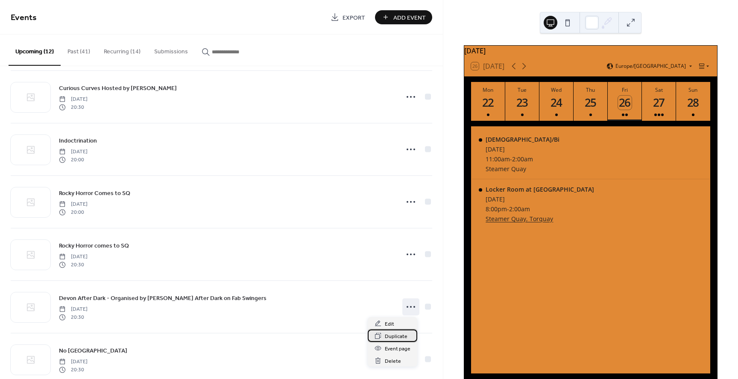
click at [396, 336] on span "Duplicate" at bounding box center [396, 336] width 23 height 9
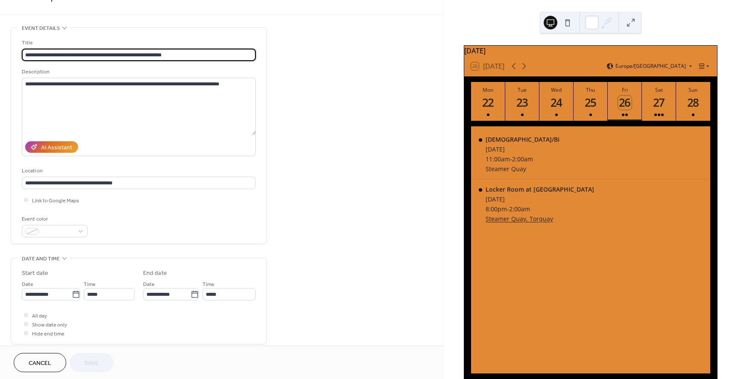
scroll to position [21, 0]
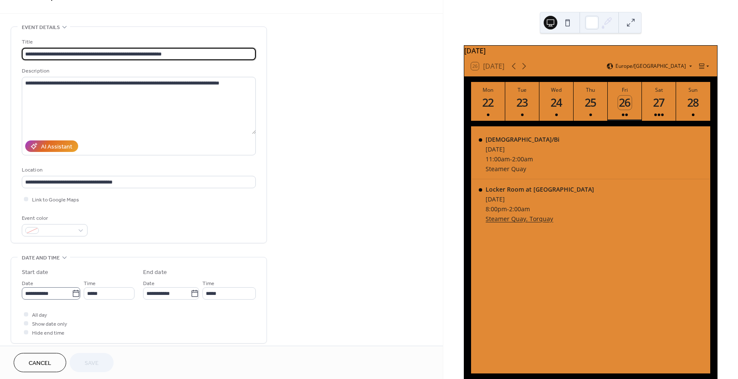
click at [73, 293] on icon at bounding box center [76, 293] width 9 height 9
click at [72, 293] on input "**********" at bounding box center [47, 293] width 50 height 12
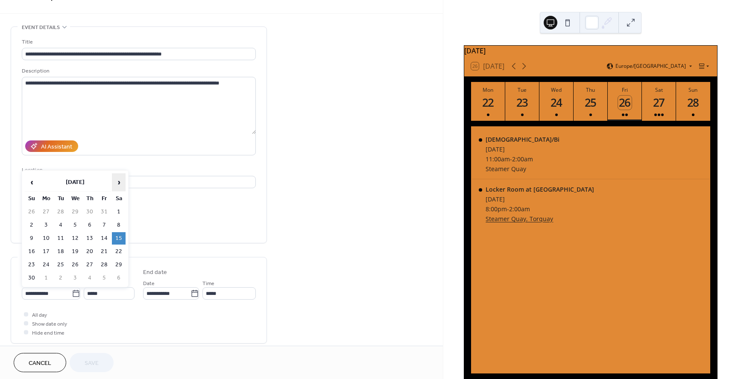
click at [121, 184] on span "›" at bounding box center [118, 182] width 13 height 17
click at [119, 252] on td "21" at bounding box center [119, 251] width 14 height 12
type input "**********"
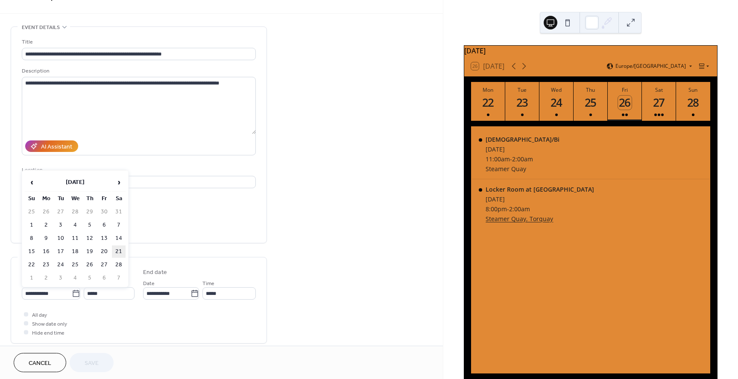
type input "**********"
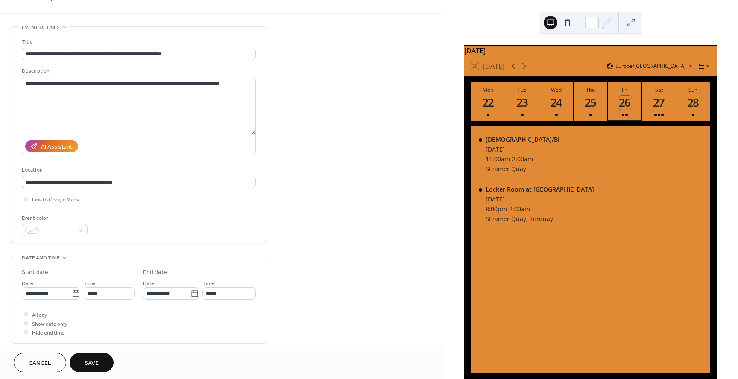
click at [296, 263] on div "**********" at bounding box center [221, 320] width 443 height 589
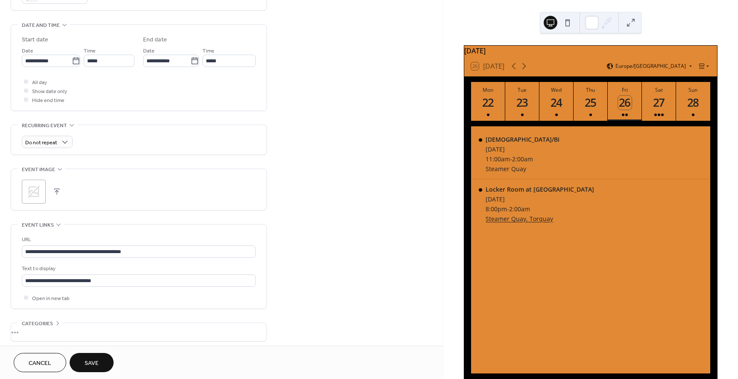
scroll to position [290, 0]
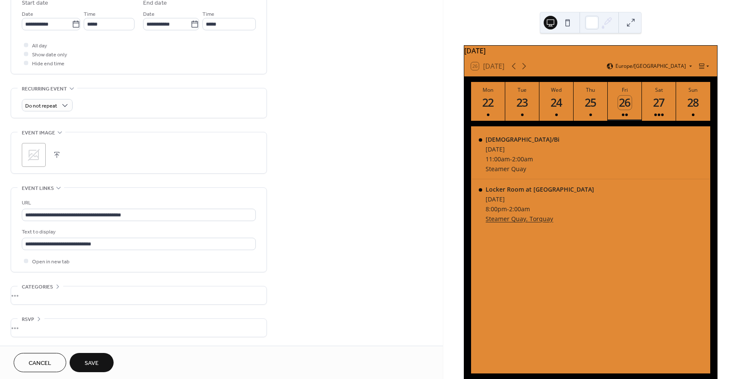
click at [91, 362] on span "Save" at bounding box center [92, 363] width 14 height 9
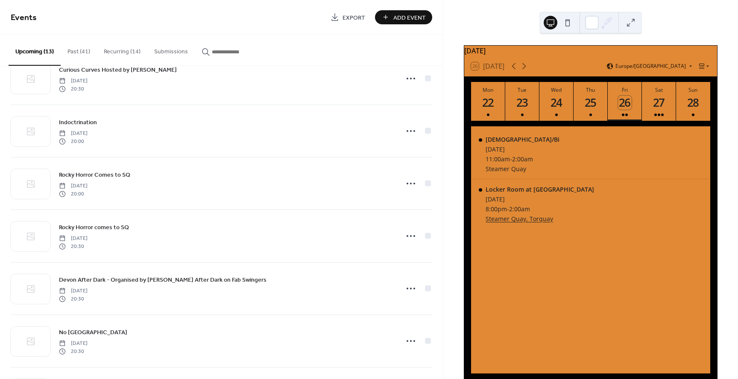
scroll to position [133, 0]
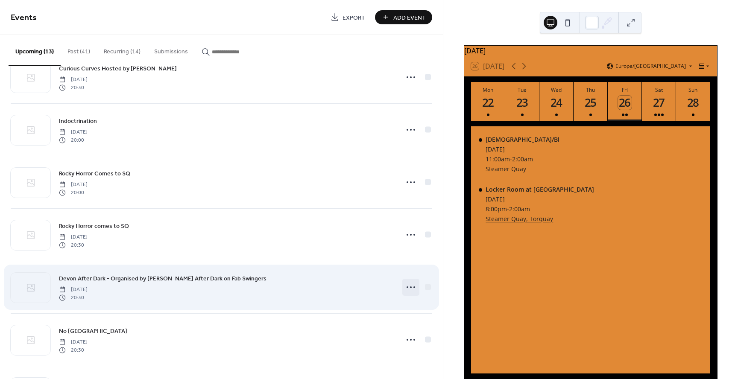
click at [410, 287] on circle at bounding box center [411, 287] width 2 height 2
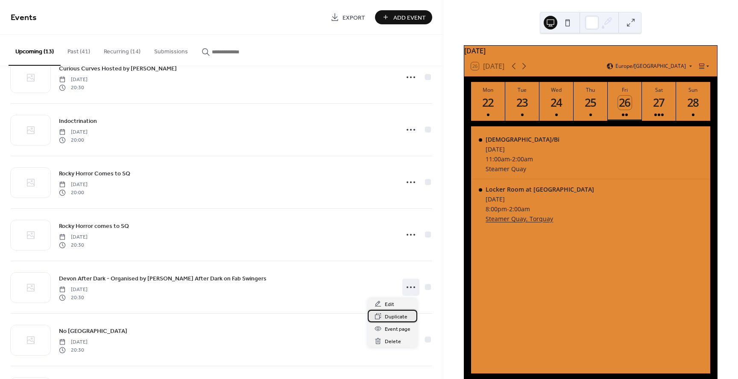
click at [391, 315] on span "Duplicate" at bounding box center [396, 317] width 23 height 9
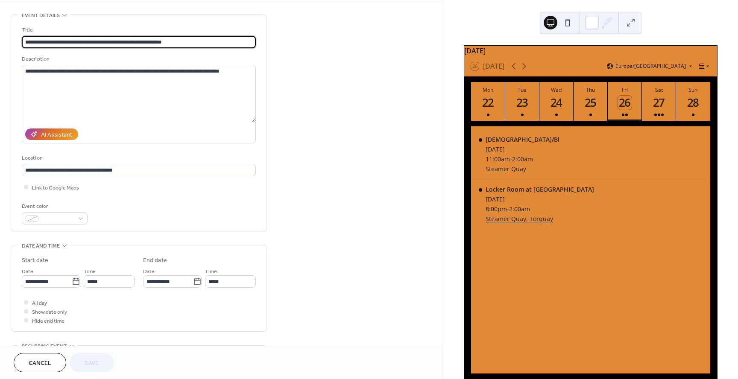
scroll to position [34, 0]
click at [74, 281] on icon at bounding box center [76, 281] width 9 height 9
click at [72, 281] on input "**********" at bounding box center [47, 281] width 50 height 12
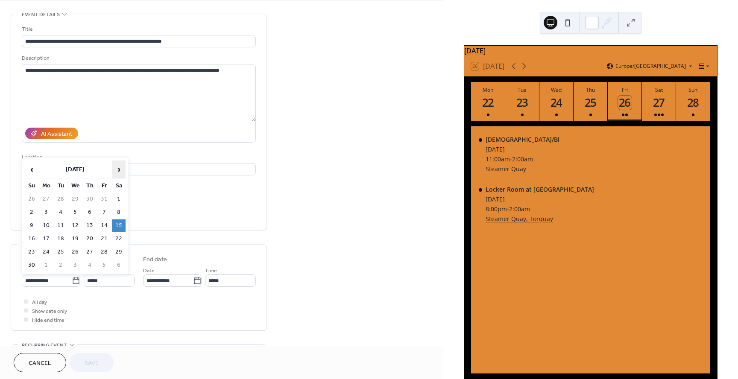
click at [120, 171] on span "›" at bounding box center [118, 169] width 13 height 17
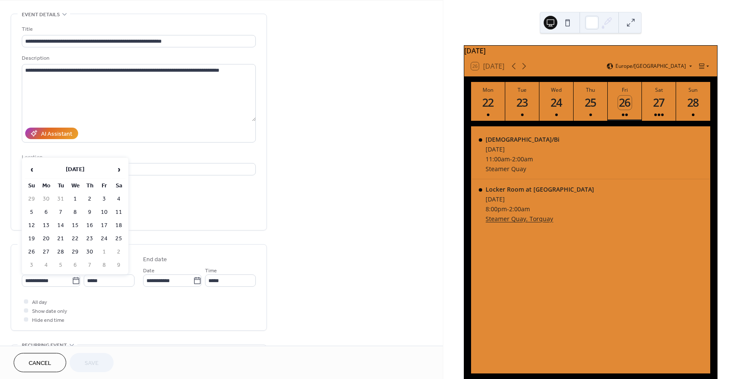
click at [117, 224] on td "18" at bounding box center [119, 225] width 14 height 12
type input "**********"
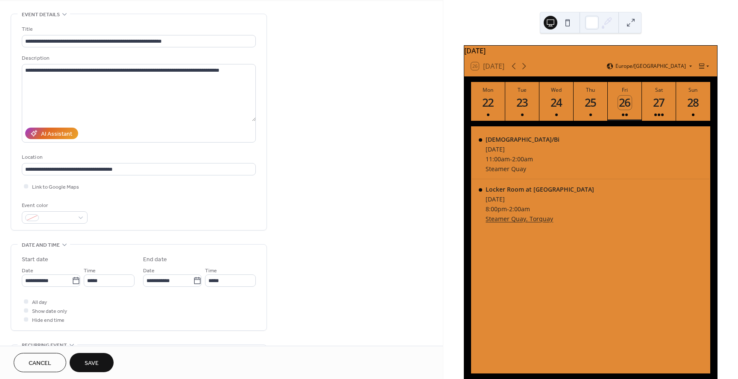
drag, startPoint x: 319, startPoint y: 245, endPoint x: 233, endPoint y: 327, distance: 118.4
click at [319, 245] on div "**********" at bounding box center [221, 308] width 443 height 589
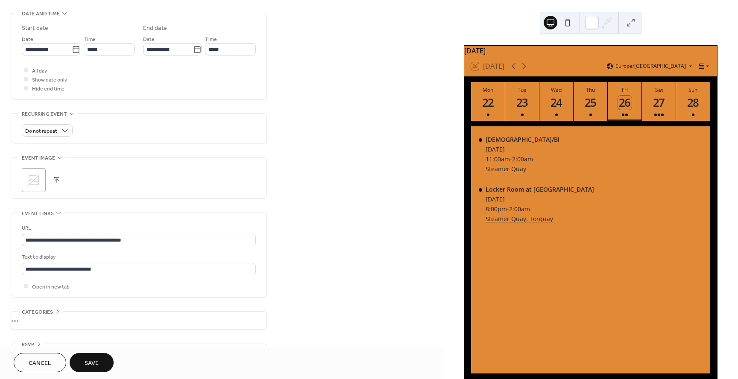
scroll to position [290, 0]
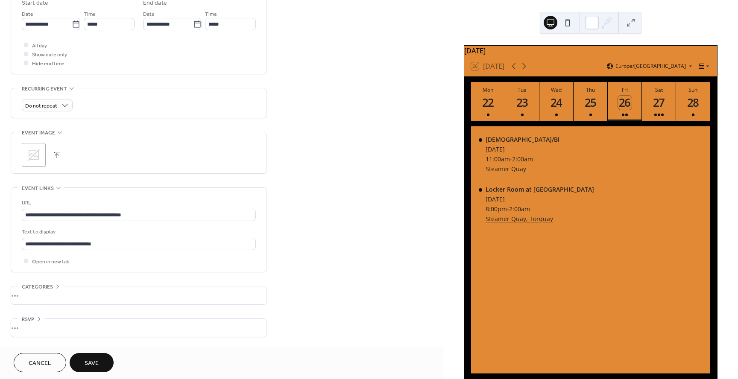
click at [105, 358] on button "Save" at bounding box center [92, 362] width 44 height 19
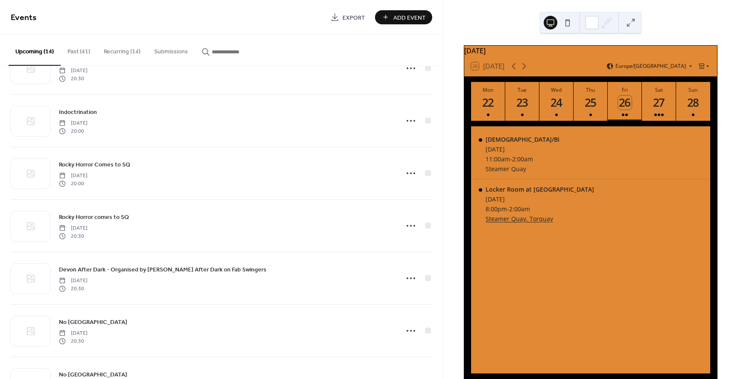
scroll to position [149, 0]
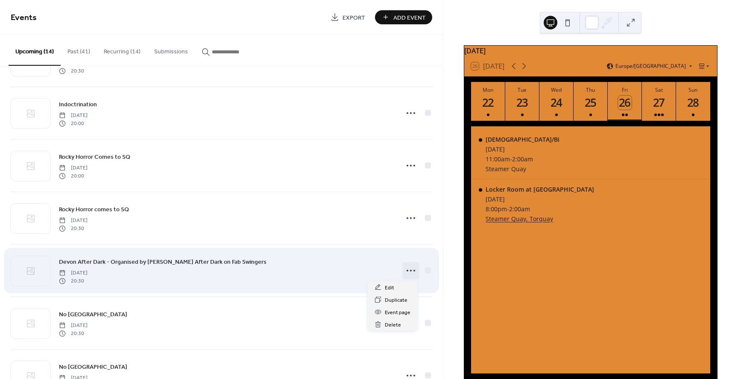
click at [404, 270] on icon at bounding box center [411, 271] width 14 height 14
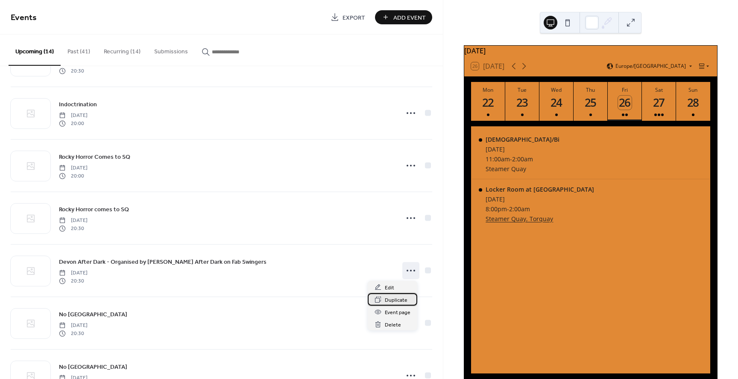
click at [390, 300] on span "Duplicate" at bounding box center [396, 300] width 23 height 9
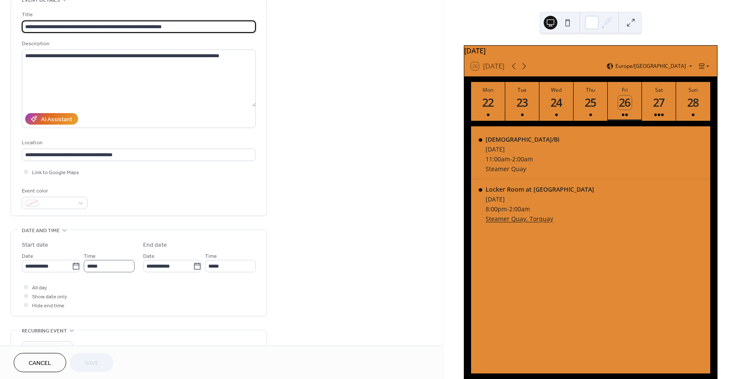
scroll to position [57, 0]
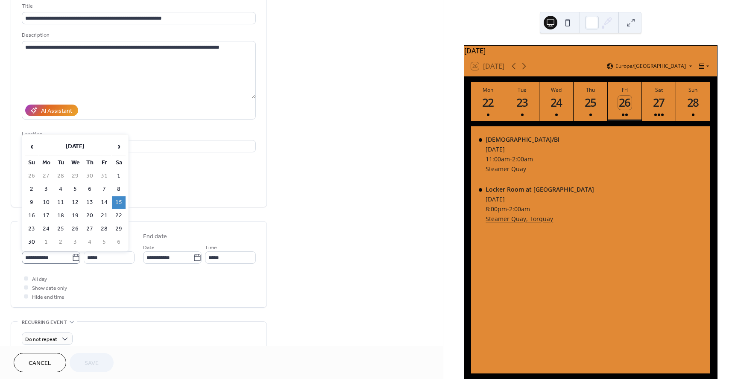
click at [74, 259] on icon at bounding box center [76, 258] width 9 height 9
click at [72, 259] on input "**********" at bounding box center [47, 257] width 50 height 12
click at [122, 149] on span "›" at bounding box center [118, 146] width 13 height 17
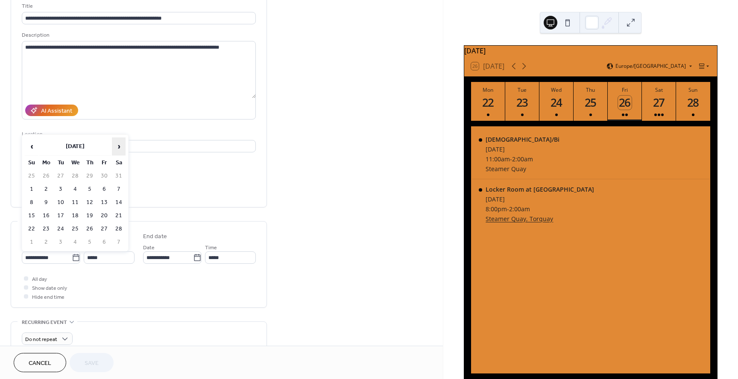
click at [122, 149] on span "›" at bounding box center [118, 146] width 13 height 17
click at [121, 215] on td "27" at bounding box center [119, 216] width 14 height 12
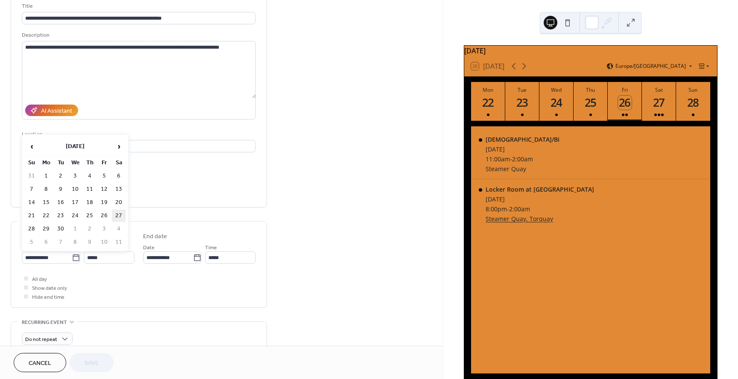
type input "**********"
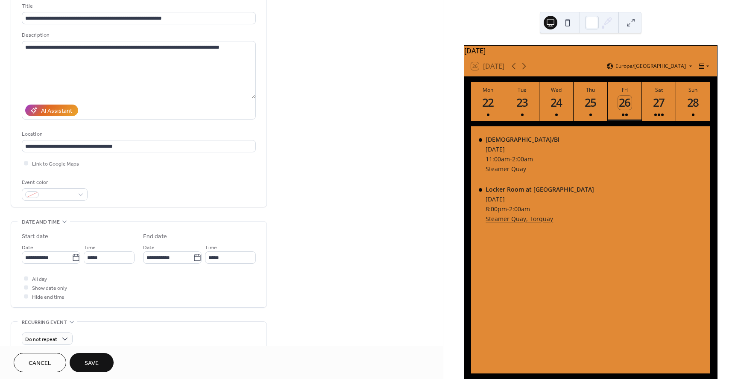
drag, startPoint x: 158, startPoint y: 309, endPoint x: 153, endPoint y: 307, distance: 5.4
click at [158, 308] on div "**********" at bounding box center [139, 281] width 256 height 580
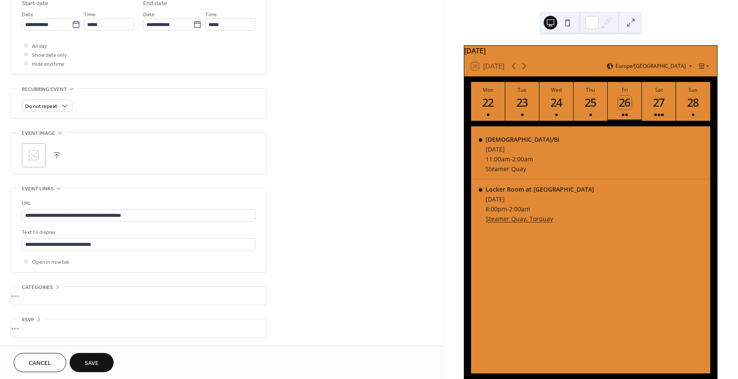
scroll to position [290, 0]
click at [97, 359] on span "Save" at bounding box center [92, 363] width 14 height 9
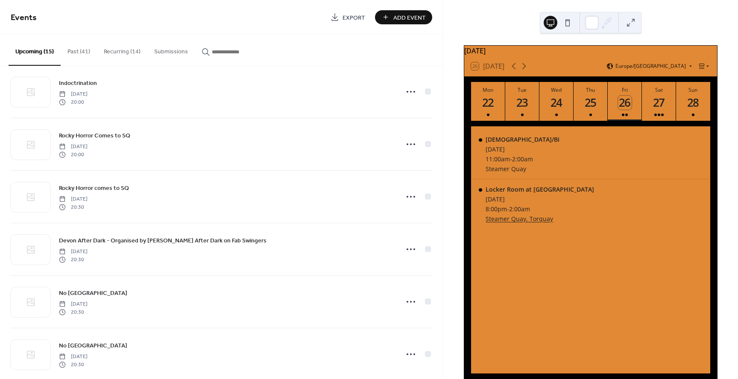
scroll to position [172, 0]
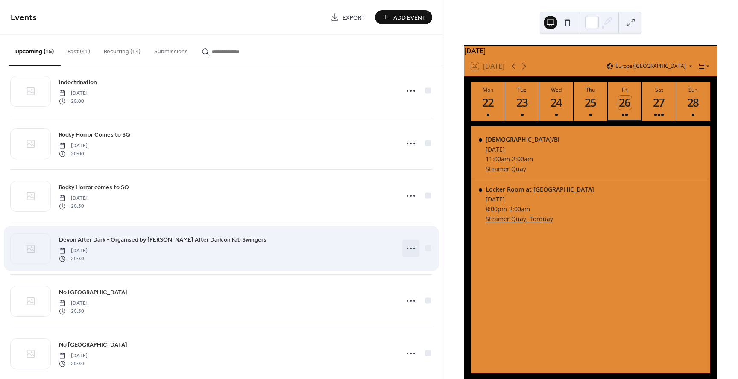
click at [408, 250] on icon at bounding box center [411, 249] width 14 height 14
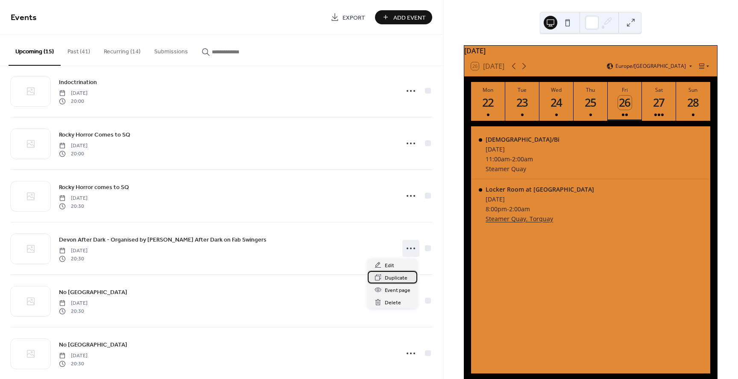
click at [394, 277] on span "Duplicate" at bounding box center [396, 278] width 23 height 9
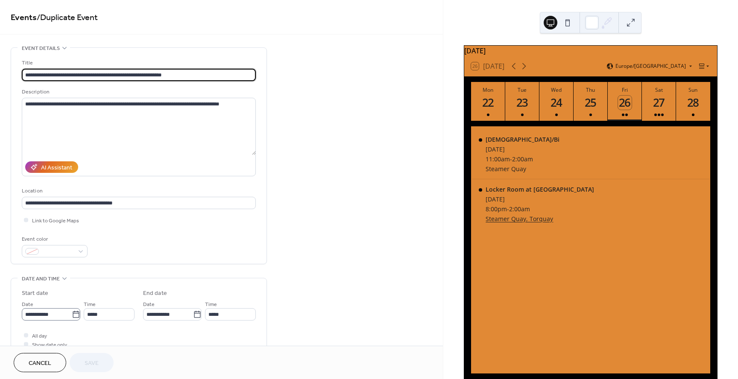
click at [74, 313] on icon at bounding box center [76, 314] width 6 height 7
click at [72, 313] on input "**********" at bounding box center [47, 314] width 50 height 12
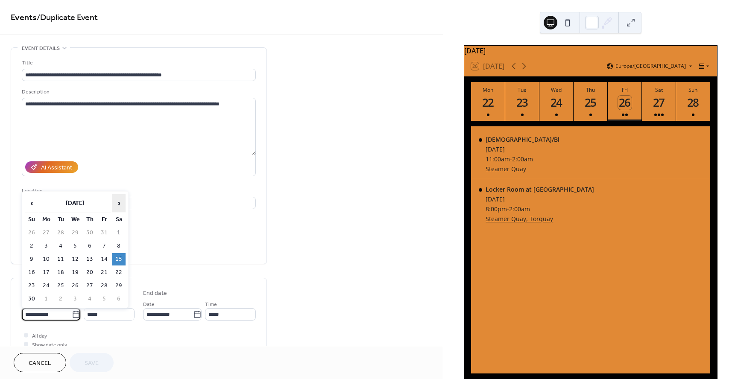
click at [119, 204] on span "›" at bounding box center [118, 203] width 13 height 17
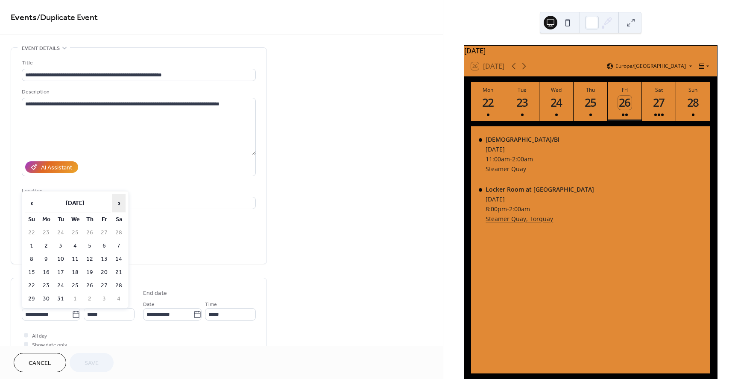
click at [119, 204] on span "›" at bounding box center [118, 203] width 13 height 17
click at [118, 272] on td "22" at bounding box center [119, 272] width 14 height 12
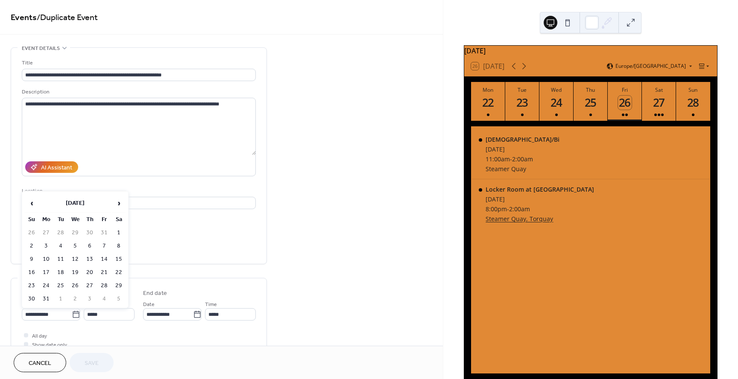
type input "**********"
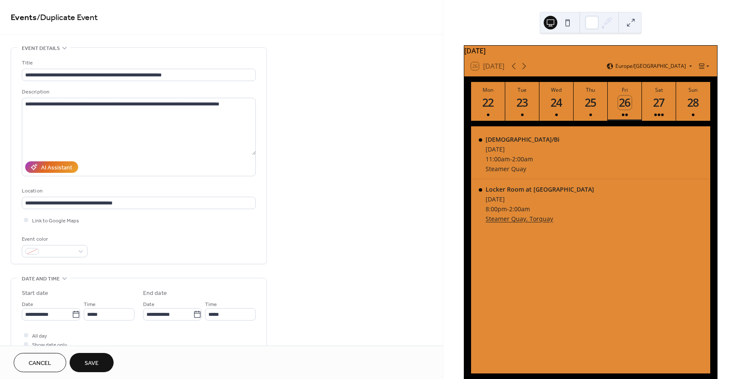
click at [104, 364] on button "Save" at bounding box center [92, 362] width 44 height 19
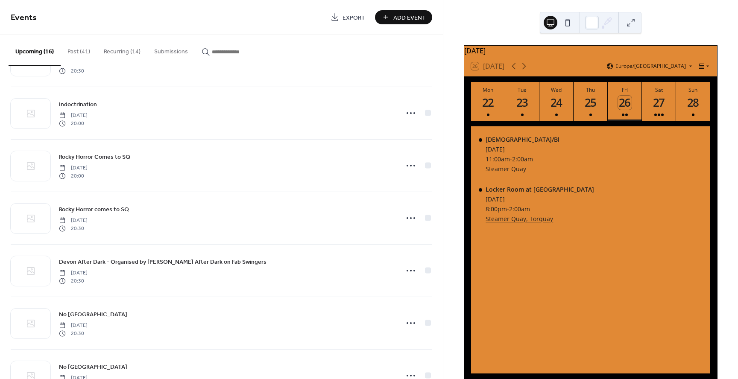
scroll to position [158, 0]
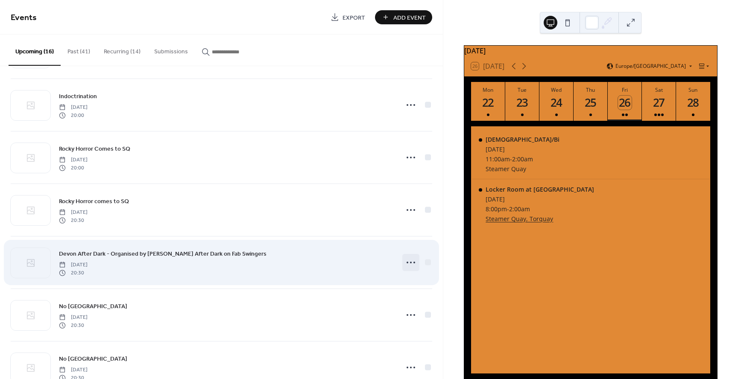
click at [405, 264] on icon at bounding box center [411, 263] width 14 height 14
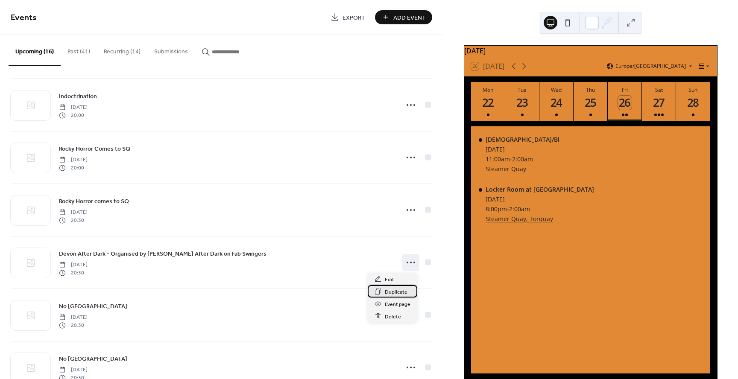
click at [391, 293] on span "Duplicate" at bounding box center [396, 292] width 23 height 9
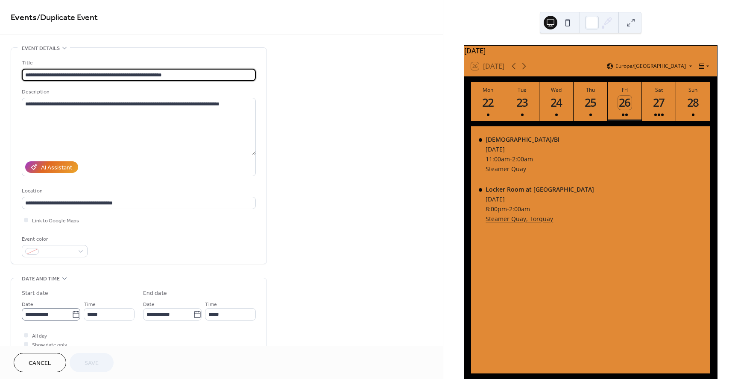
click at [73, 312] on icon at bounding box center [76, 314] width 9 height 9
click at [72, 312] on input "**********" at bounding box center [47, 314] width 50 height 12
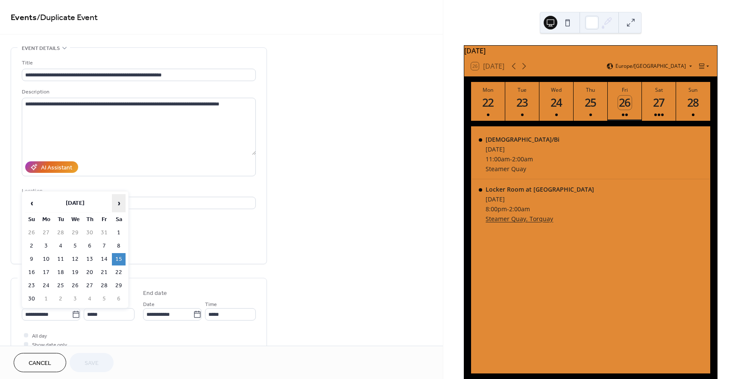
click at [120, 205] on span "›" at bounding box center [118, 203] width 13 height 17
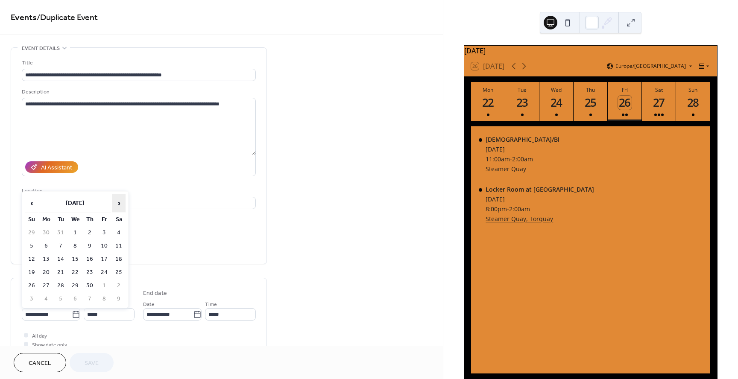
click at [120, 205] on span "›" at bounding box center [118, 203] width 13 height 17
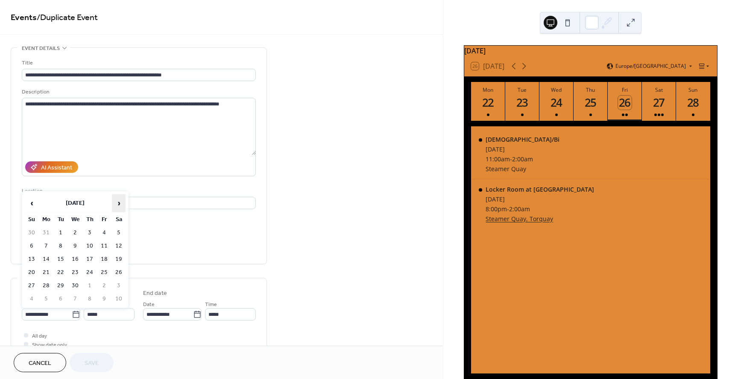
click at [120, 205] on span "›" at bounding box center [118, 203] width 13 height 17
click at [117, 257] on td "17" at bounding box center [119, 259] width 14 height 12
type input "**********"
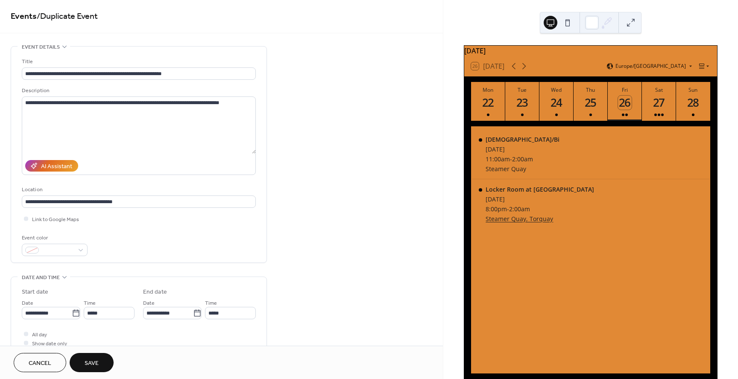
click at [314, 285] on div "**********" at bounding box center [221, 340] width 443 height 589
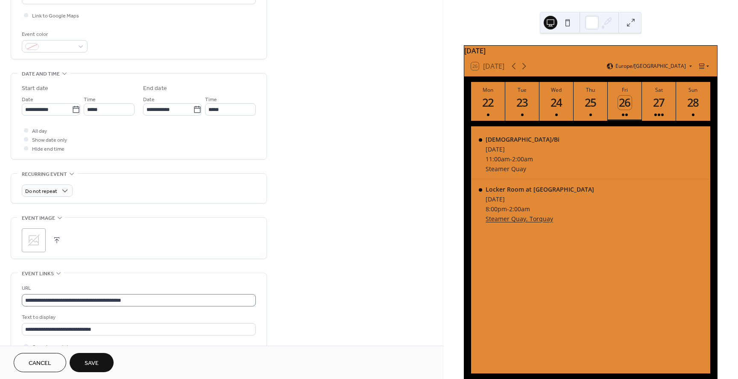
scroll to position [204, 0]
click at [102, 363] on button "Save" at bounding box center [92, 362] width 44 height 19
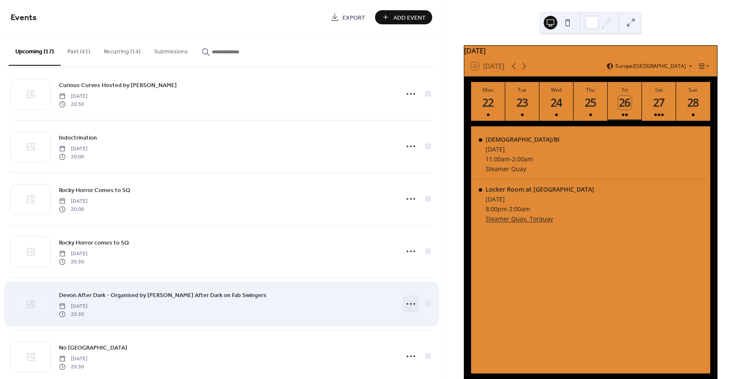
scroll to position [115, 0]
click at [405, 304] on icon at bounding box center [411, 305] width 14 height 14
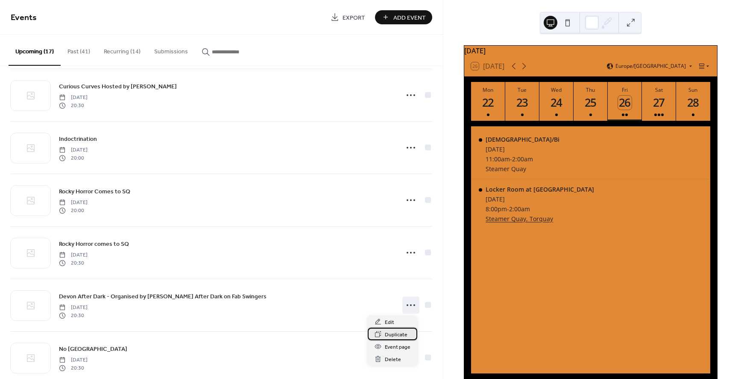
click at [398, 333] on span "Duplicate" at bounding box center [396, 334] width 23 height 9
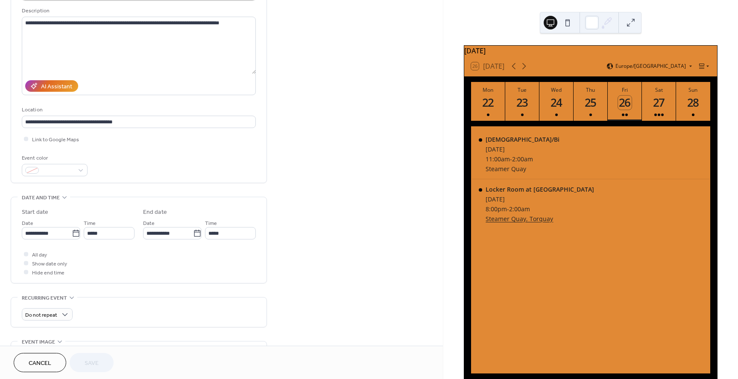
scroll to position [82, 0]
click at [72, 233] on icon at bounding box center [76, 233] width 9 height 9
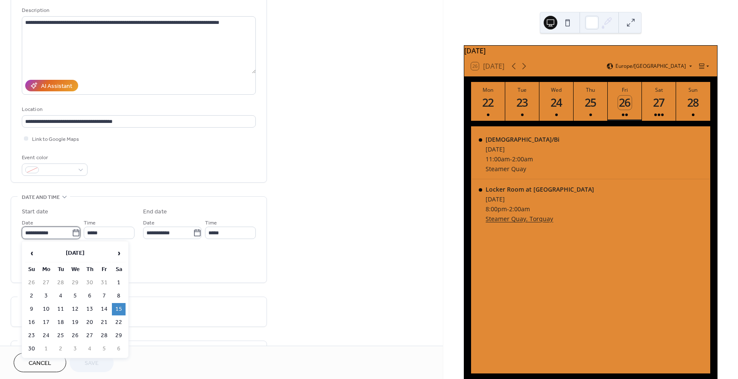
click at [71, 233] on input "**********" at bounding box center [47, 233] width 50 height 12
click at [119, 253] on span "›" at bounding box center [118, 253] width 13 height 17
click at [117, 295] on td "13" at bounding box center [119, 296] width 14 height 12
type input "**********"
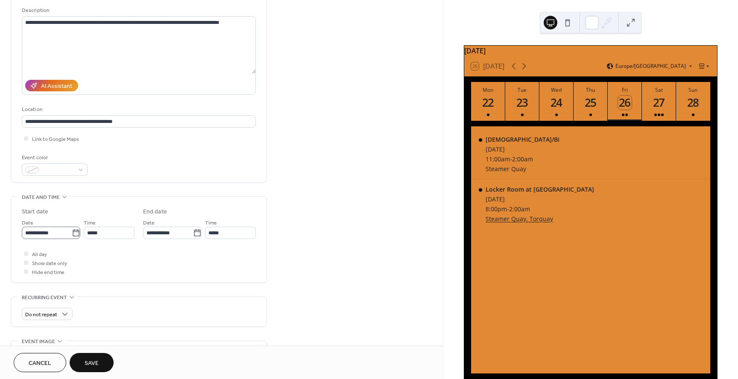
click at [73, 233] on icon at bounding box center [76, 233] width 9 height 9
click at [72, 233] on input "**********" at bounding box center [47, 233] width 50 height 12
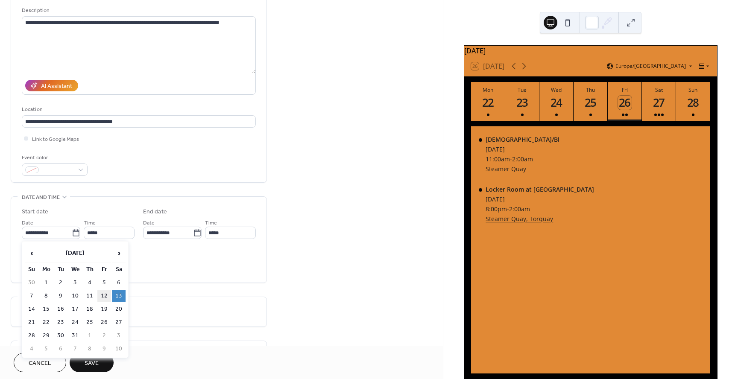
click at [105, 293] on td "12" at bounding box center [104, 296] width 14 height 12
type input "**********"
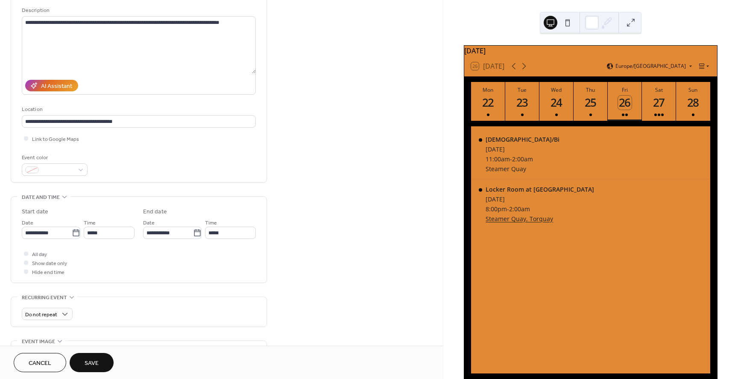
click at [200, 256] on div "All day Show date only Hide end time" at bounding box center [139, 262] width 234 height 27
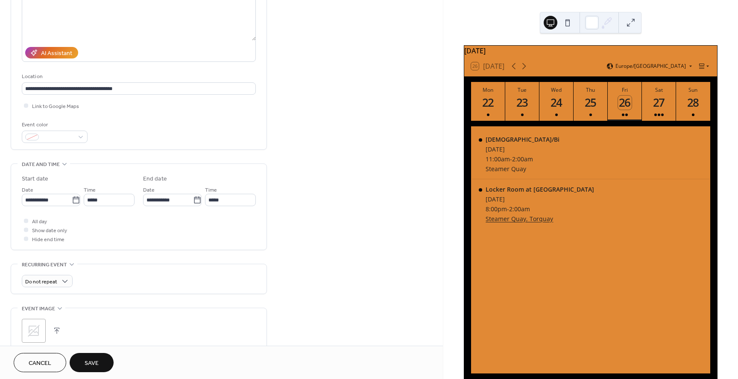
scroll to position [290, 0]
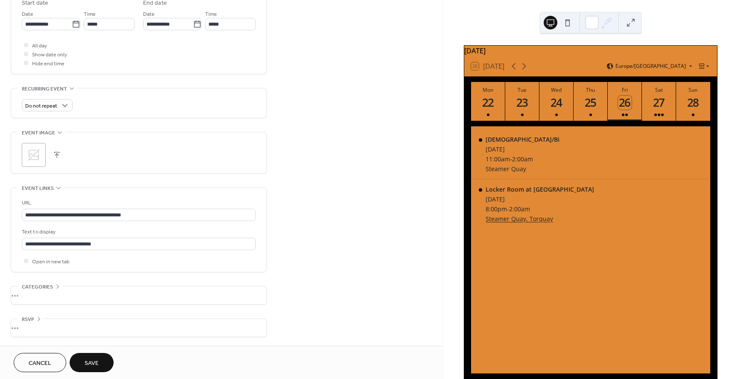
click at [89, 364] on span "Save" at bounding box center [92, 363] width 14 height 9
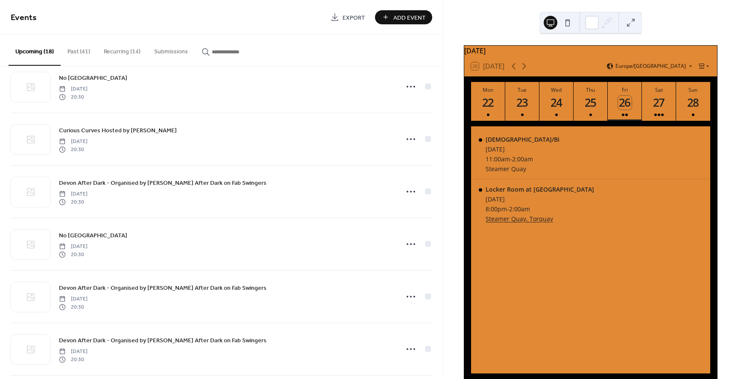
scroll to position [657, 0]
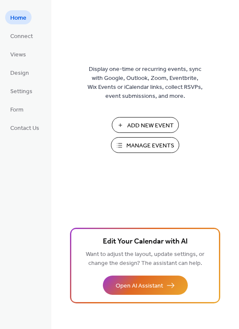
click at [156, 146] on span "Manage Events" at bounding box center [150, 145] width 48 height 9
click at [168, 145] on span "Manage Events" at bounding box center [150, 145] width 48 height 9
click at [137, 148] on span "Manage Events" at bounding box center [150, 145] width 48 height 9
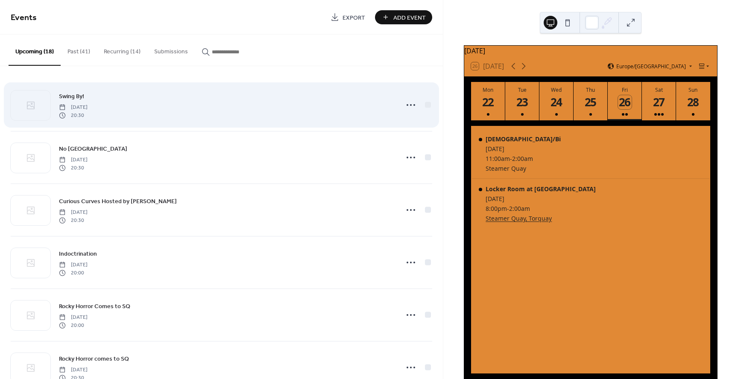
click at [184, 109] on div "Swing By! [DATE] 20:30" at bounding box center [226, 104] width 334 height 27
click at [75, 96] on span "Swing By!" at bounding box center [71, 96] width 25 height 9
click at [406, 105] on circle at bounding box center [407, 105] width 2 height 2
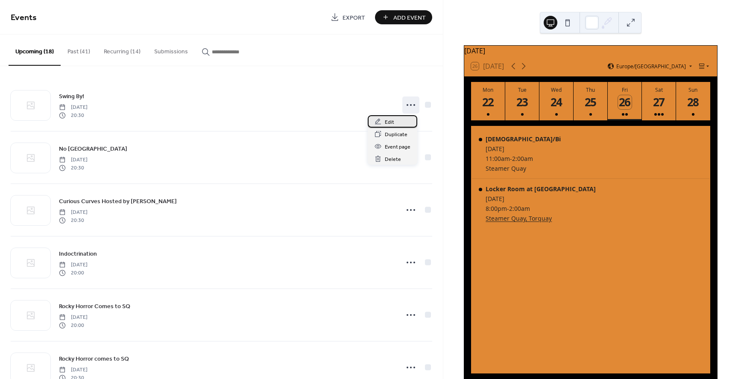
click at [391, 122] on span "Edit" at bounding box center [389, 122] width 9 height 9
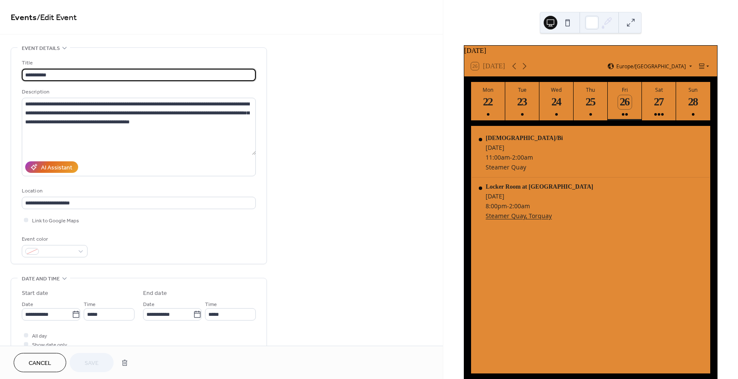
drag, startPoint x: 345, startPoint y: 155, endPoint x: 328, endPoint y: 152, distance: 17.2
click at [345, 155] on div "**********" at bounding box center [221, 341] width 443 height 589
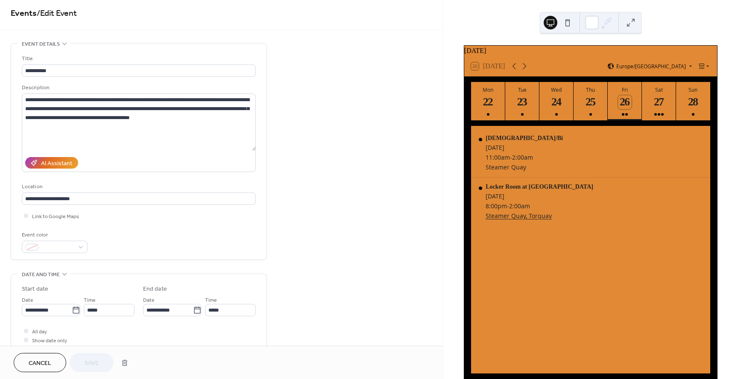
scroll to position [6, 0]
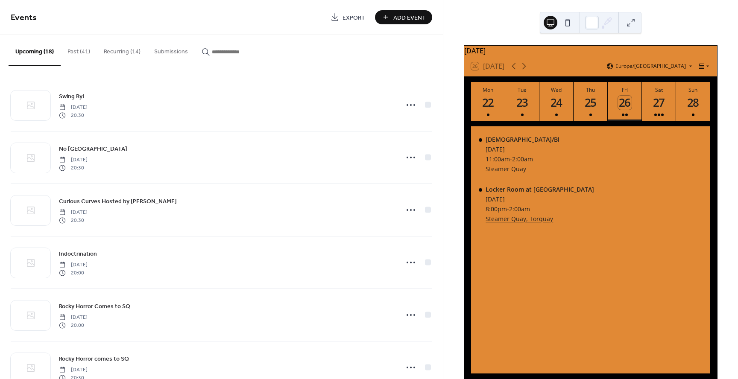
click at [122, 55] on button "Recurring (14)" at bounding box center [122, 50] width 50 height 30
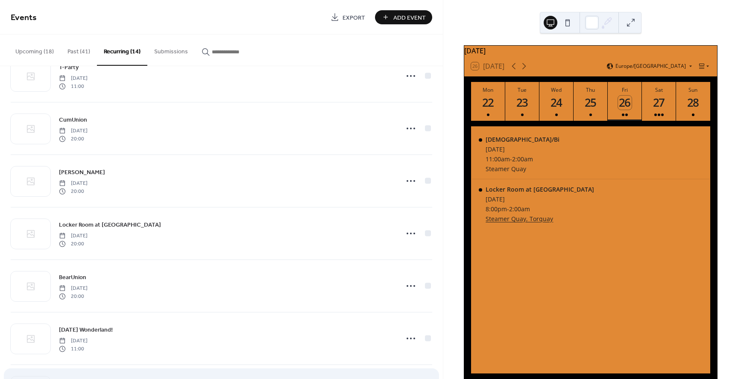
scroll to position [447, 0]
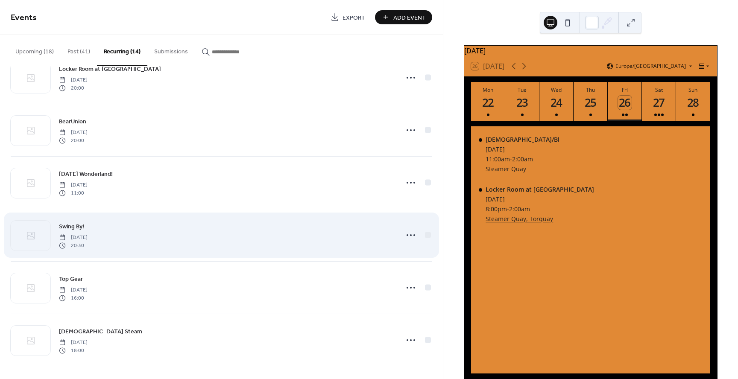
drag, startPoint x: 146, startPoint y: 227, endPoint x: 120, endPoint y: 229, distance: 26.1
click at [146, 227] on div "Swing By! Saturday, May 24, 2025 20:30" at bounding box center [226, 235] width 334 height 27
click at [63, 229] on span "Swing By!" at bounding box center [71, 226] width 25 height 9
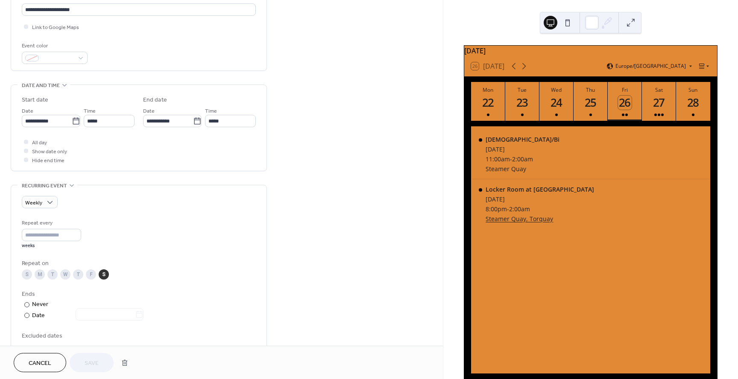
scroll to position [169, 0]
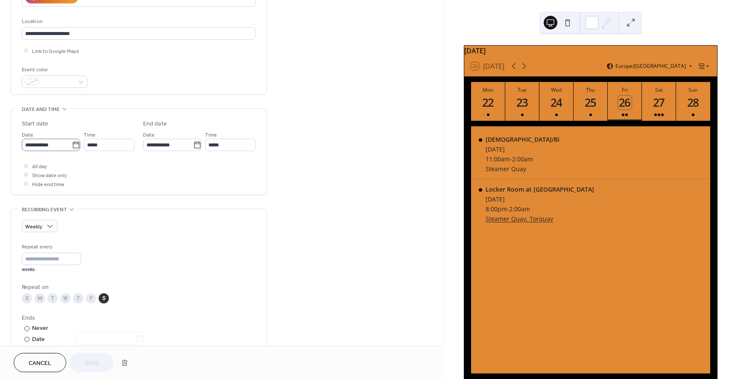
click at [76, 145] on icon at bounding box center [76, 145] width 9 height 9
click at [72, 145] on input "**********" at bounding box center [47, 145] width 50 height 12
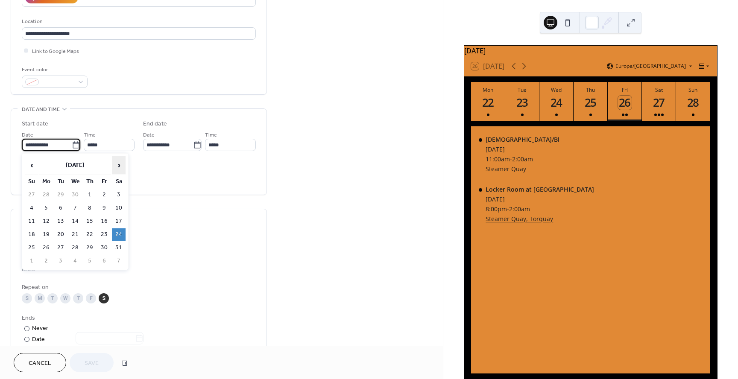
click at [120, 168] on span "›" at bounding box center [118, 165] width 13 height 17
click at [120, 234] on td "27" at bounding box center [119, 234] width 14 height 12
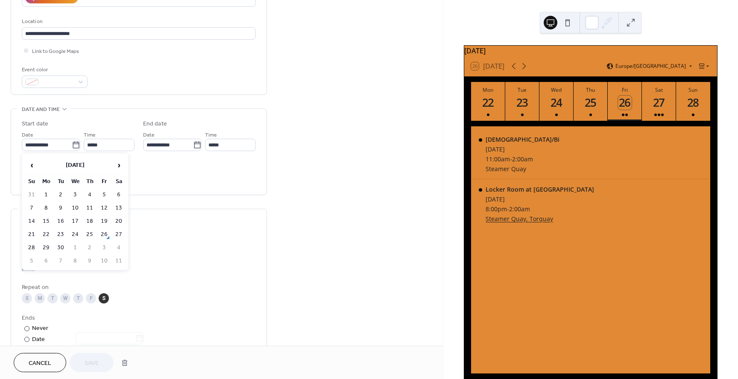
type input "**********"
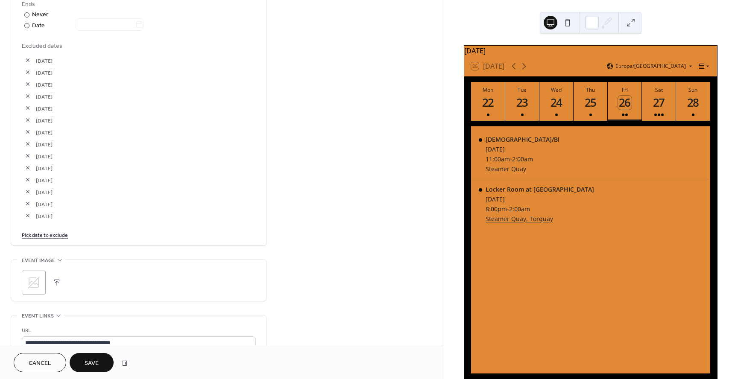
scroll to position [485, 0]
click at [96, 361] on span "Save" at bounding box center [92, 363] width 14 height 9
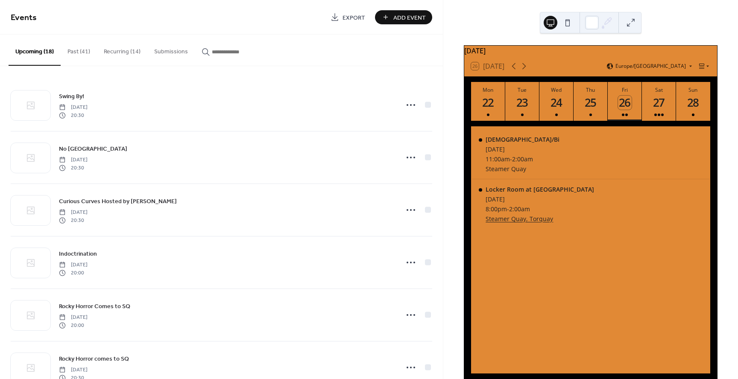
click at [37, 49] on button "Upcoming (18)" at bounding box center [35, 50] width 52 height 31
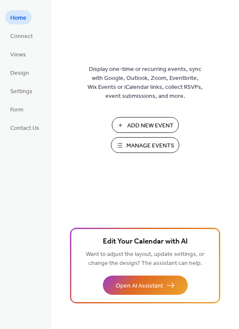
click at [163, 146] on span "Manage Events" at bounding box center [150, 145] width 48 height 9
click at [144, 147] on span "Manage Events" at bounding box center [150, 145] width 48 height 9
click at [154, 146] on span "Manage Events" at bounding box center [150, 145] width 48 height 9
click at [140, 144] on span "Manage Events" at bounding box center [150, 145] width 48 height 9
click at [135, 149] on span "Manage Events" at bounding box center [150, 145] width 48 height 9
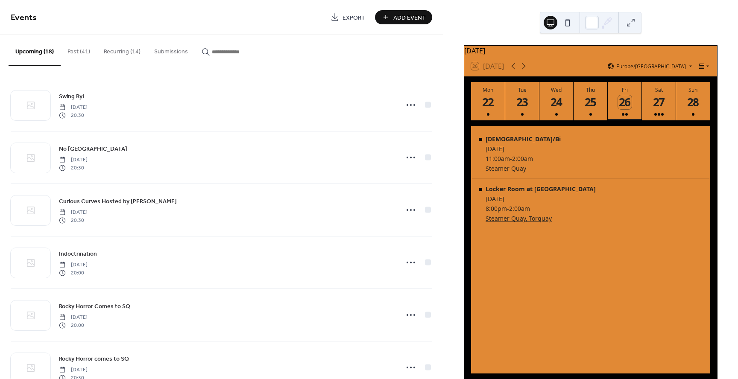
click at [126, 53] on button "Recurring (14)" at bounding box center [122, 50] width 50 height 30
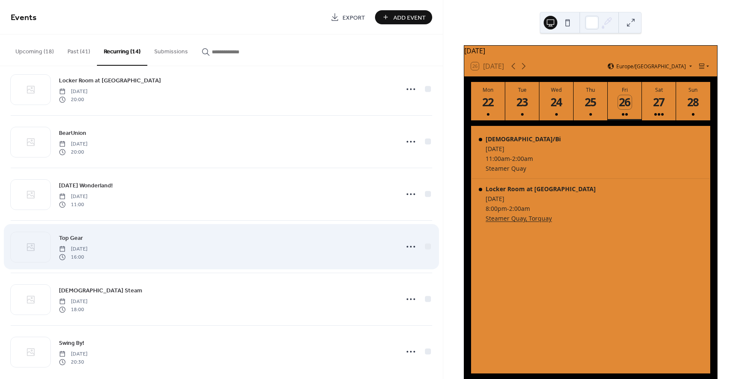
scroll to position [447, 0]
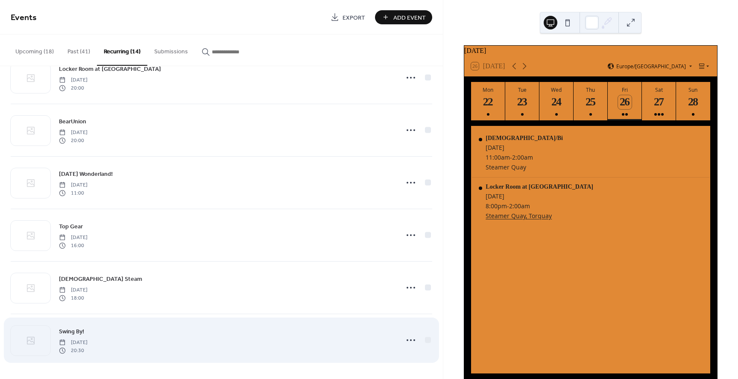
click at [179, 333] on div "Swing By! Saturday, September 27, 2025 20:30" at bounding box center [226, 340] width 334 height 27
click at [409, 341] on icon at bounding box center [411, 340] width 14 height 14
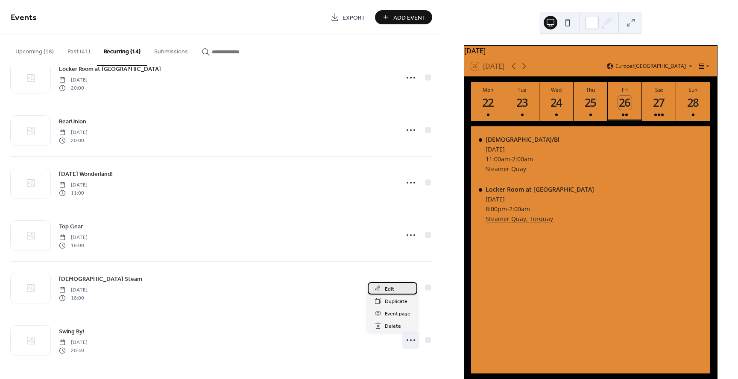
click at [402, 290] on div "Edit" at bounding box center [393, 288] width 50 height 12
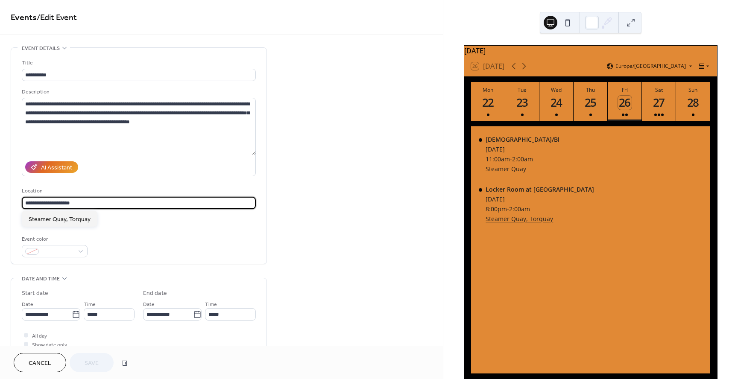
drag, startPoint x: 103, startPoint y: 202, endPoint x: 28, endPoint y: 195, distance: 75.1
click at [28, 195] on div "**********" at bounding box center [139, 198] width 234 height 23
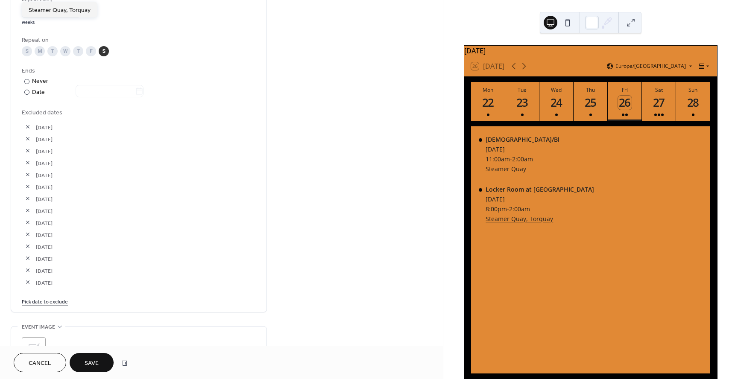
scroll to position [416, 0]
click at [49, 303] on link "Pick date to exclude" at bounding box center [45, 302] width 46 height 9
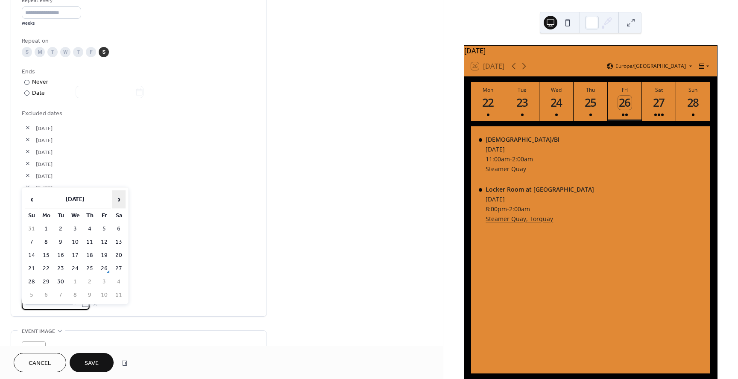
click at [120, 202] on span "›" at bounding box center [118, 199] width 13 height 17
click at [119, 228] on td "4" at bounding box center [119, 229] width 14 height 12
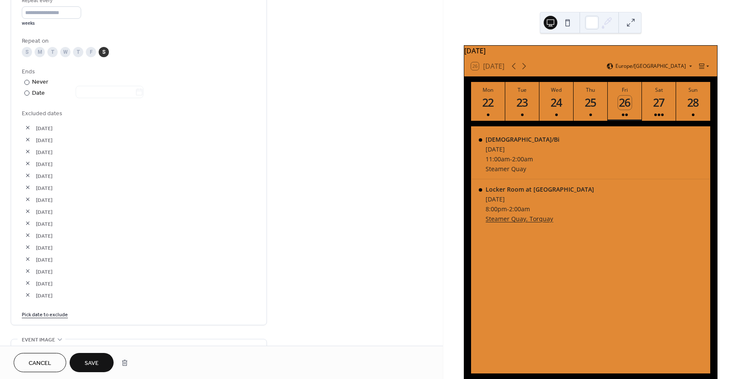
click at [84, 366] on button "Save" at bounding box center [92, 362] width 44 height 19
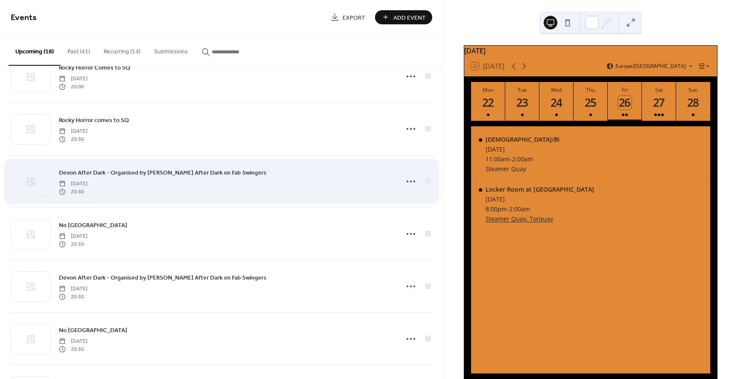
scroll to position [240, 0]
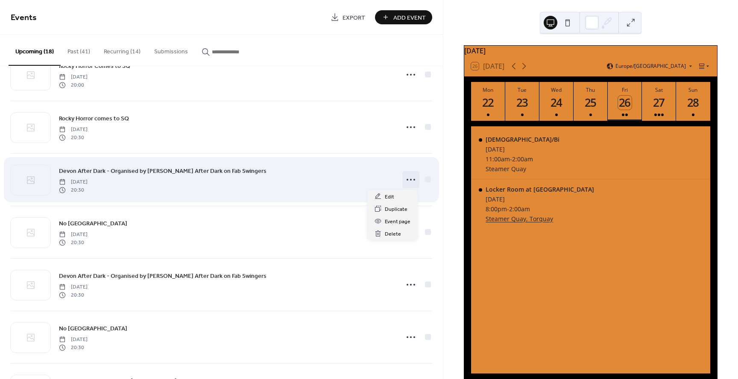
click at [410, 181] on icon at bounding box center [411, 180] width 14 height 14
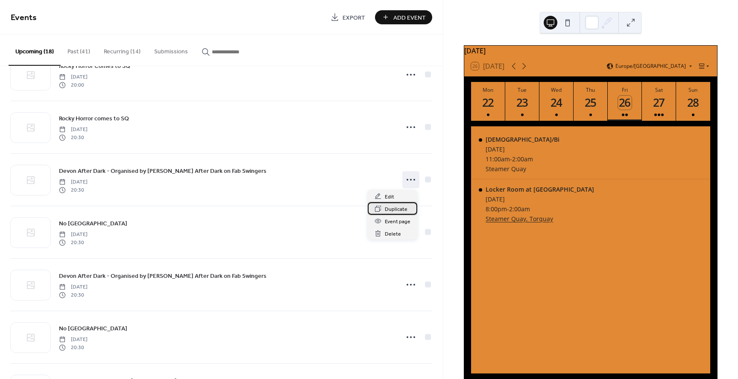
click at [389, 209] on span "Duplicate" at bounding box center [396, 209] width 23 height 9
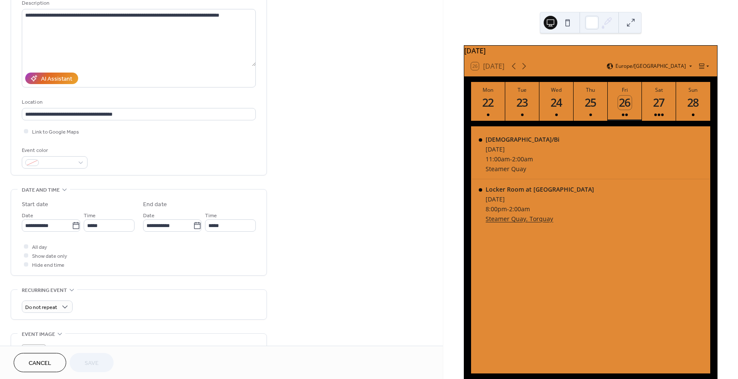
scroll to position [90, 0]
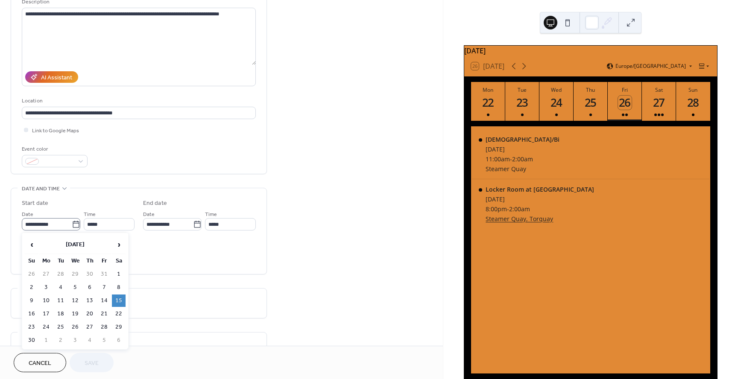
click at [72, 226] on icon at bounding box center [76, 224] width 9 height 9
click at [72, 226] on input "**********" at bounding box center [47, 224] width 50 height 12
click at [120, 244] on span "›" at bounding box center [118, 244] width 13 height 17
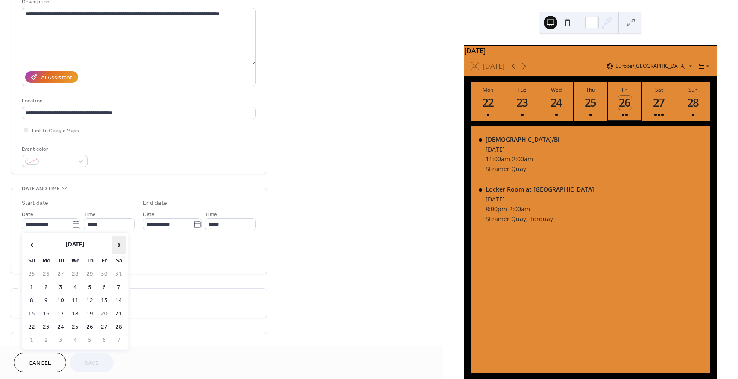
click at [120, 244] on span "›" at bounding box center [118, 244] width 13 height 17
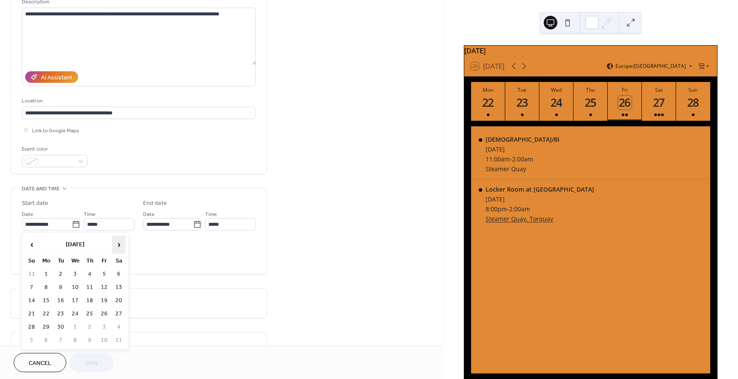
click at [120, 244] on span "›" at bounding box center [118, 244] width 13 height 17
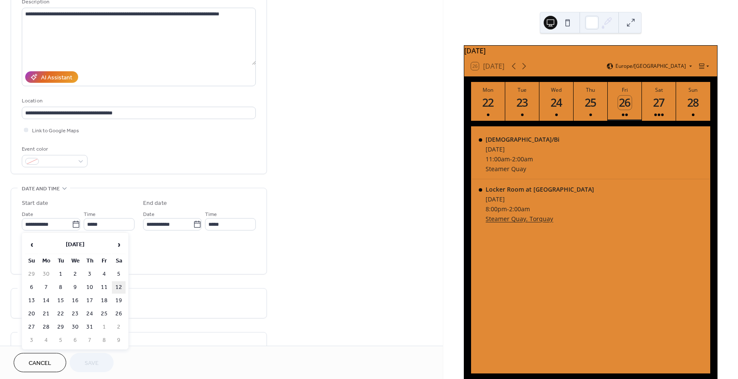
click at [115, 286] on td "12" at bounding box center [119, 287] width 14 height 12
type input "**********"
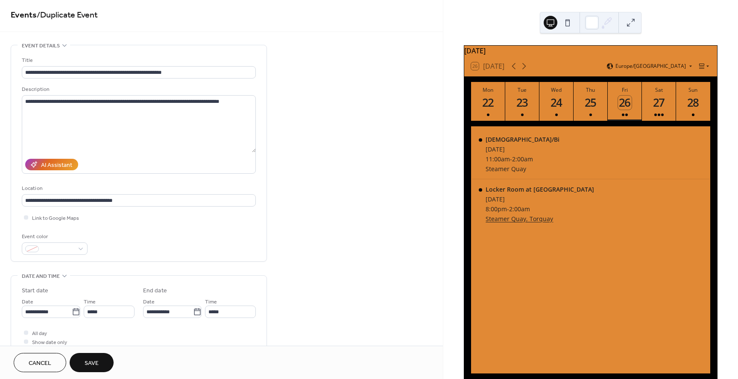
scroll to position [0, 0]
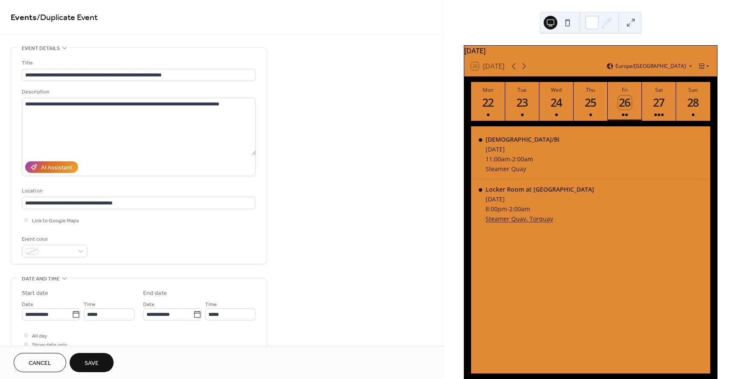
click at [99, 360] on button "Save" at bounding box center [92, 362] width 44 height 19
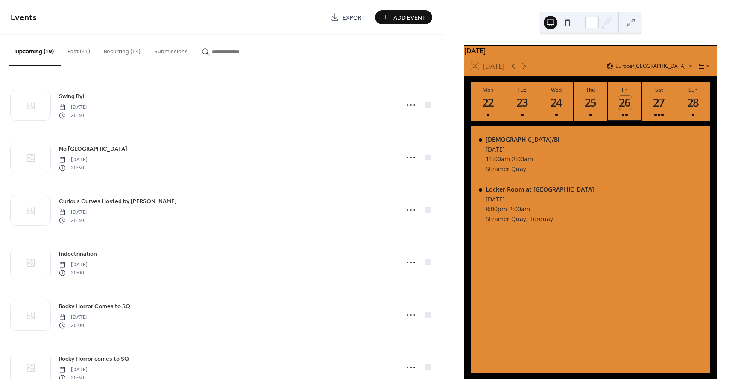
click at [131, 52] on button "Recurring (14)" at bounding box center [122, 50] width 50 height 30
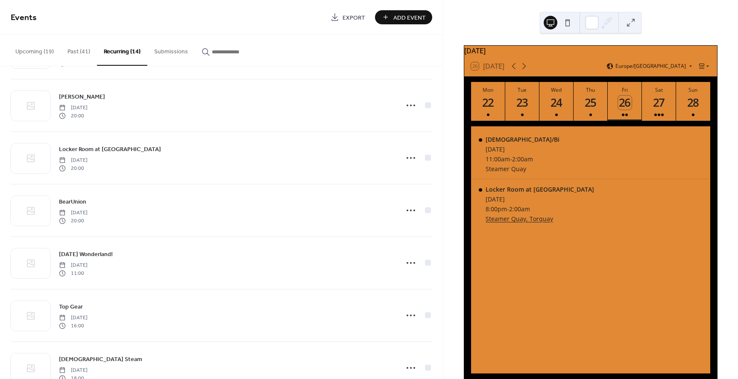
scroll to position [447, 0]
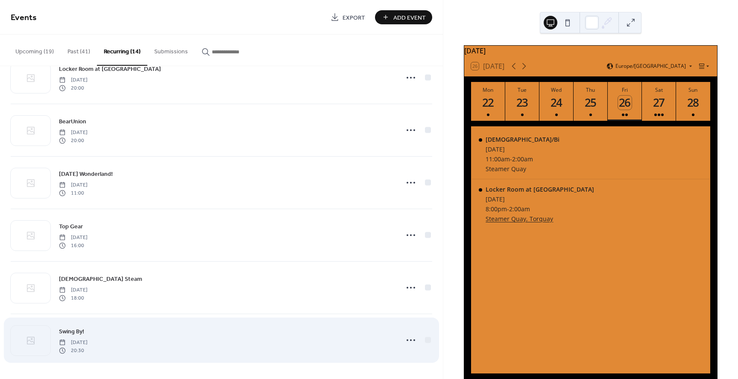
click at [78, 330] on span "Swing By!" at bounding box center [71, 331] width 25 height 9
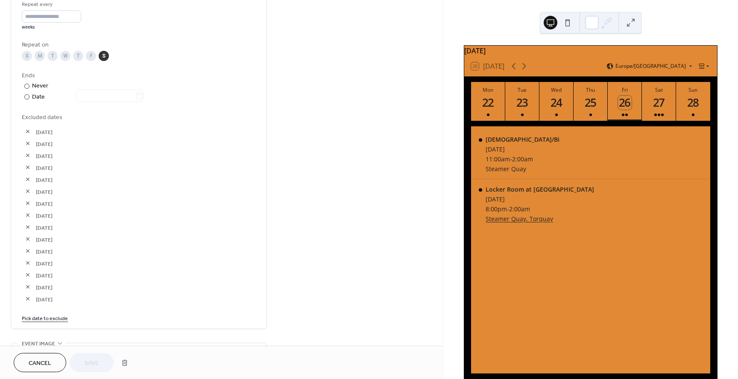
scroll to position [413, 0]
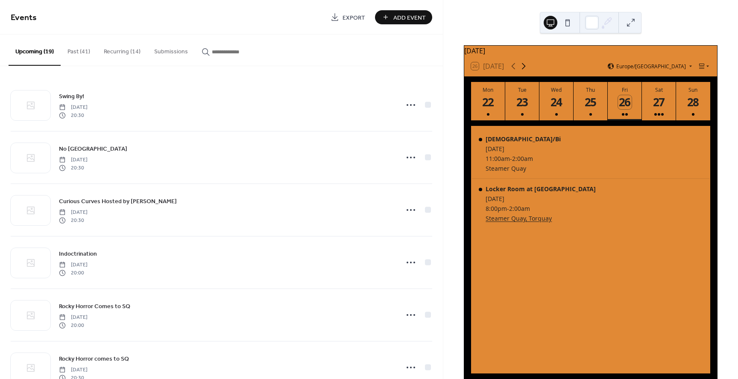
click at [527, 70] on icon at bounding box center [523, 66] width 10 height 10
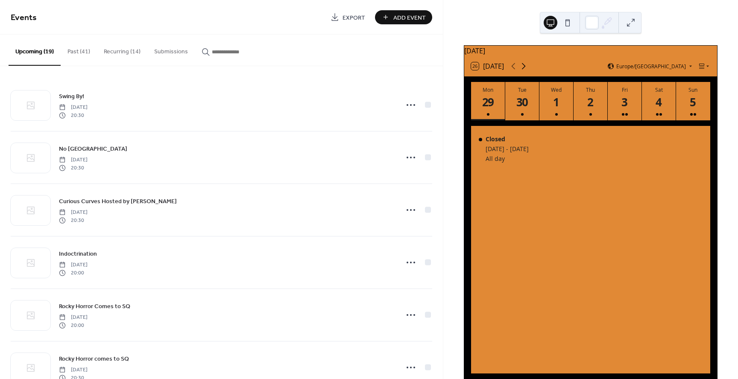
click at [527, 70] on icon at bounding box center [523, 66] width 10 height 10
click at [527, 70] on icon at bounding box center [524, 66] width 10 height 10
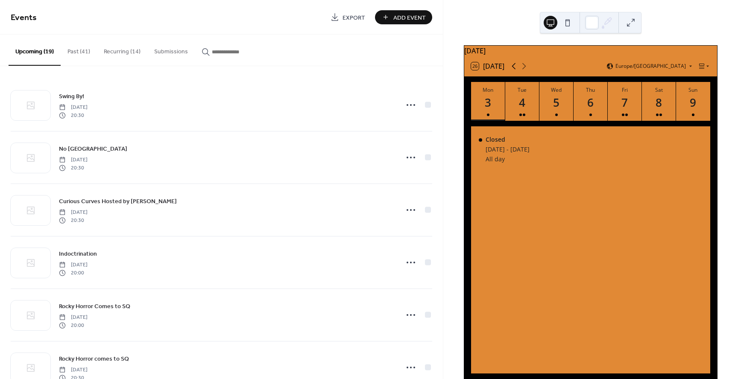
click at [515, 71] on icon at bounding box center [513, 66] width 10 height 10
click at [523, 69] on icon at bounding box center [524, 66] width 10 height 10
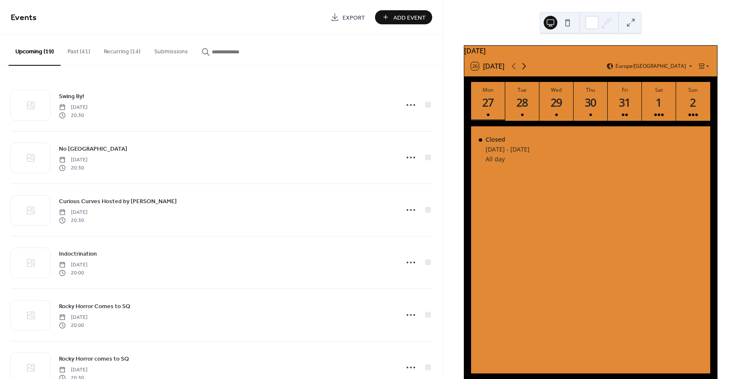
click at [523, 69] on icon at bounding box center [524, 66] width 10 height 10
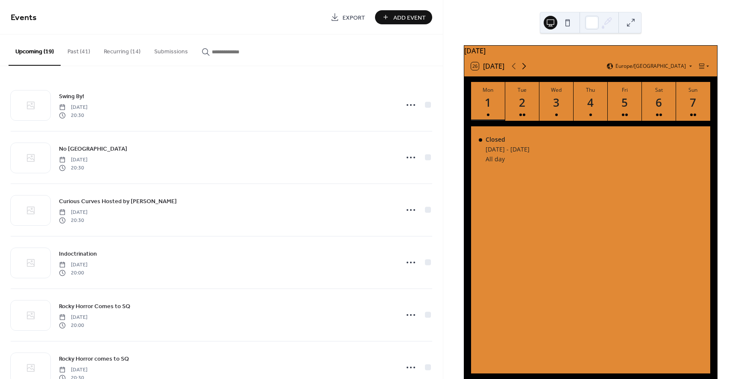
click at [523, 69] on icon at bounding box center [524, 66] width 10 height 10
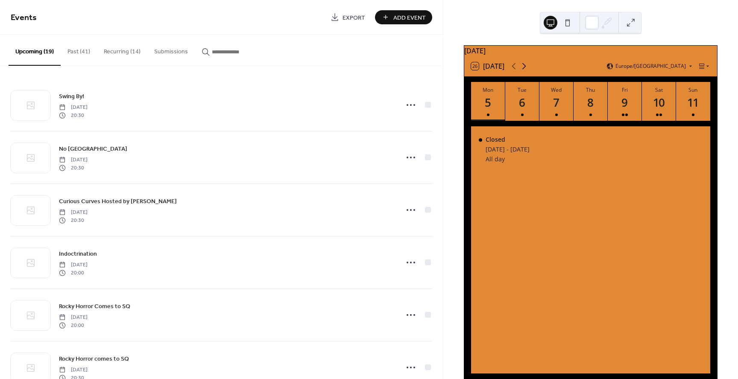
click at [523, 69] on icon at bounding box center [524, 66] width 10 height 10
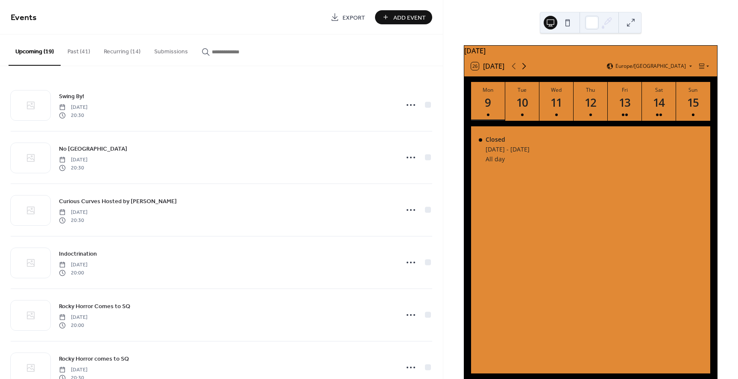
click at [523, 69] on icon at bounding box center [524, 66] width 10 height 10
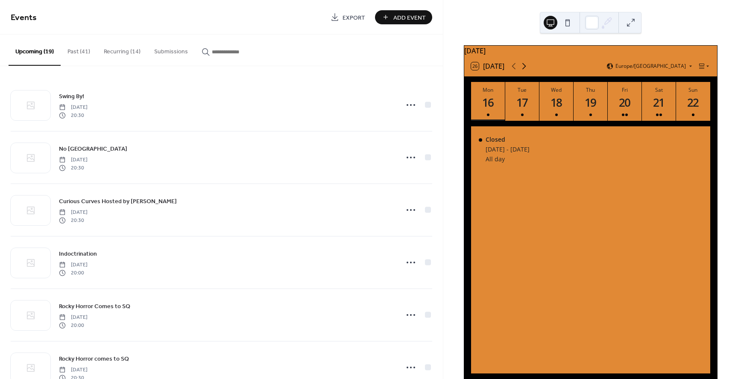
click at [523, 69] on icon at bounding box center [524, 66] width 10 height 10
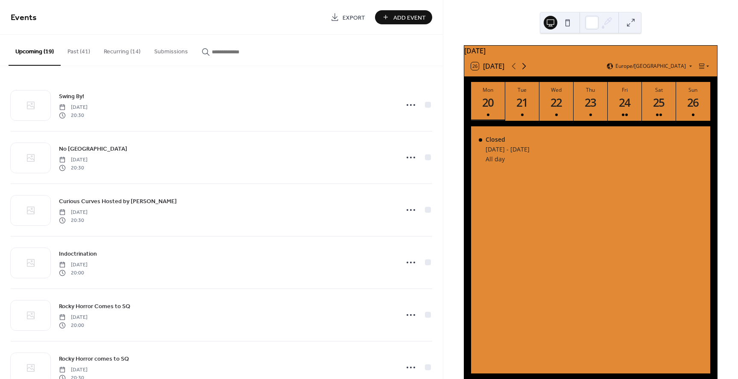
click at [523, 69] on icon at bounding box center [524, 66] width 10 height 10
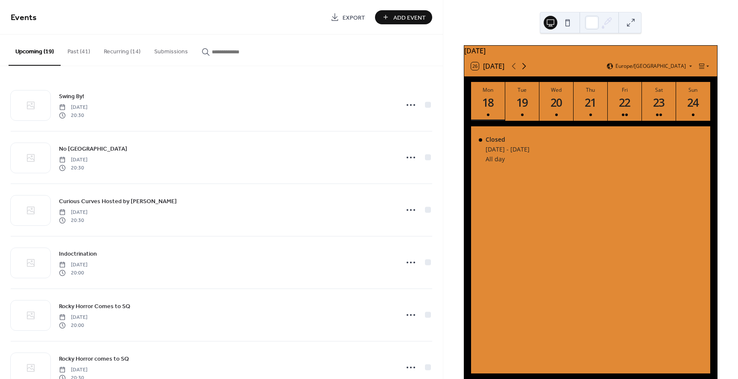
click at [523, 69] on icon at bounding box center [524, 66] width 10 height 10
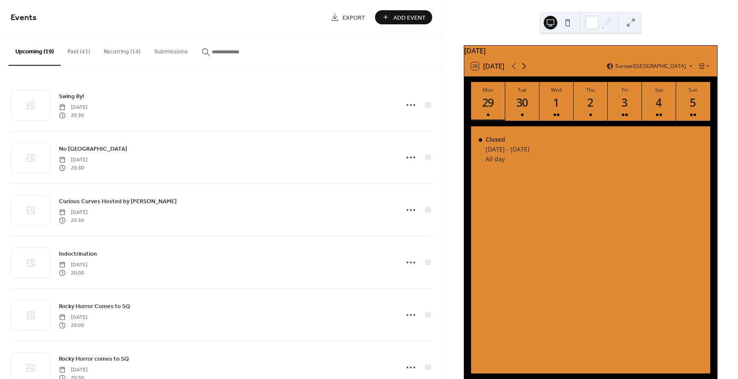
click at [523, 69] on icon at bounding box center [524, 66] width 10 height 10
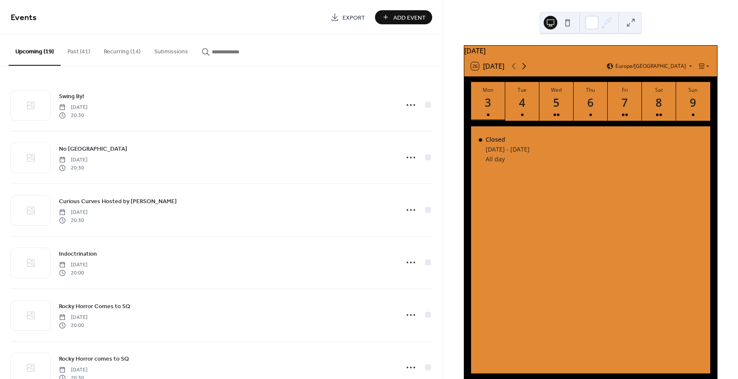
click at [523, 69] on icon at bounding box center [524, 66] width 10 height 10
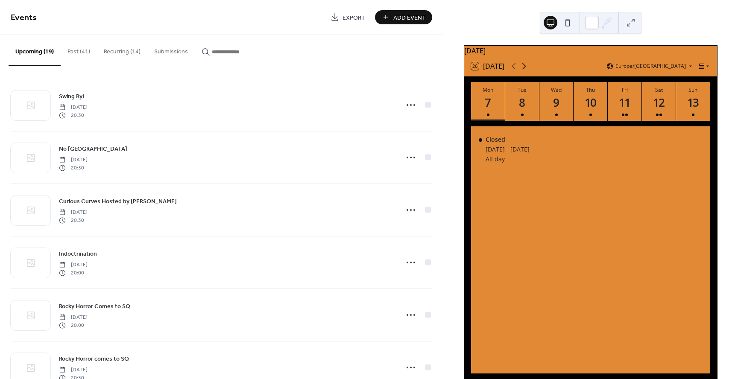
click at [523, 69] on icon at bounding box center [524, 66] width 10 height 10
click at [511, 70] on icon at bounding box center [513, 66] width 10 height 10
click at [520, 71] on icon at bounding box center [524, 66] width 10 height 10
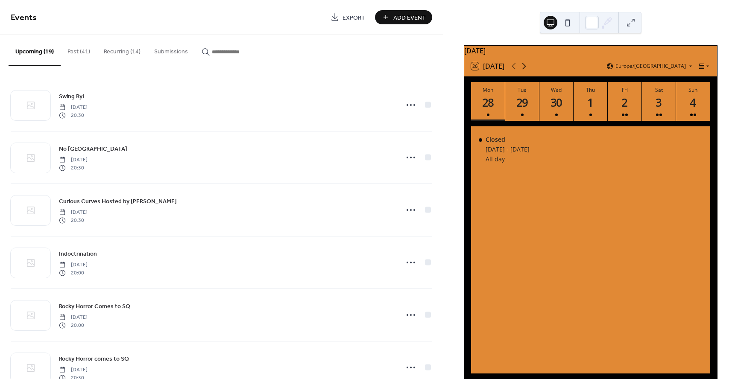
click at [523, 70] on icon at bounding box center [524, 66] width 10 height 10
click at [514, 70] on icon at bounding box center [513, 66] width 4 height 6
click at [652, 104] on div "3" at bounding box center [659, 103] width 14 height 14
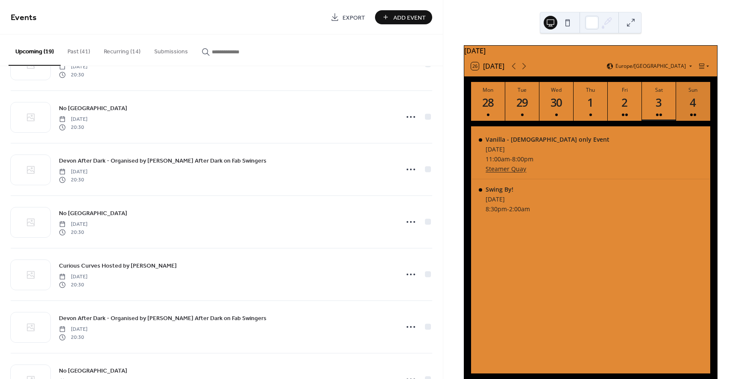
scroll to position [357, 0]
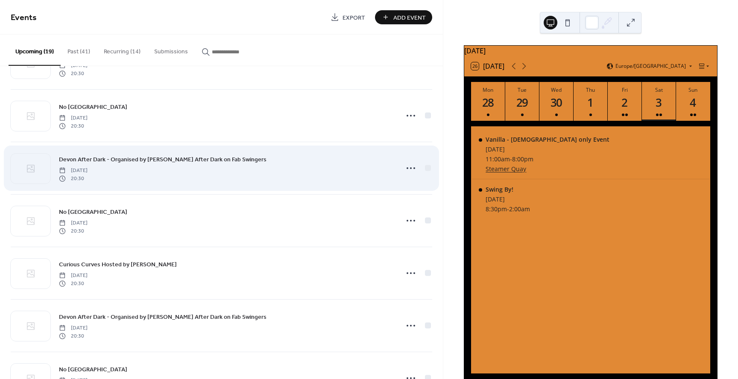
click at [91, 161] on span "Devon After Dark - Organised by [PERSON_NAME] After Dark on Fab Swingers" at bounding box center [162, 159] width 207 height 9
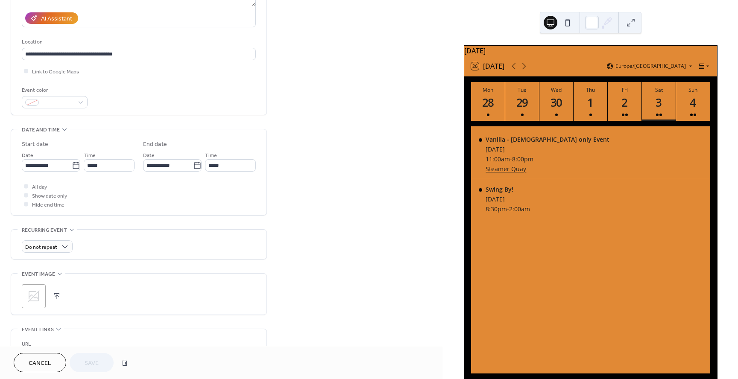
scroll to position [152, 0]
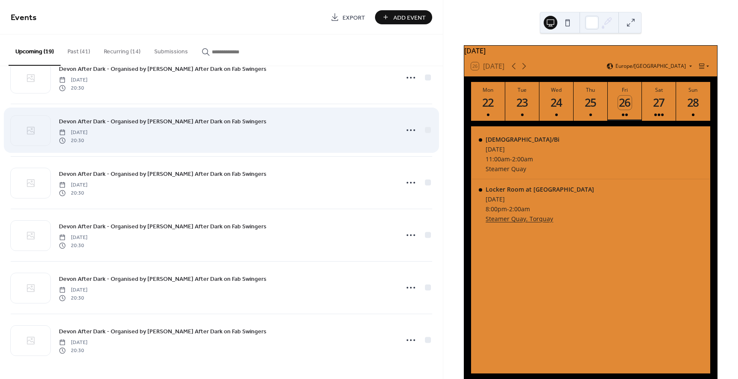
scroll to position [698, 0]
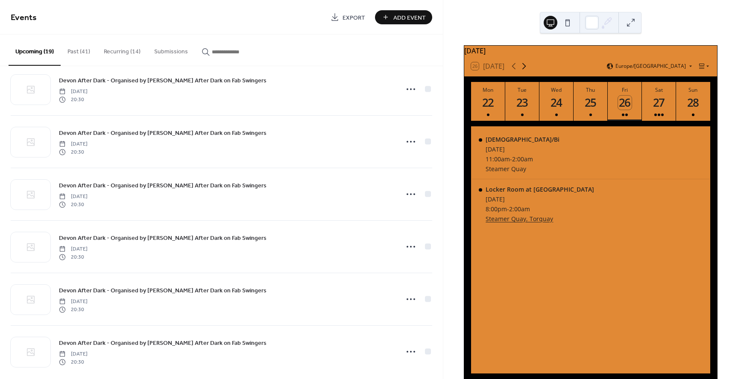
click at [524, 69] on icon at bounding box center [524, 66] width 4 height 6
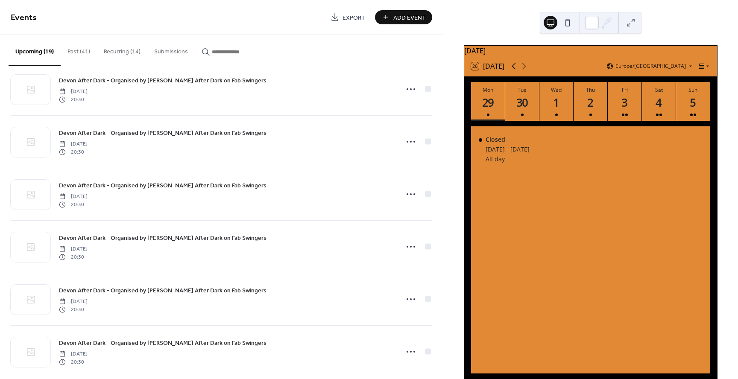
click at [512, 70] on icon at bounding box center [513, 66] width 10 height 10
click at [528, 71] on icon at bounding box center [524, 66] width 10 height 10
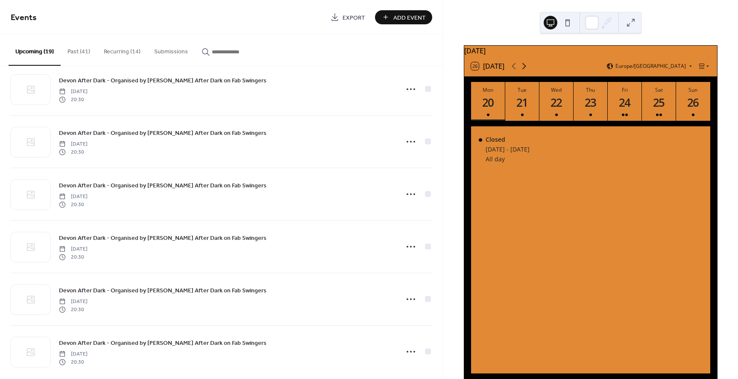
click at [528, 71] on icon at bounding box center [524, 66] width 10 height 10
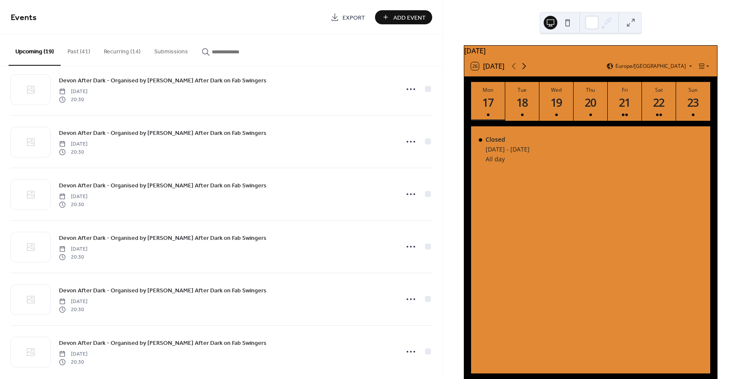
click at [528, 71] on icon at bounding box center [524, 66] width 10 height 10
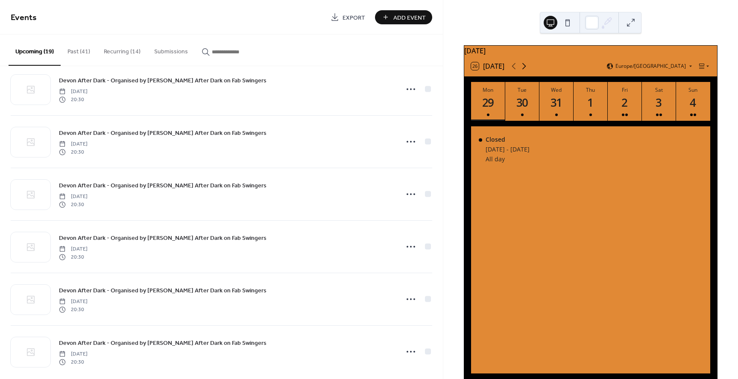
click at [528, 71] on icon at bounding box center [524, 66] width 10 height 10
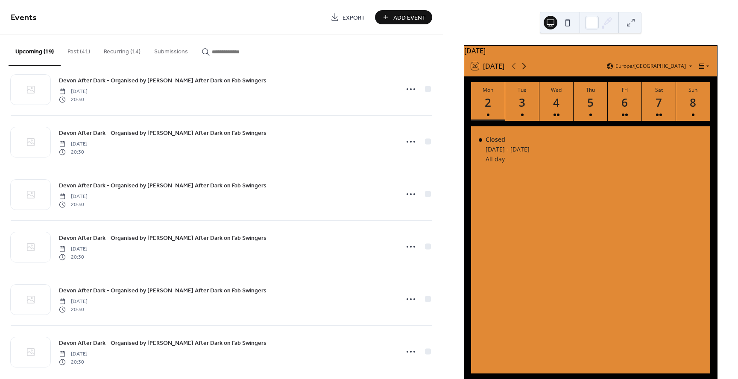
click at [528, 71] on icon at bounding box center [524, 66] width 10 height 10
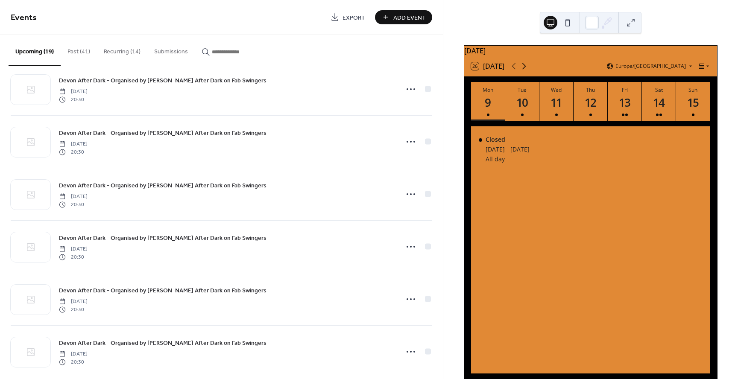
click at [528, 71] on icon at bounding box center [524, 66] width 10 height 10
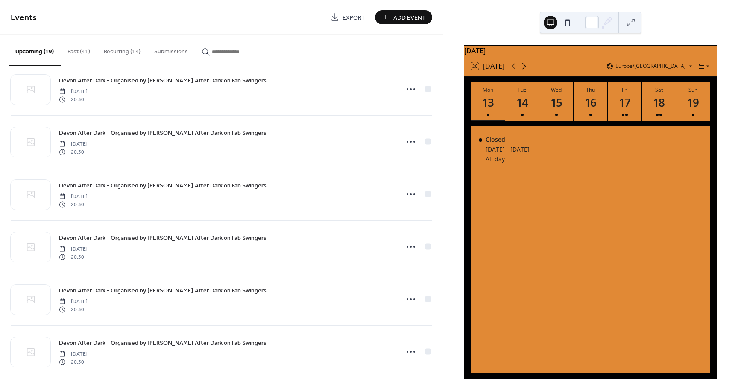
click at [528, 71] on icon at bounding box center [524, 66] width 10 height 10
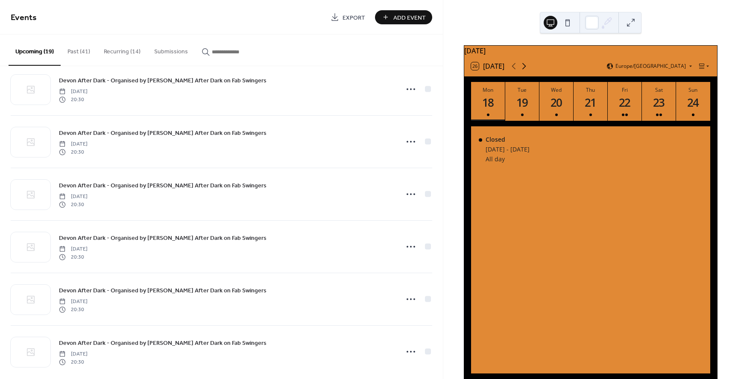
click at [528, 71] on icon at bounding box center [524, 66] width 10 height 10
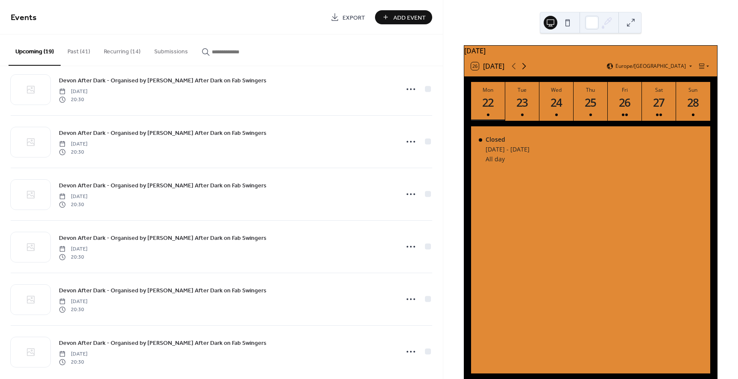
click at [528, 71] on icon at bounding box center [524, 66] width 10 height 10
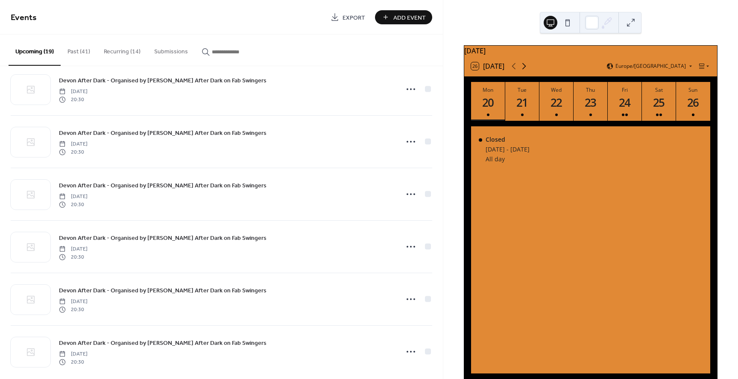
click at [528, 71] on icon at bounding box center [524, 66] width 10 height 10
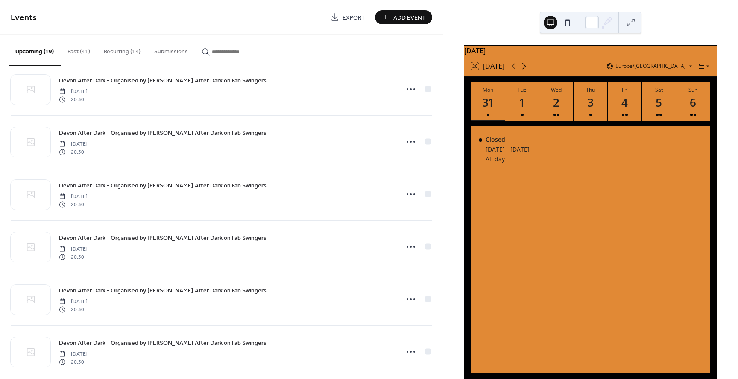
click at [528, 71] on icon at bounding box center [524, 66] width 10 height 10
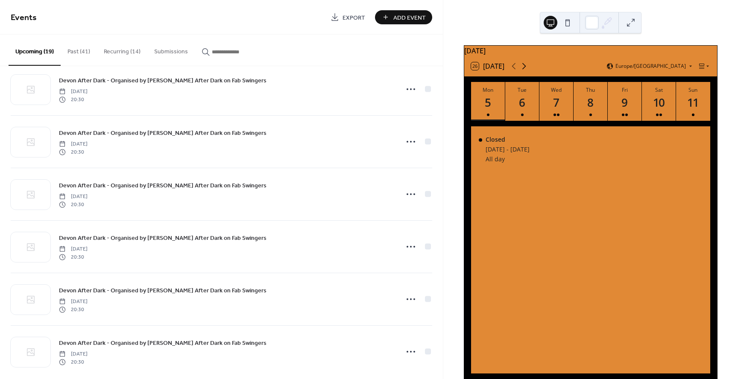
click at [528, 71] on icon at bounding box center [524, 66] width 10 height 10
click at [648, 105] on button "Sat 17" at bounding box center [659, 101] width 34 height 39
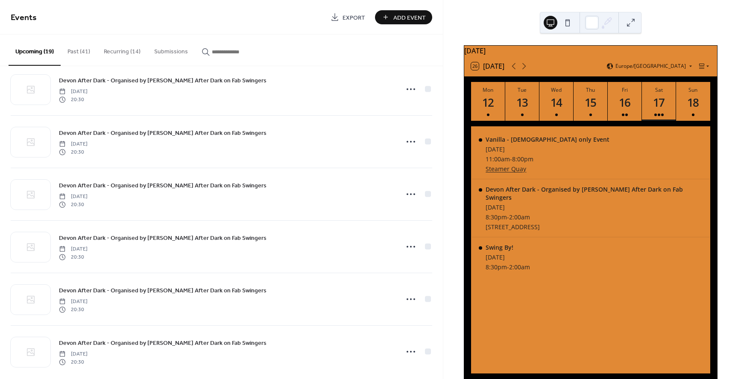
click at [108, 50] on button "Recurring (14)" at bounding box center [122, 50] width 50 height 30
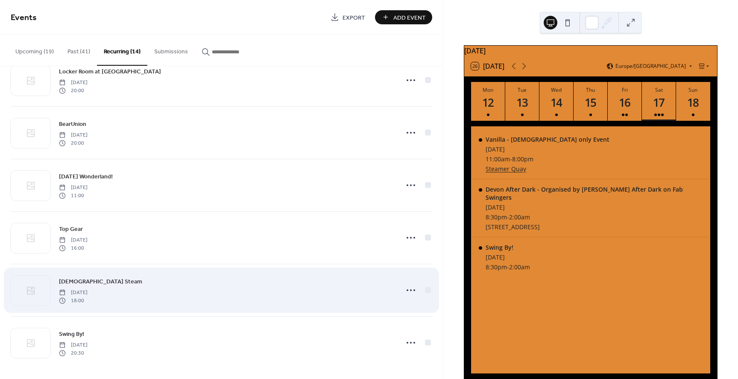
scroll to position [446, 0]
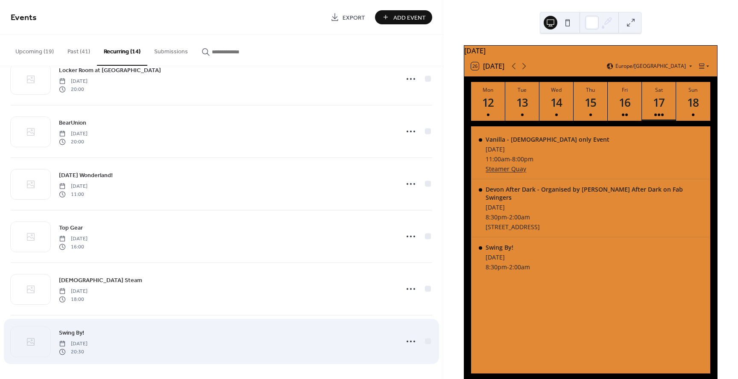
click at [64, 333] on span "Swing By!" at bounding box center [71, 333] width 25 height 9
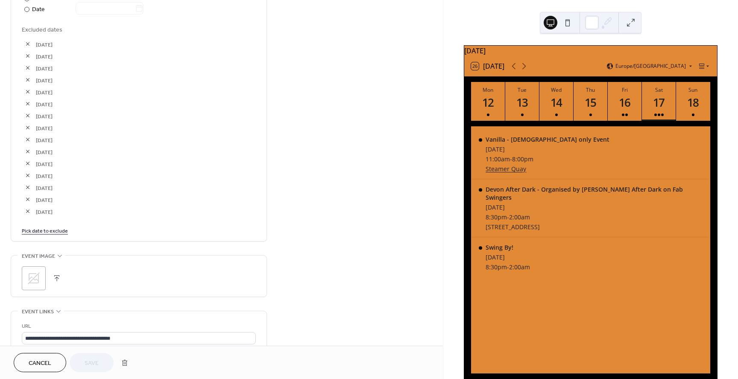
scroll to position [502, 0]
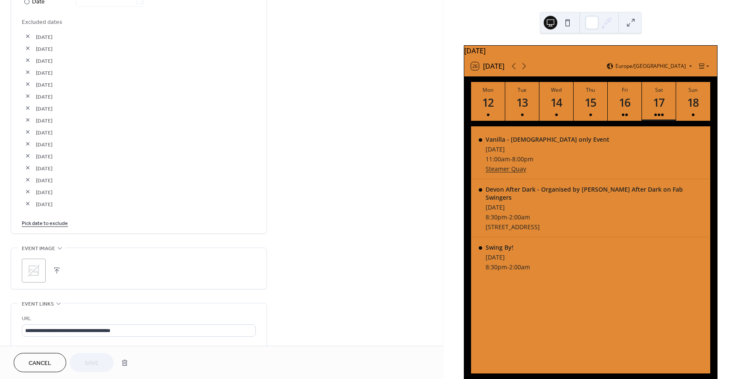
click at [58, 229] on div "Weekly Repeat every * weeks Repeat on S M T W T F S Ends ​ Never ​ Date Exclude…" at bounding box center [139, 52] width 234 height 362
click at [57, 224] on link "Pick date to exclude" at bounding box center [45, 223] width 46 height 9
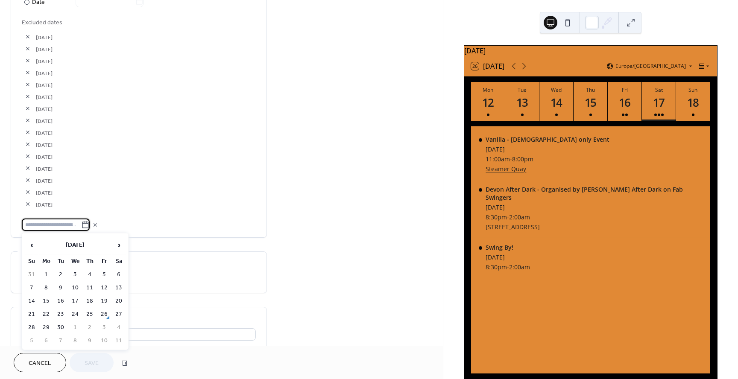
scroll to position [506, 0]
click at [118, 246] on span "›" at bounding box center [118, 245] width 13 height 17
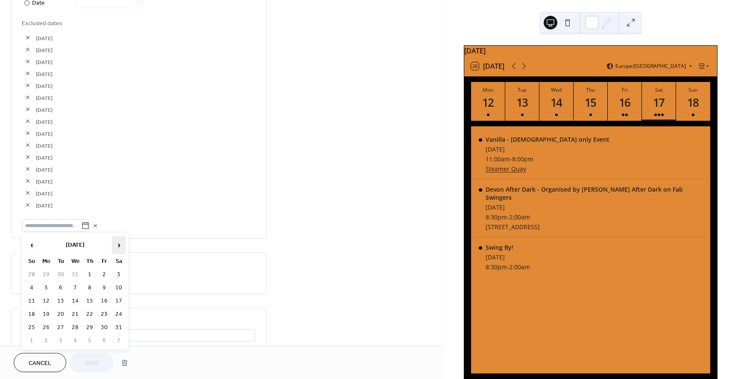
click at [118, 246] on span "›" at bounding box center [118, 245] width 13 height 17
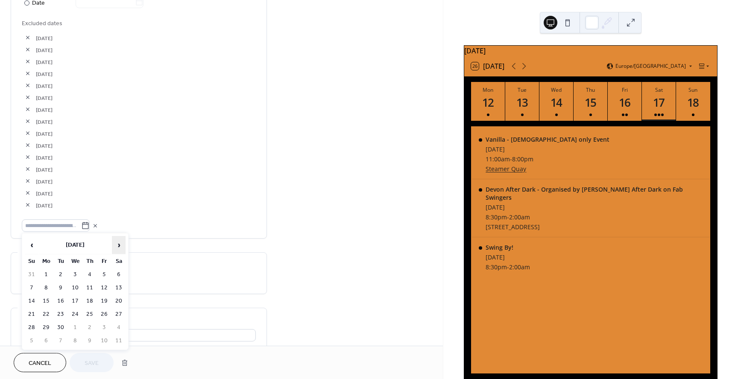
click at [118, 246] on span "›" at bounding box center [118, 245] width 13 height 17
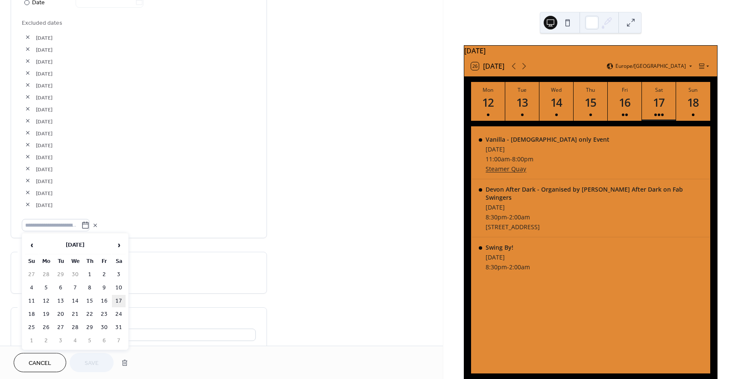
click at [117, 300] on td "17" at bounding box center [119, 301] width 14 height 12
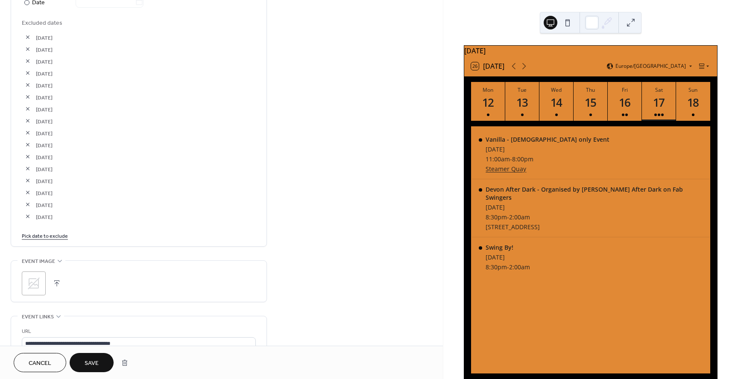
click at [93, 359] on span "Save" at bounding box center [92, 363] width 14 height 9
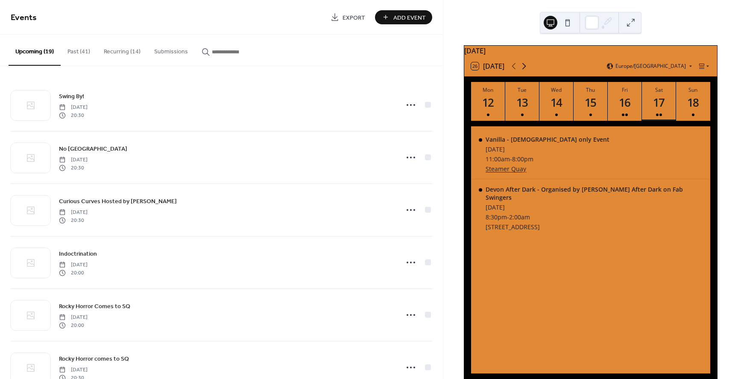
click at [526, 69] on icon at bounding box center [524, 66] width 10 height 10
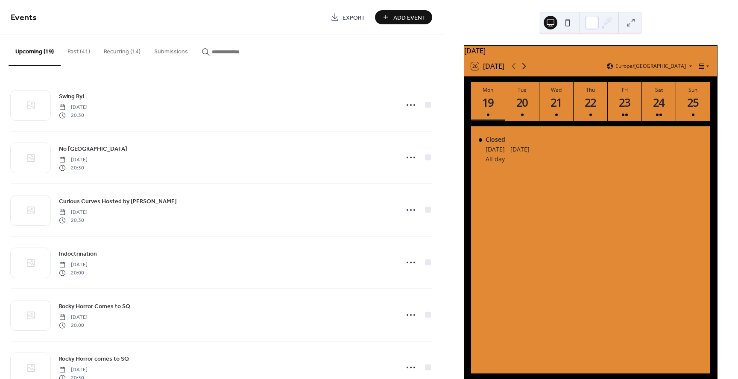
click at [525, 69] on icon at bounding box center [524, 66] width 10 height 10
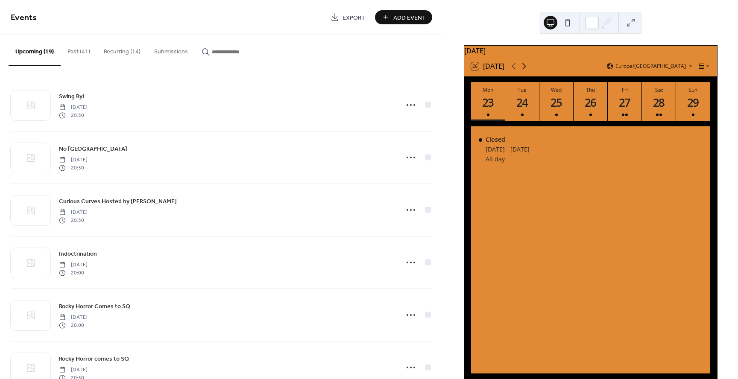
click at [525, 69] on icon at bounding box center [524, 66] width 10 height 10
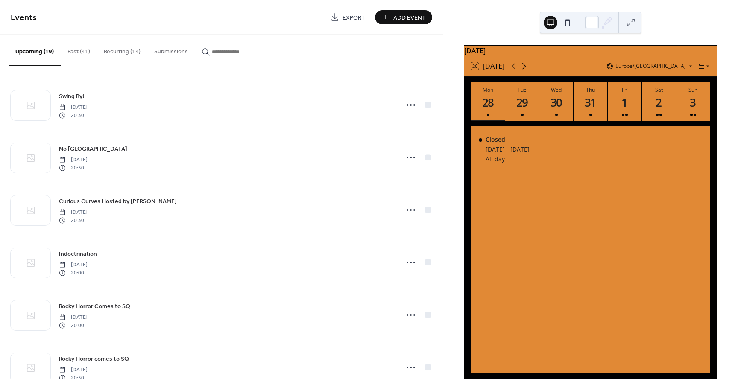
click at [525, 69] on icon at bounding box center [524, 66] width 10 height 10
click at [512, 69] on icon at bounding box center [513, 66] width 10 height 10
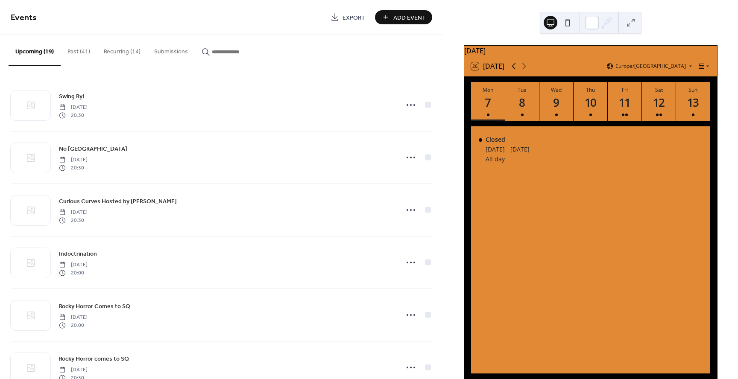
click at [512, 69] on icon at bounding box center [513, 66] width 10 height 10
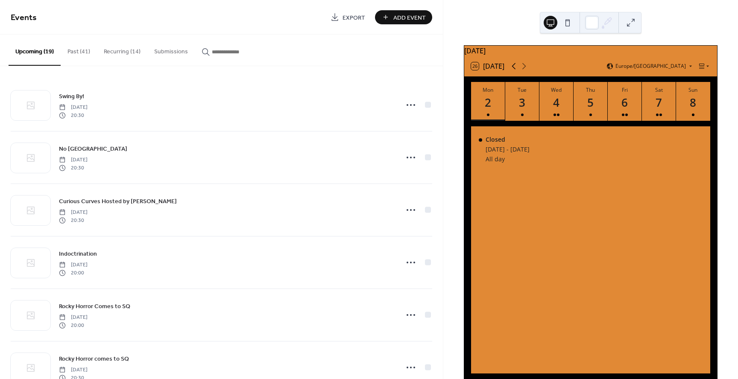
click at [512, 69] on icon at bounding box center [513, 66] width 10 height 10
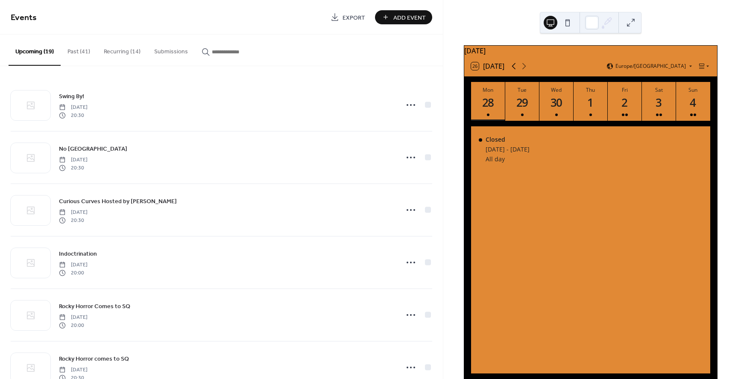
click at [512, 69] on icon at bounding box center [513, 66] width 10 height 10
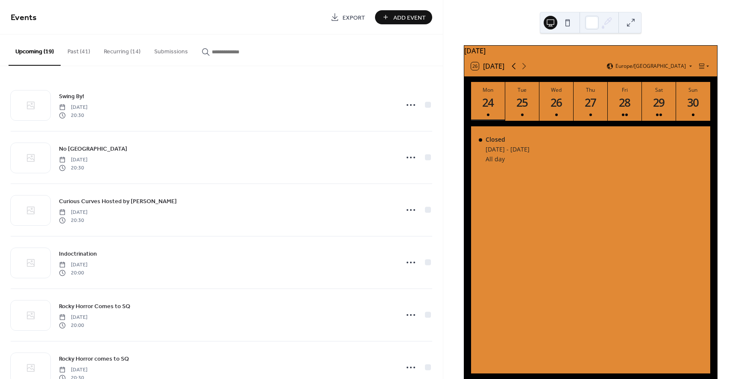
click at [512, 69] on icon at bounding box center [513, 66] width 10 height 10
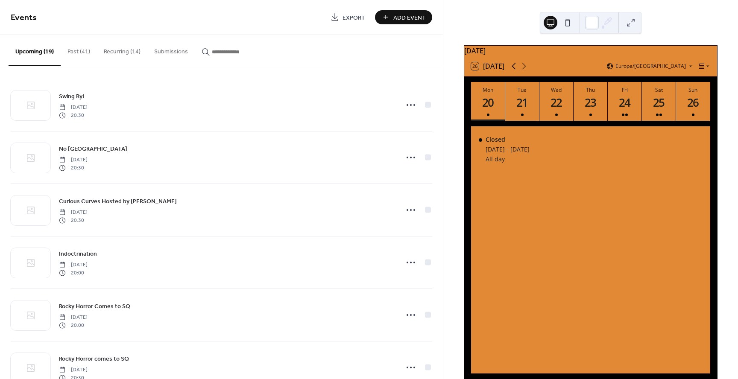
click at [512, 69] on icon at bounding box center [513, 66] width 10 height 10
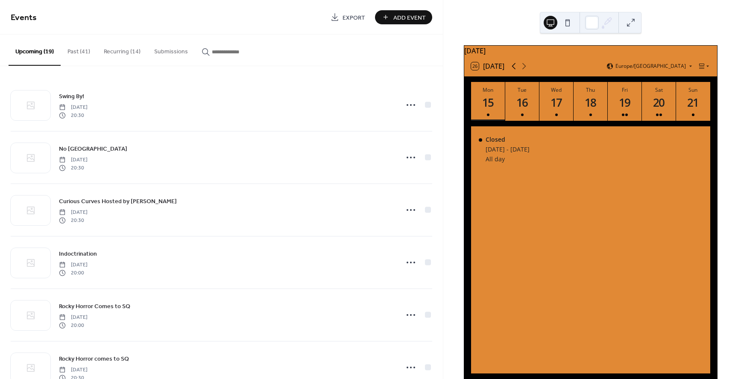
click at [512, 69] on icon at bounding box center [513, 66] width 10 height 10
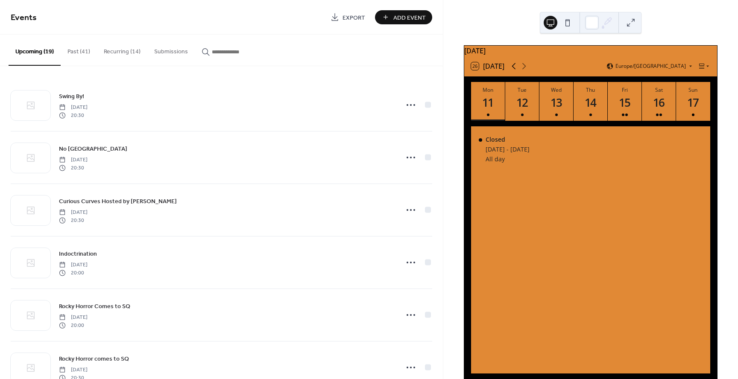
click at [512, 69] on icon at bounding box center [513, 66] width 10 height 10
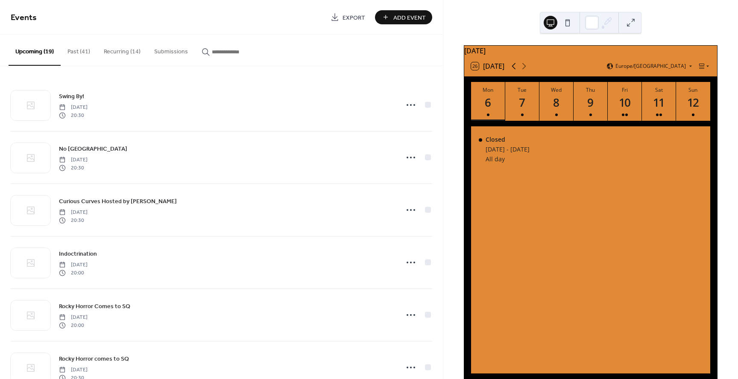
click at [512, 69] on icon at bounding box center [513, 66] width 10 height 10
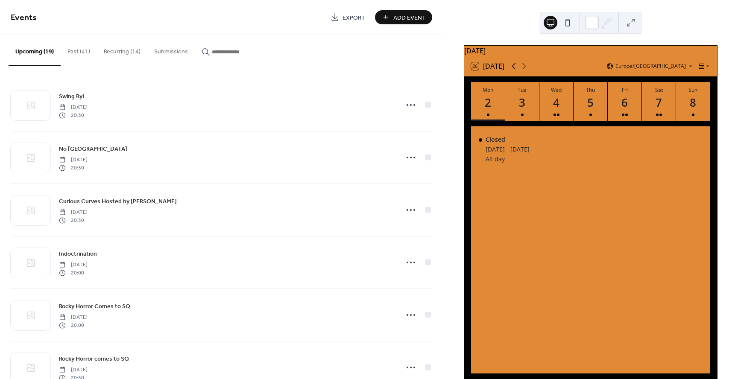
click at [512, 69] on icon at bounding box center [513, 66] width 10 height 10
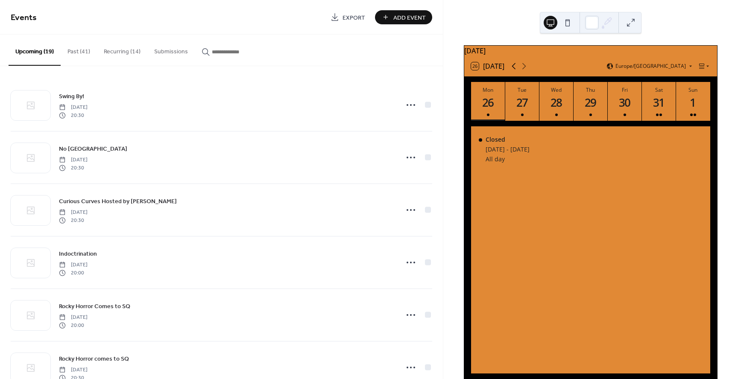
click at [512, 69] on icon at bounding box center [513, 66] width 10 height 10
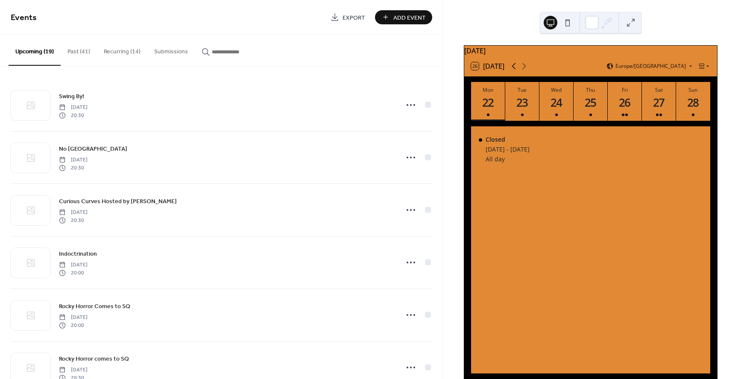
click at [512, 69] on icon at bounding box center [513, 66] width 10 height 10
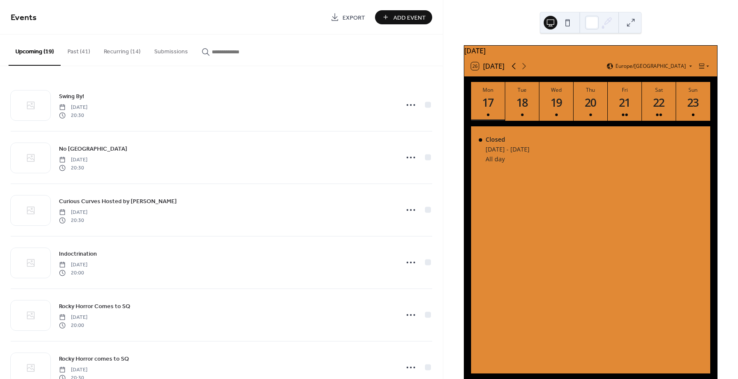
click at [512, 69] on icon at bounding box center [513, 66] width 10 height 10
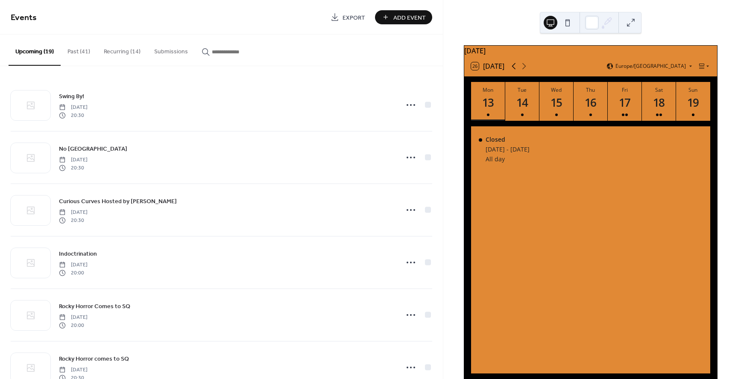
click at [515, 71] on icon at bounding box center [513, 66] width 10 height 10
click at [45, 54] on button "Upcoming (19)" at bounding box center [35, 50] width 52 height 31
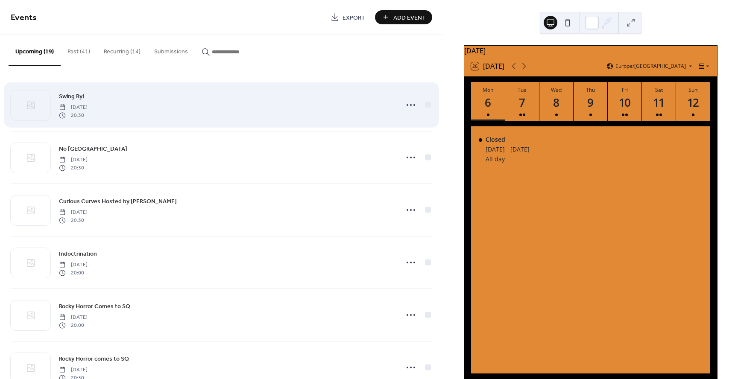
click at [80, 96] on span "Swing By!" at bounding box center [71, 96] width 25 height 9
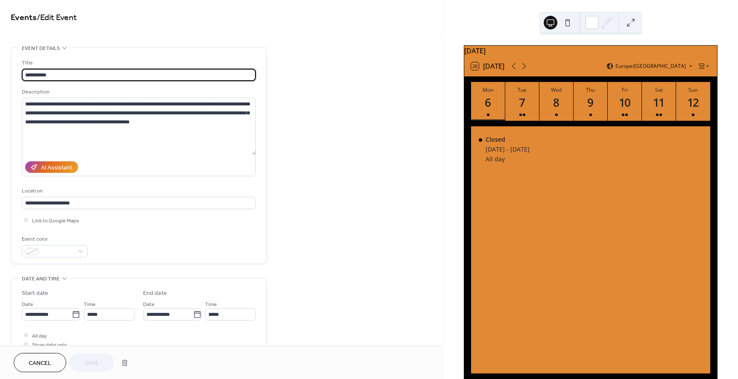
scroll to position [9, 0]
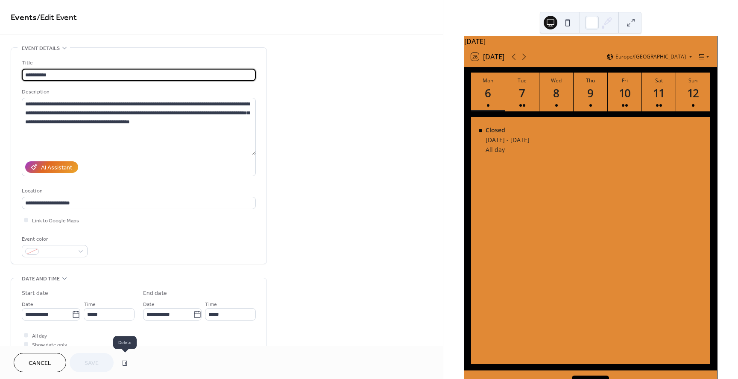
click at [122, 360] on button "button" at bounding box center [124, 362] width 15 height 17
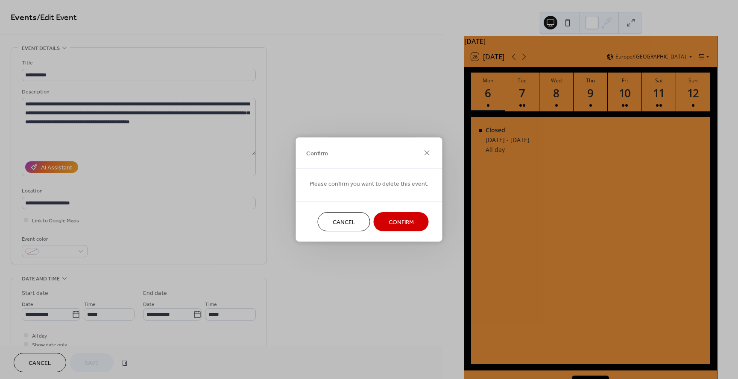
click at [402, 221] on span "Confirm" at bounding box center [400, 222] width 25 height 9
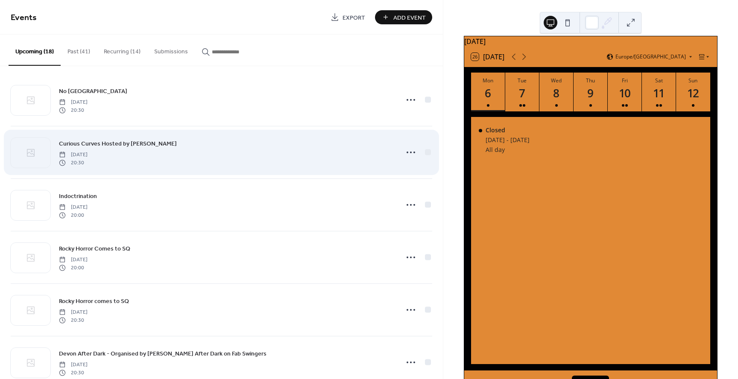
scroll to position [1, 0]
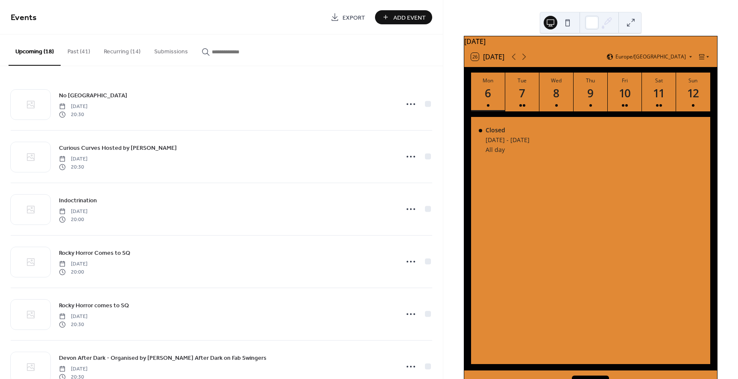
click at [121, 52] on button "Recurring (14)" at bounding box center [122, 50] width 50 height 30
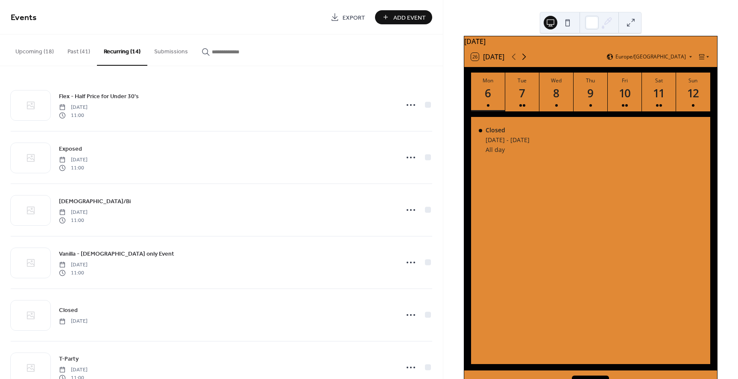
click at [526, 61] on icon at bounding box center [524, 57] width 10 height 10
click at [509, 62] on icon at bounding box center [513, 57] width 10 height 10
click at [512, 61] on icon at bounding box center [513, 57] width 10 height 10
click at [526, 61] on icon at bounding box center [524, 57] width 10 height 10
click at [515, 61] on icon at bounding box center [513, 57] width 10 height 10
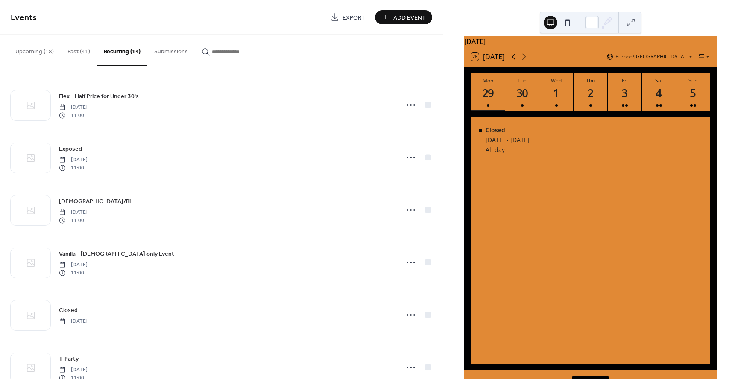
click at [515, 61] on icon at bounding box center [513, 57] width 10 height 10
click at [658, 100] on div "27" at bounding box center [659, 93] width 14 height 14
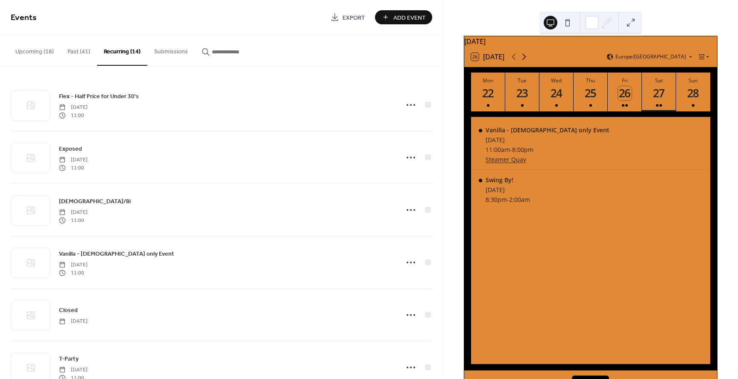
click at [524, 59] on icon at bounding box center [524, 57] width 10 height 10
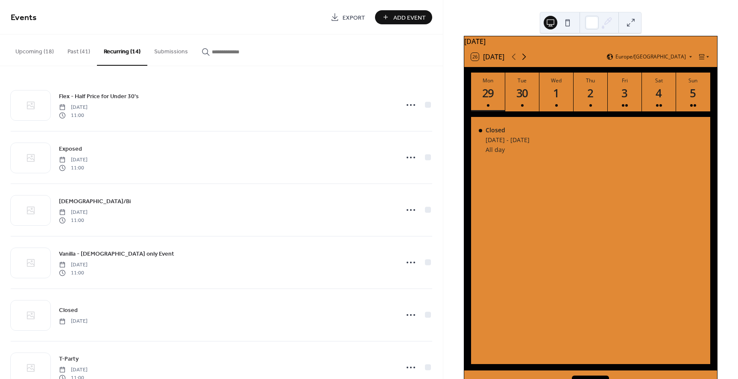
click at [524, 59] on icon at bounding box center [524, 57] width 10 height 10
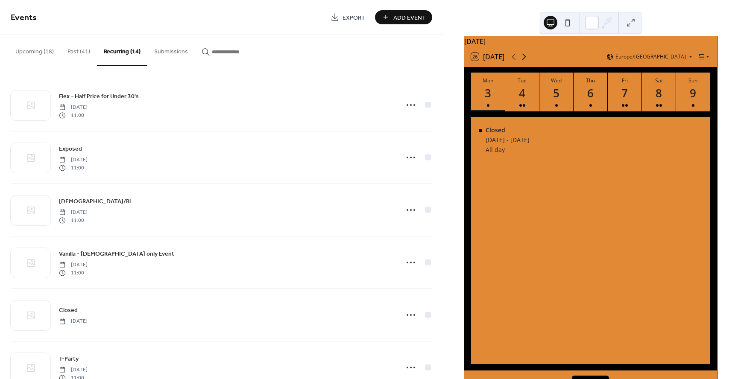
click at [524, 59] on icon at bounding box center [524, 57] width 10 height 10
click at [516, 61] on icon at bounding box center [513, 57] width 10 height 10
click at [652, 100] on div "1" at bounding box center [659, 93] width 14 height 14
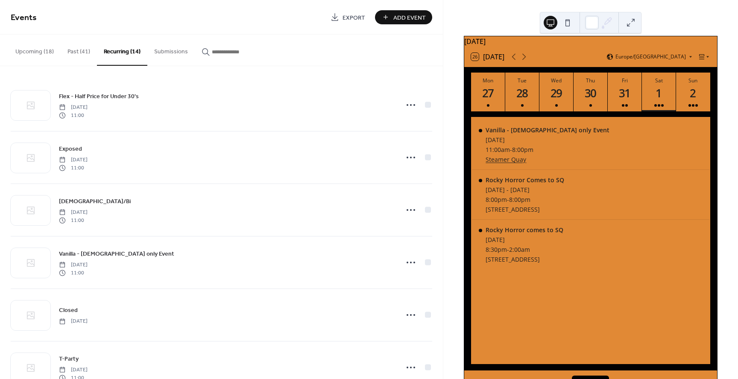
click at [34, 50] on button "Upcoming (18)" at bounding box center [35, 50] width 52 height 30
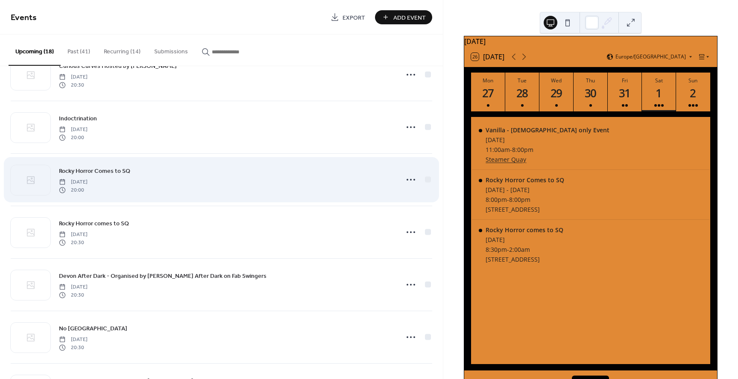
scroll to position [85, 0]
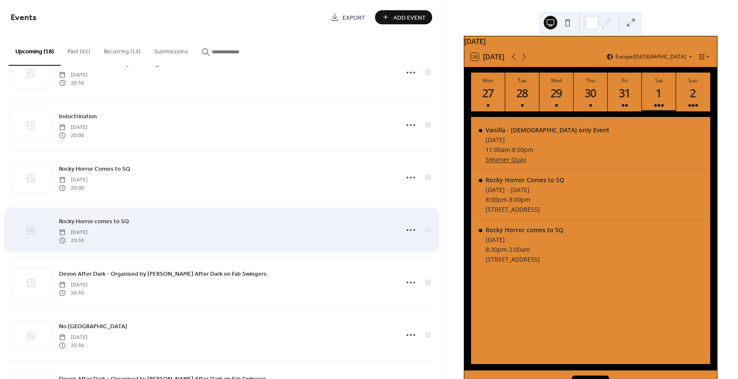
click at [114, 219] on span "Rocky Horror comes to SQ" at bounding box center [94, 221] width 70 height 9
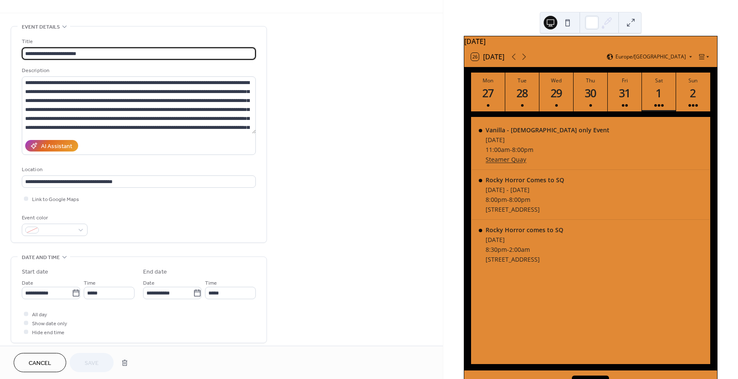
scroll to position [11, 0]
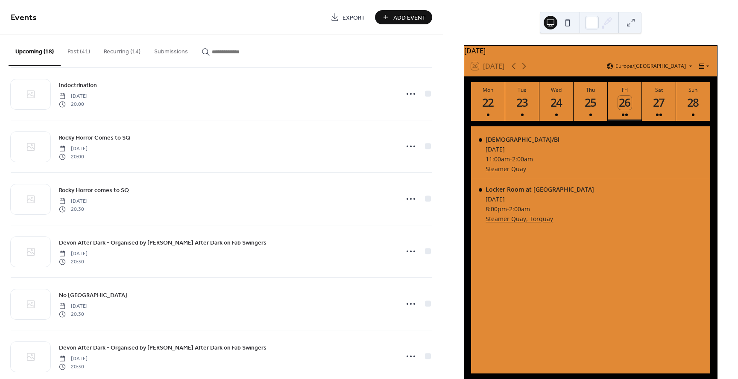
scroll to position [116, 0]
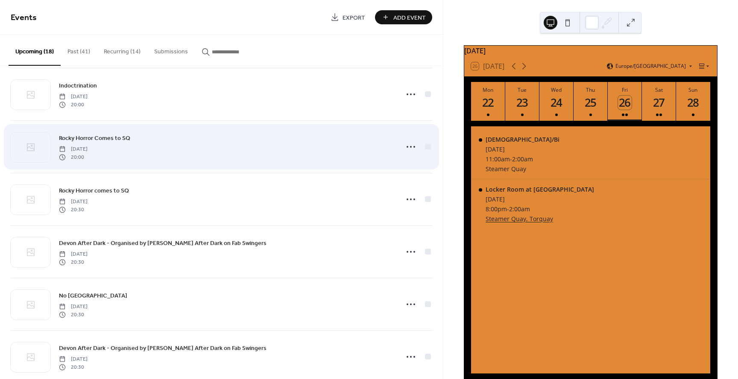
click at [108, 143] on div "Rocky Horror Comes to SQ [DATE] 20:00" at bounding box center [226, 146] width 334 height 27
click at [108, 140] on span "Rocky Horror Comes to SQ" at bounding box center [94, 138] width 71 height 9
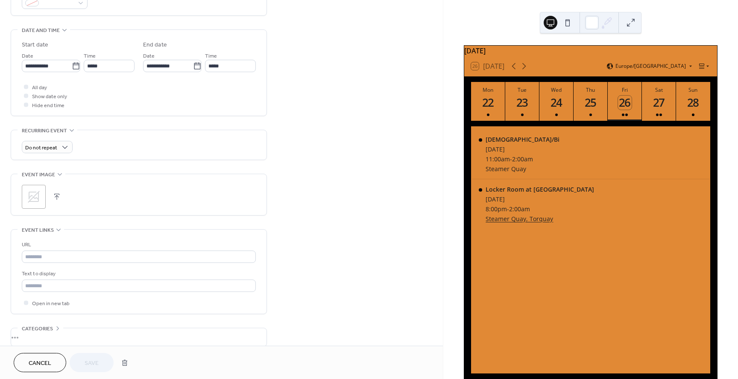
scroll to position [290, 0]
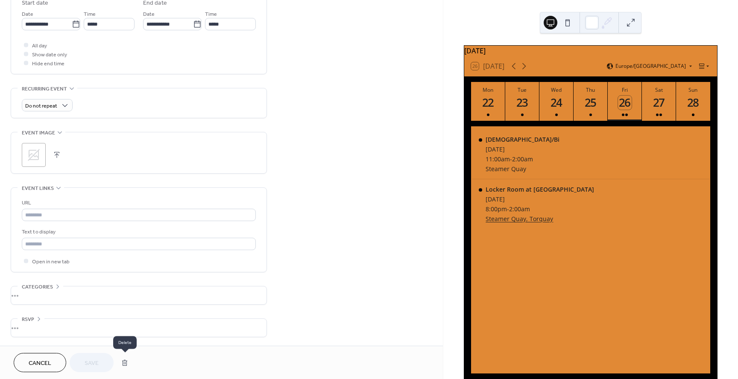
click at [123, 361] on button "button" at bounding box center [124, 362] width 15 height 17
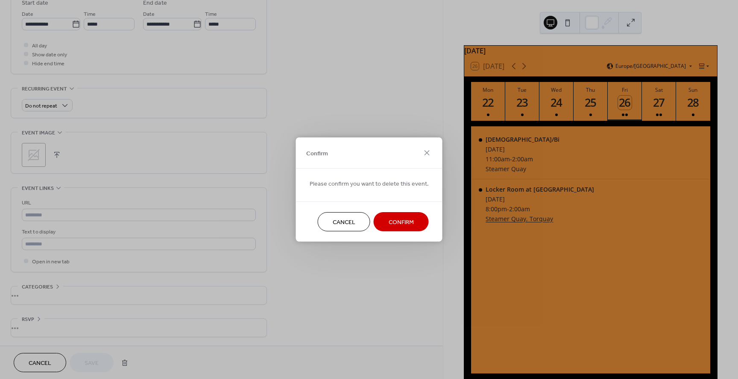
click at [400, 219] on span "Confirm" at bounding box center [400, 222] width 25 height 9
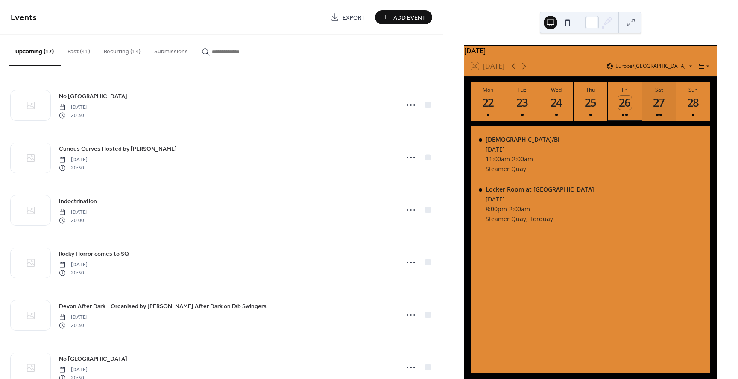
click at [654, 110] on div "27" at bounding box center [659, 103] width 14 height 14
click at [524, 68] on icon at bounding box center [524, 66] width 10 height 10
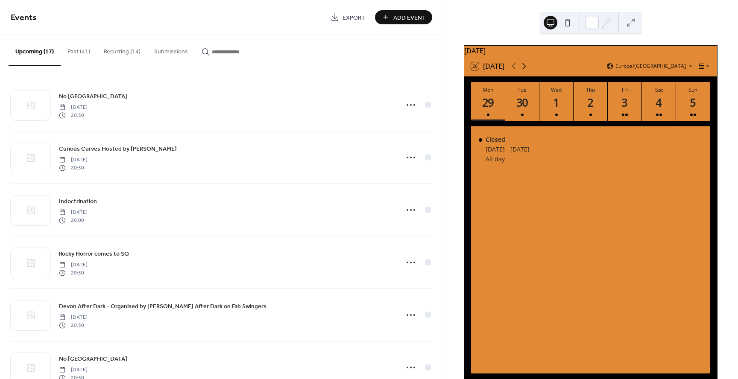
click at [524, 68] on icon at bounding box center [524, 66] width 10 height 10
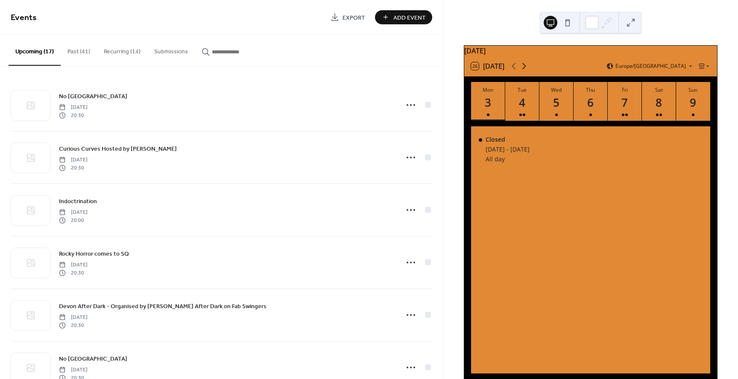
click at [524, 68] on icon at bounding box center [524, 66] width 10 height 10
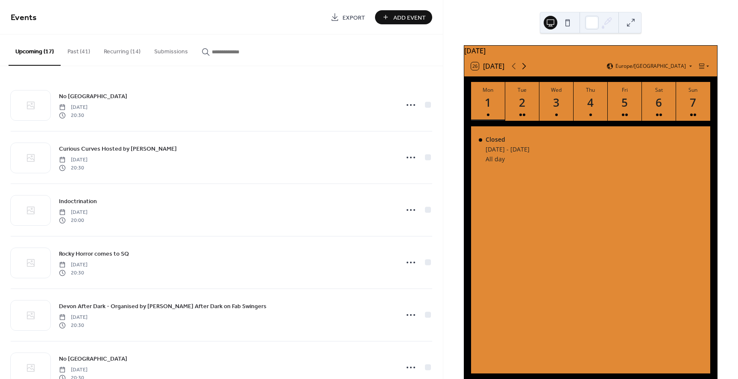
click at [524, 68] on icon at bounding box center [524, 66] width 10 height 10
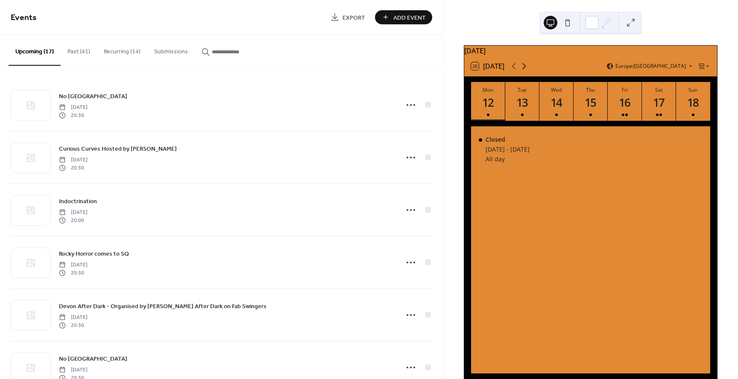
click at [524, 68] on icon at bounding box center [524, 66] width 10 height 10
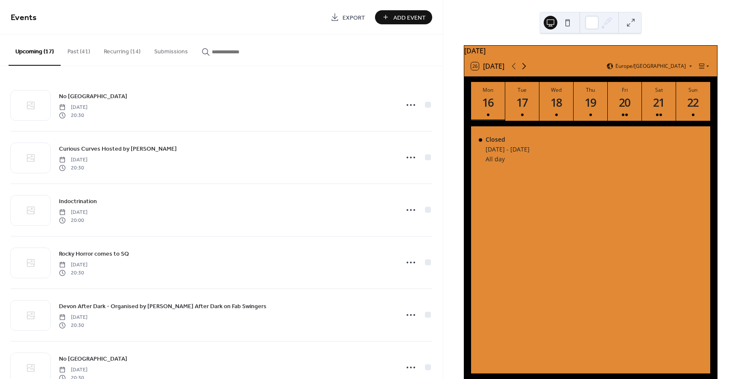
click at [524, 68] on icon at bounding box center [524, 66] width 10 height 10
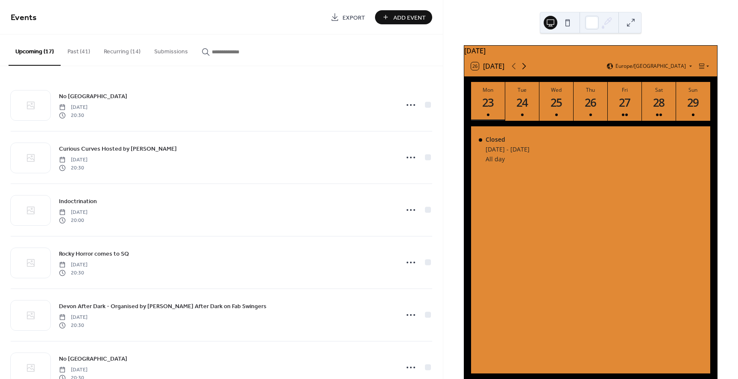
click at [524, 68] on icon at bounding box center [524, 66] width 10 height 10
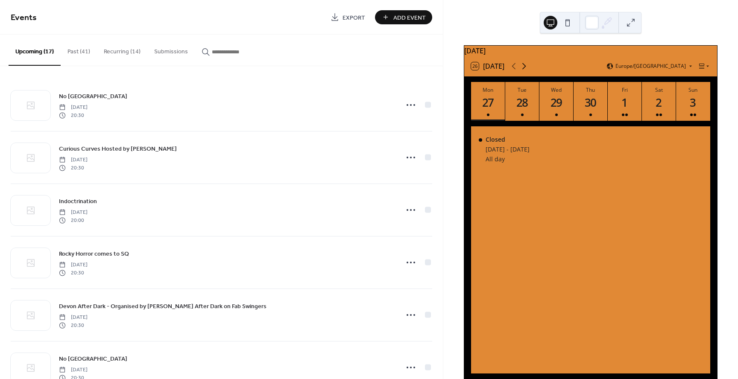
click at [524, 68] on icon at bounding box center [524, 66] width 10 height 10
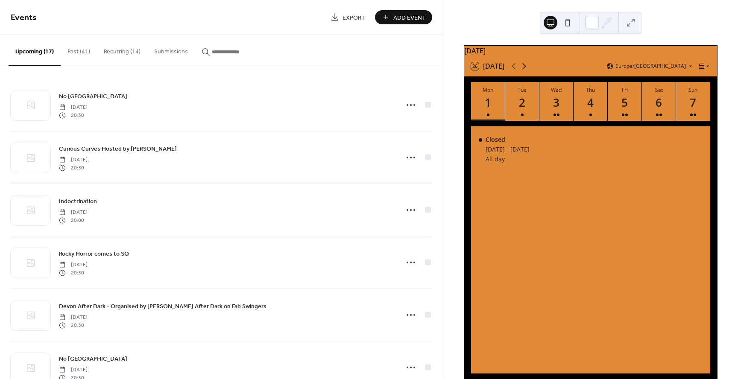
click at [524, 68] on icon at bounding box center [524, 66] width 10 height 10
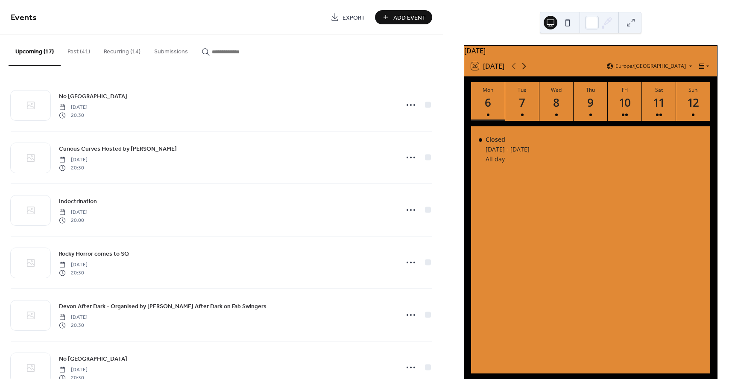
click at [524, 68] on icon at bounding box center [524, 66] width 10 height 10
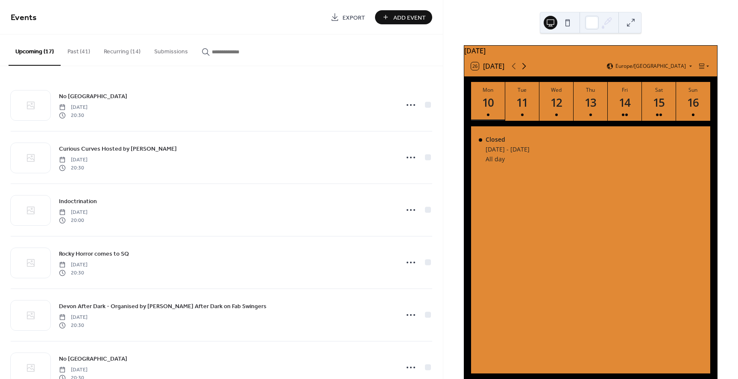
click at [524, 68] on icon at bounding box center [524, 66] width 10 height 10
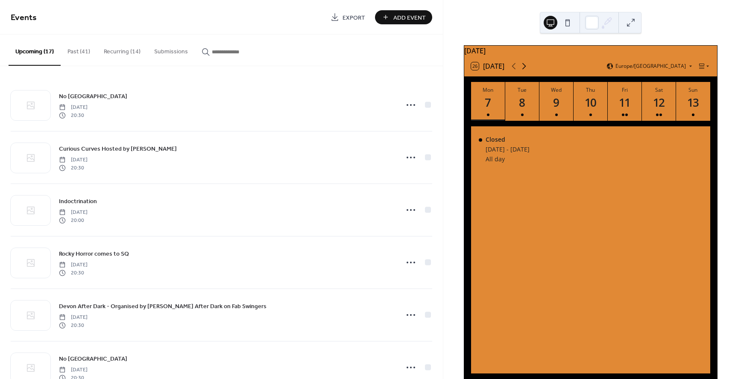
click at [524, 68] on icon at bounding box center [524, 66] width 10 height 10
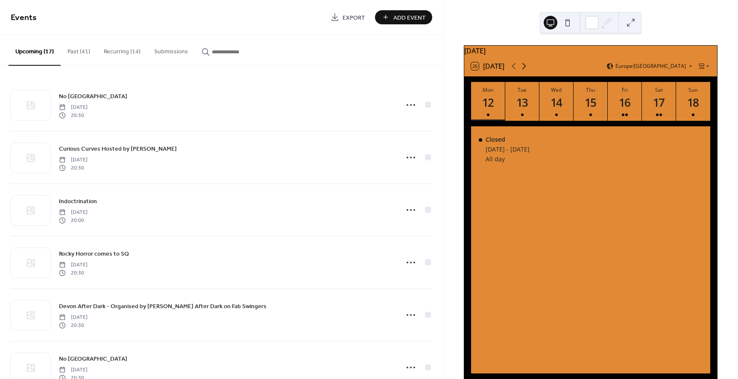
click at [524, 68] on icon at bounding box center [524, 66] width 10 height 10
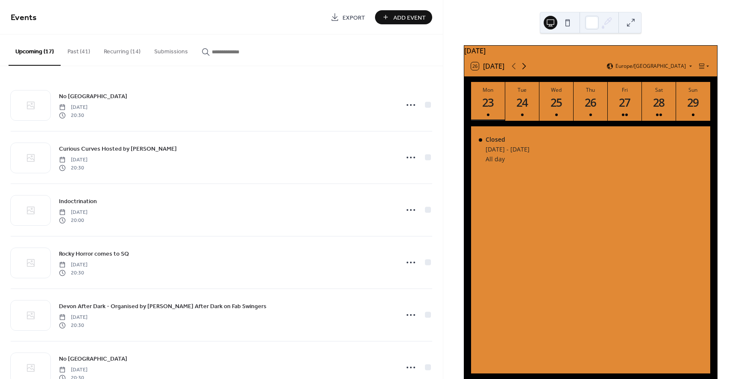
click at [524, 68] on icon at bounding box center [524, 66] width 10 height 10
